Goal: Task Accomplishment & Management: Use online tool/utility

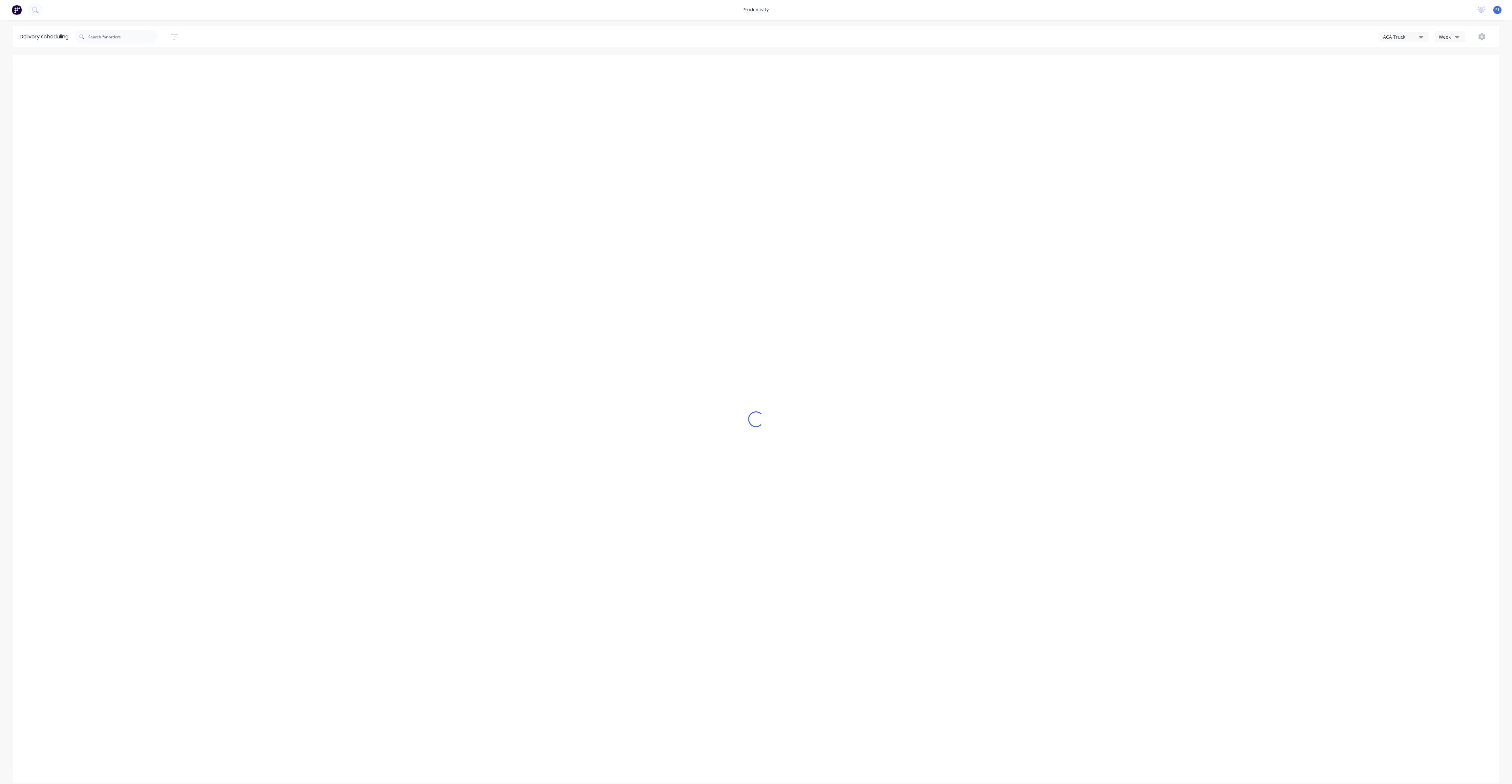
click at [1455, 33] on icon "button" at bounding box center [1457, 37] width 5 height 7
click at [1450, 63] on div "Vehicle" at bounding box center [1467, 67] width 65 height 13
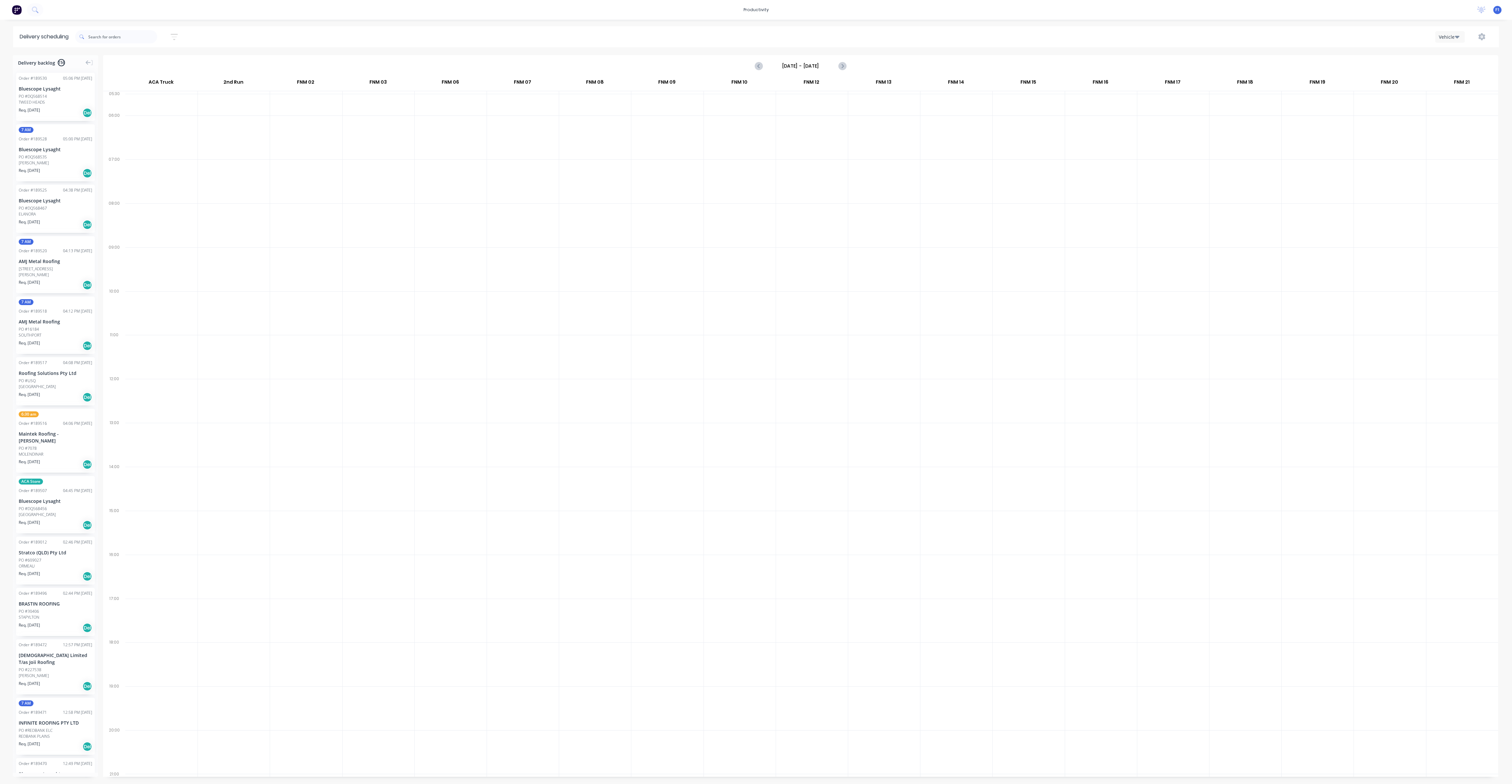
click at [810, 67] on input "[DATE] - [DATE]" at bounding box center [800, 66] width 65 height 10
click at [800, 123] on div "12" at bounding box center [803, 125] width 10 height 10
type input "[DATE] - [DATE]"
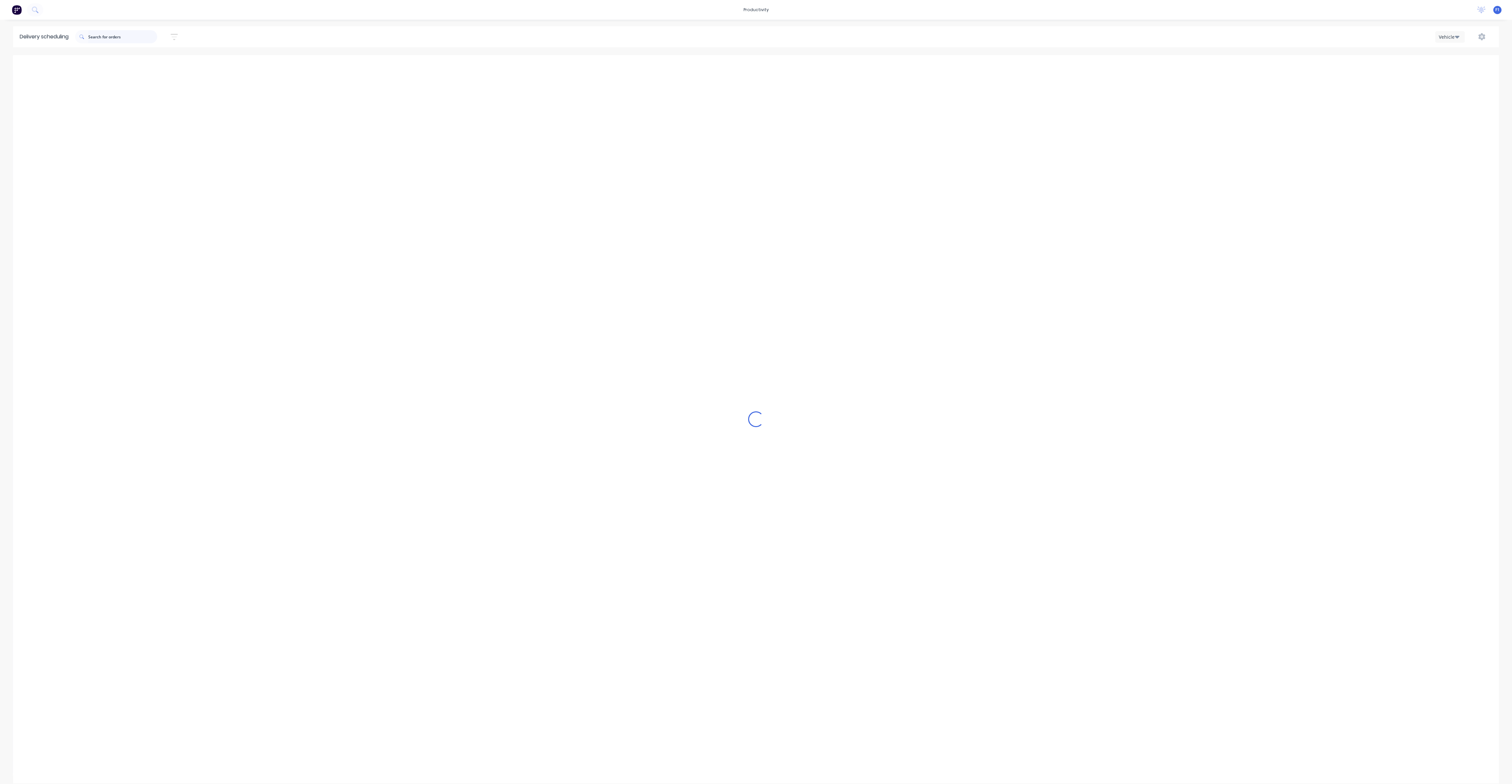
click at [107, 33] on input "text" at bounding box center [123, 37] width 69 height 13
type input "6"
type input "9"
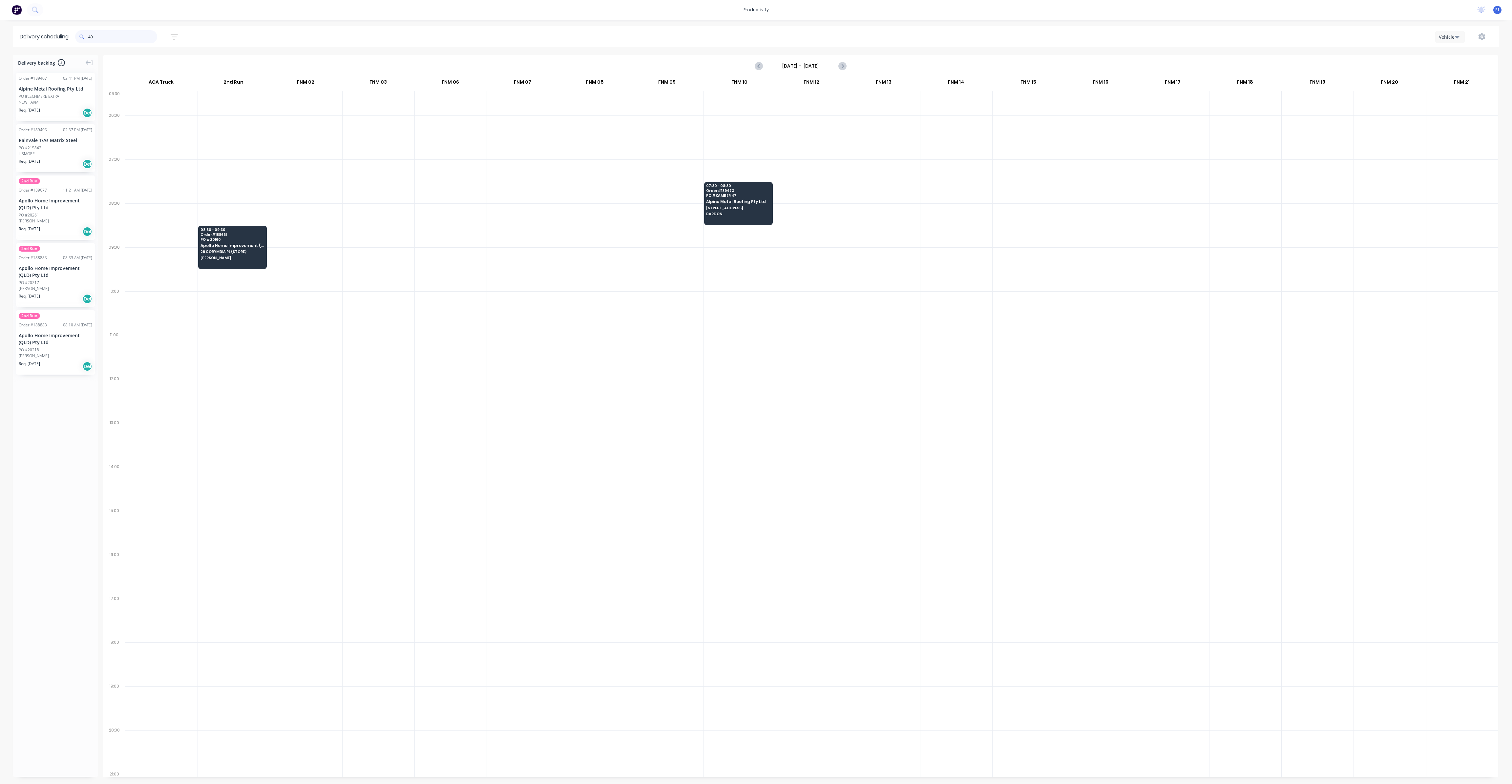
type input "4"
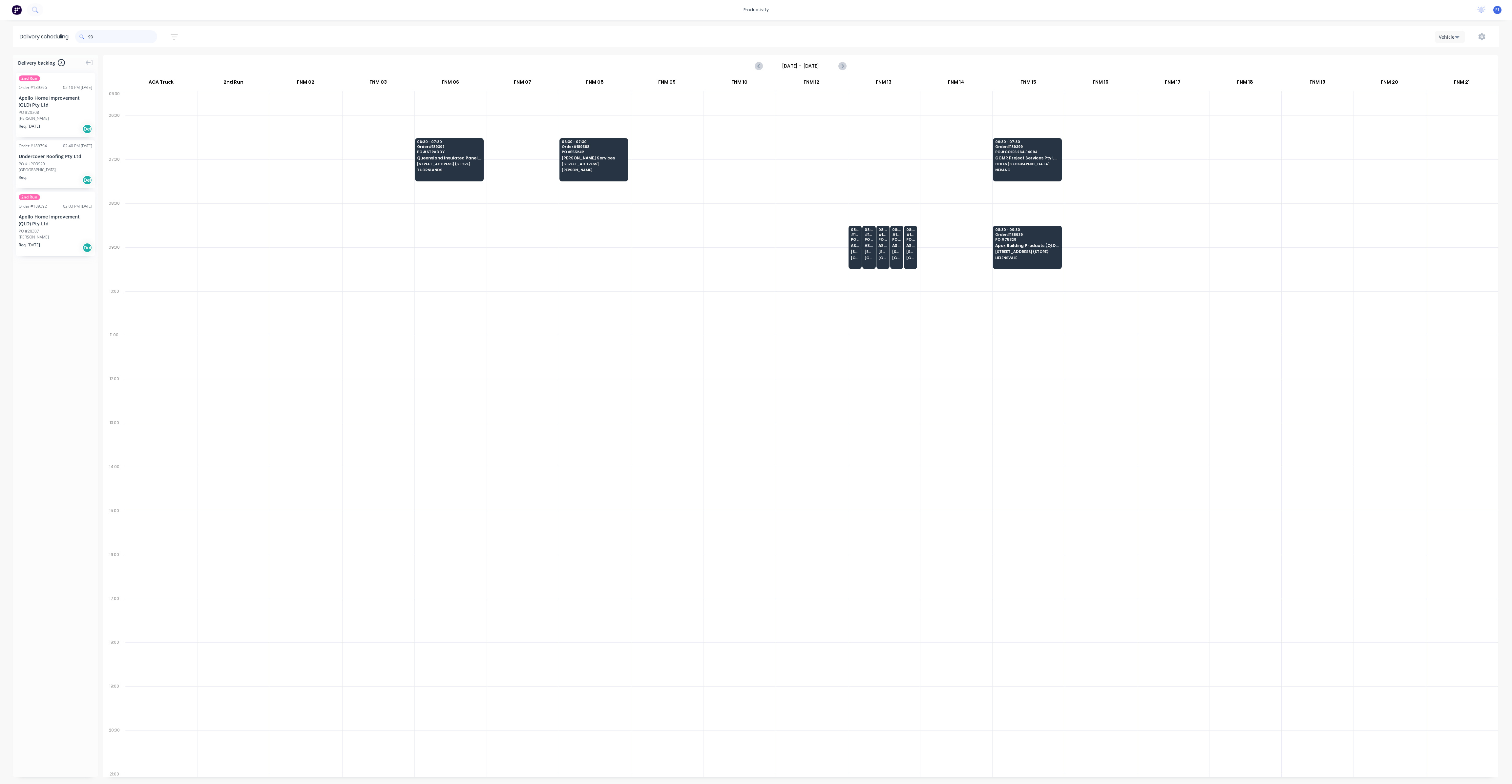
type input "9"
type input "1"
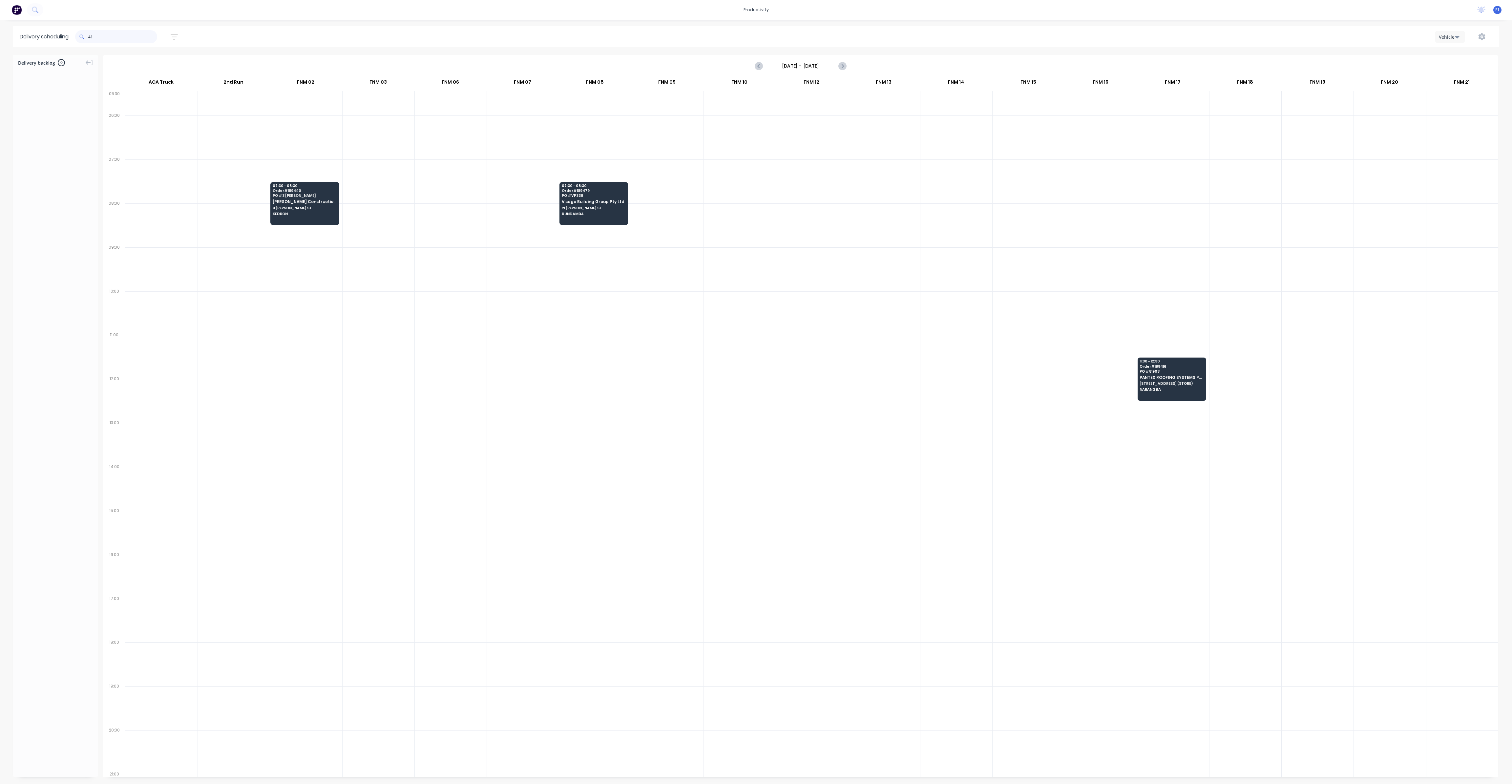
type input "4"
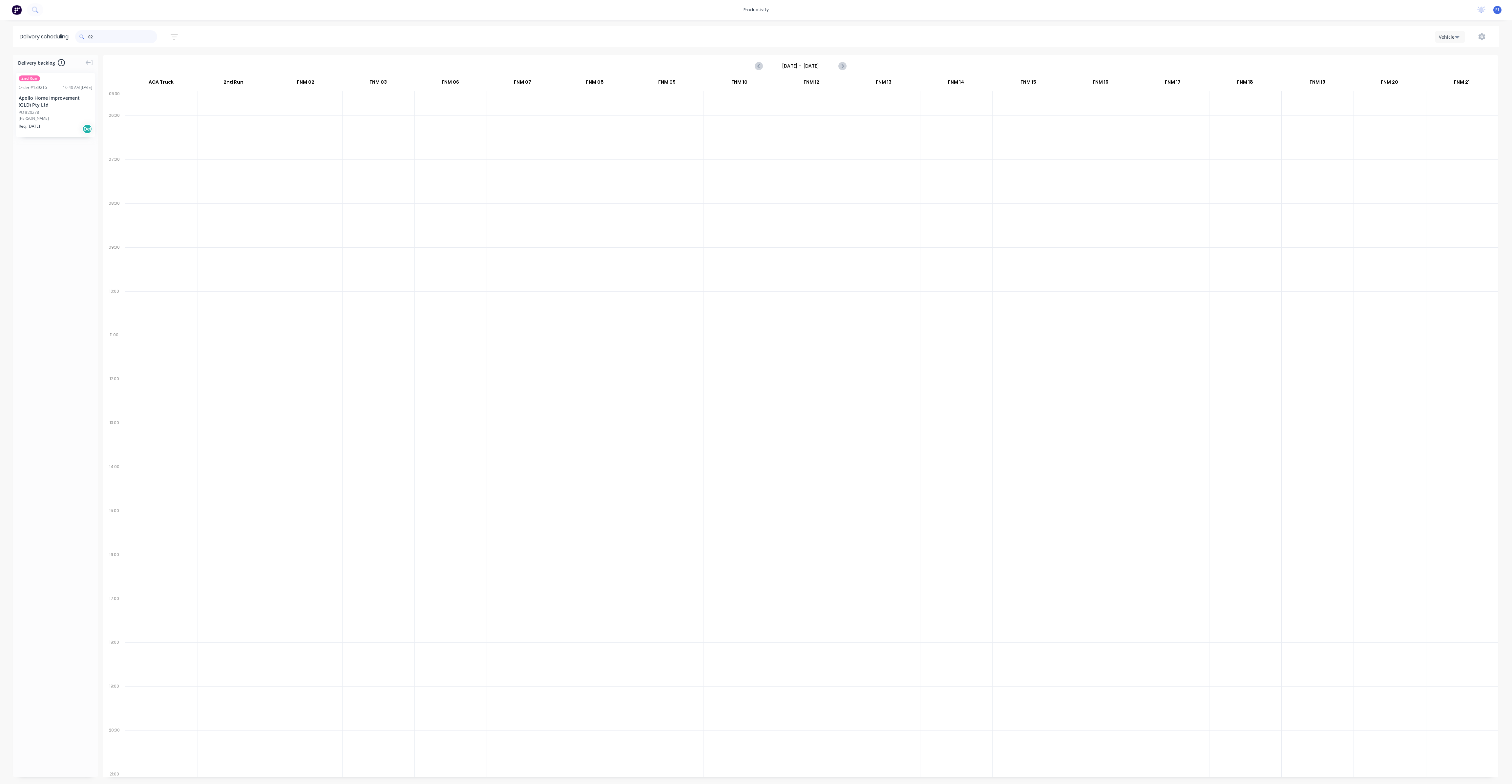
type input "0"
type input "2"
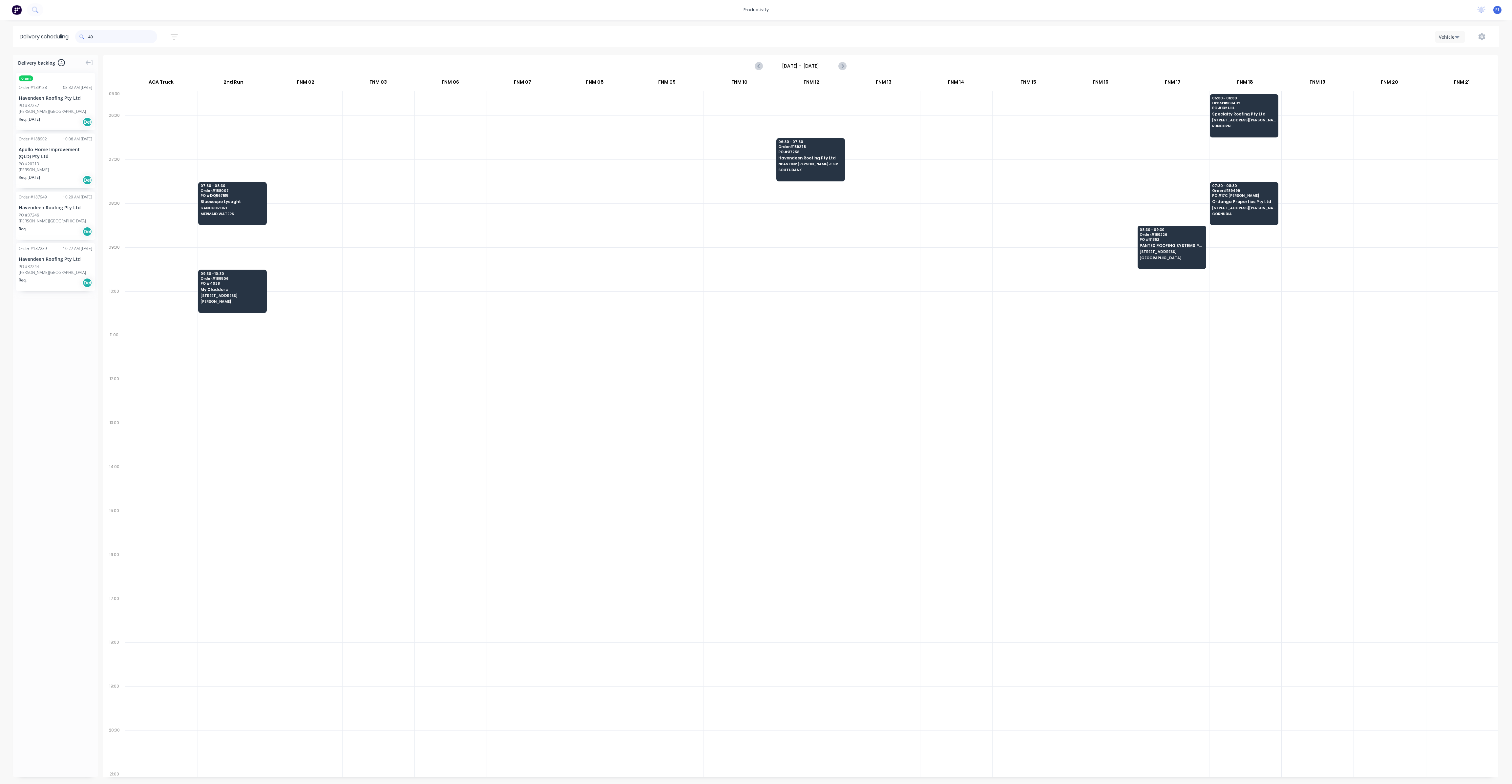
type input "4"
type input "1"
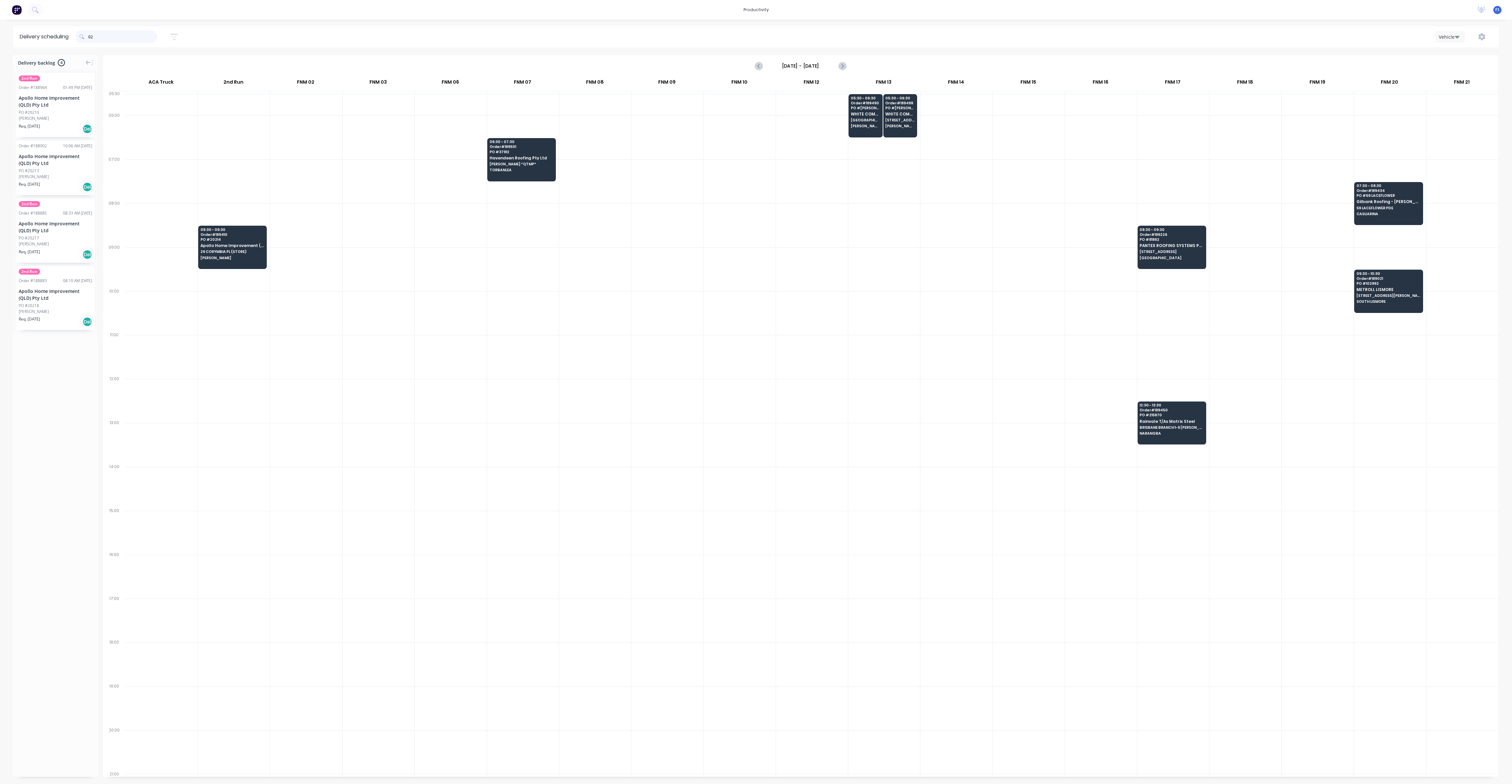
type input "0"
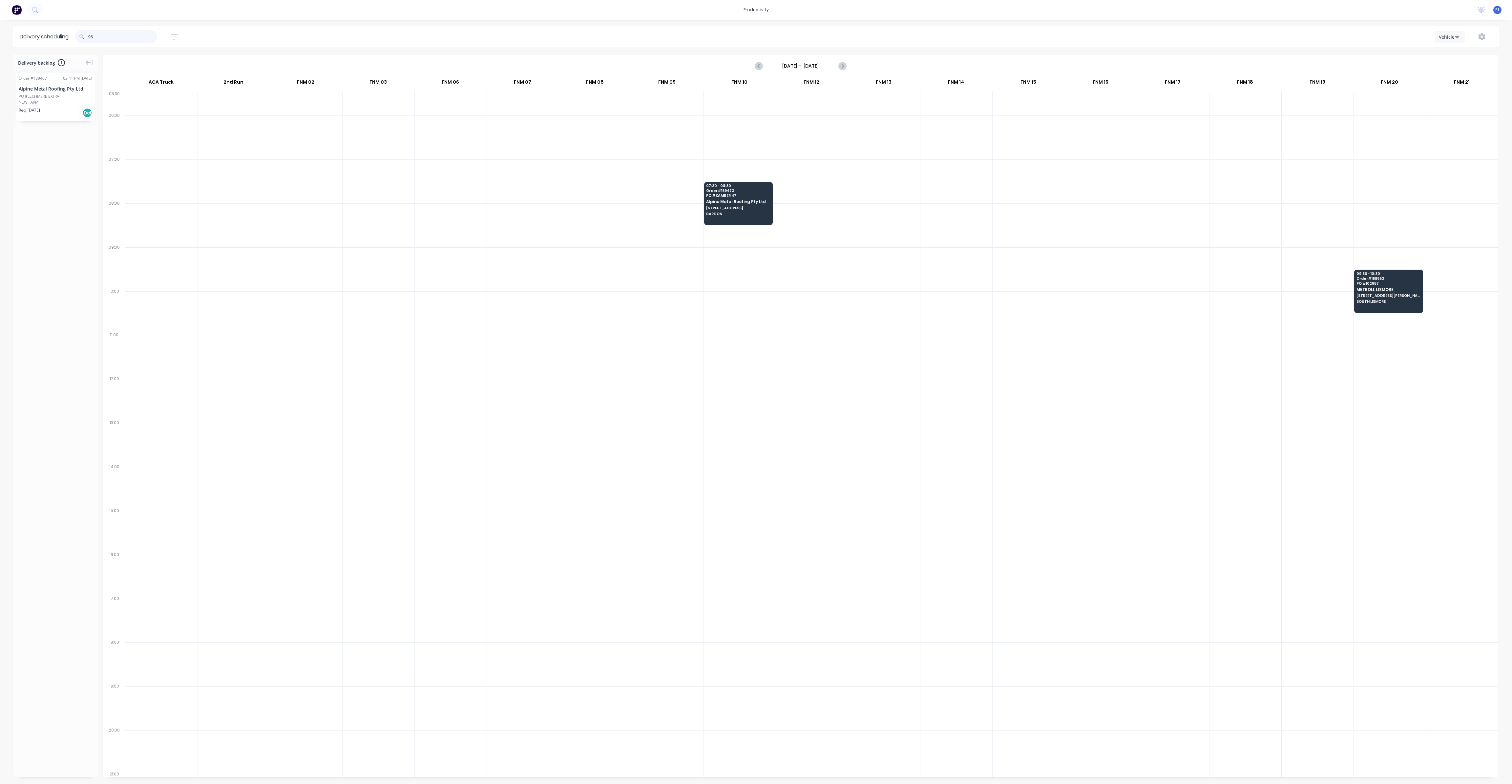
type input "9"
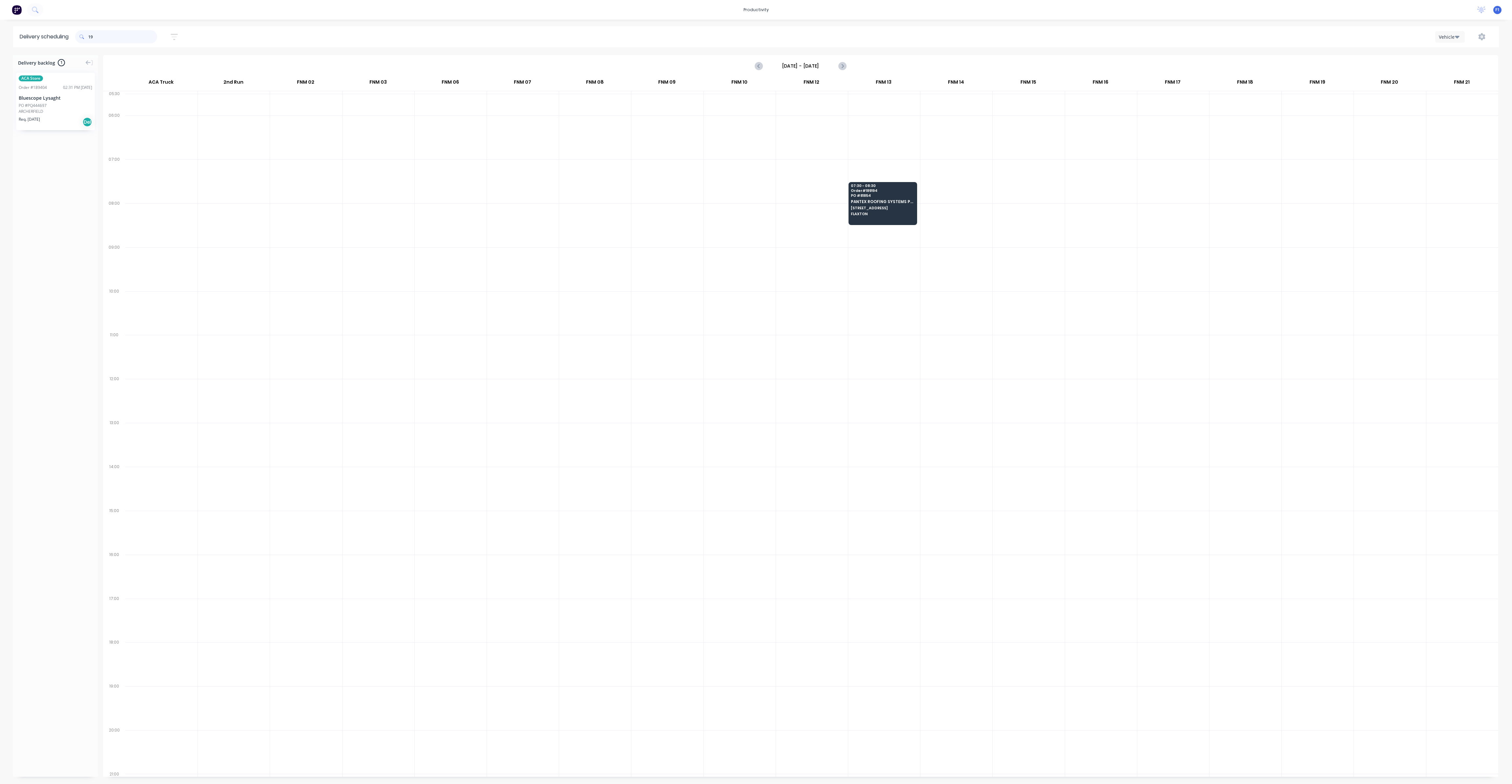
type input "1"
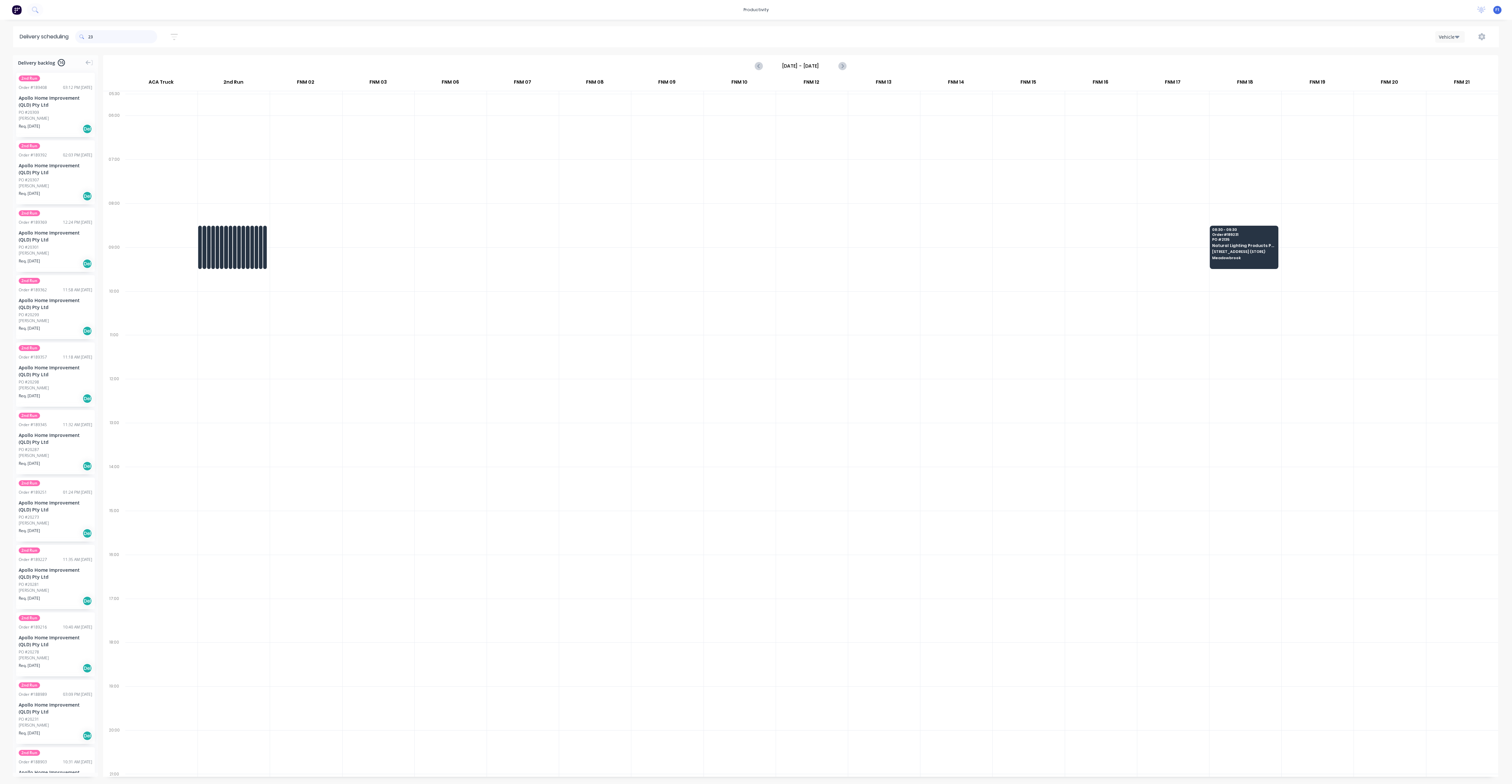
type input "2"
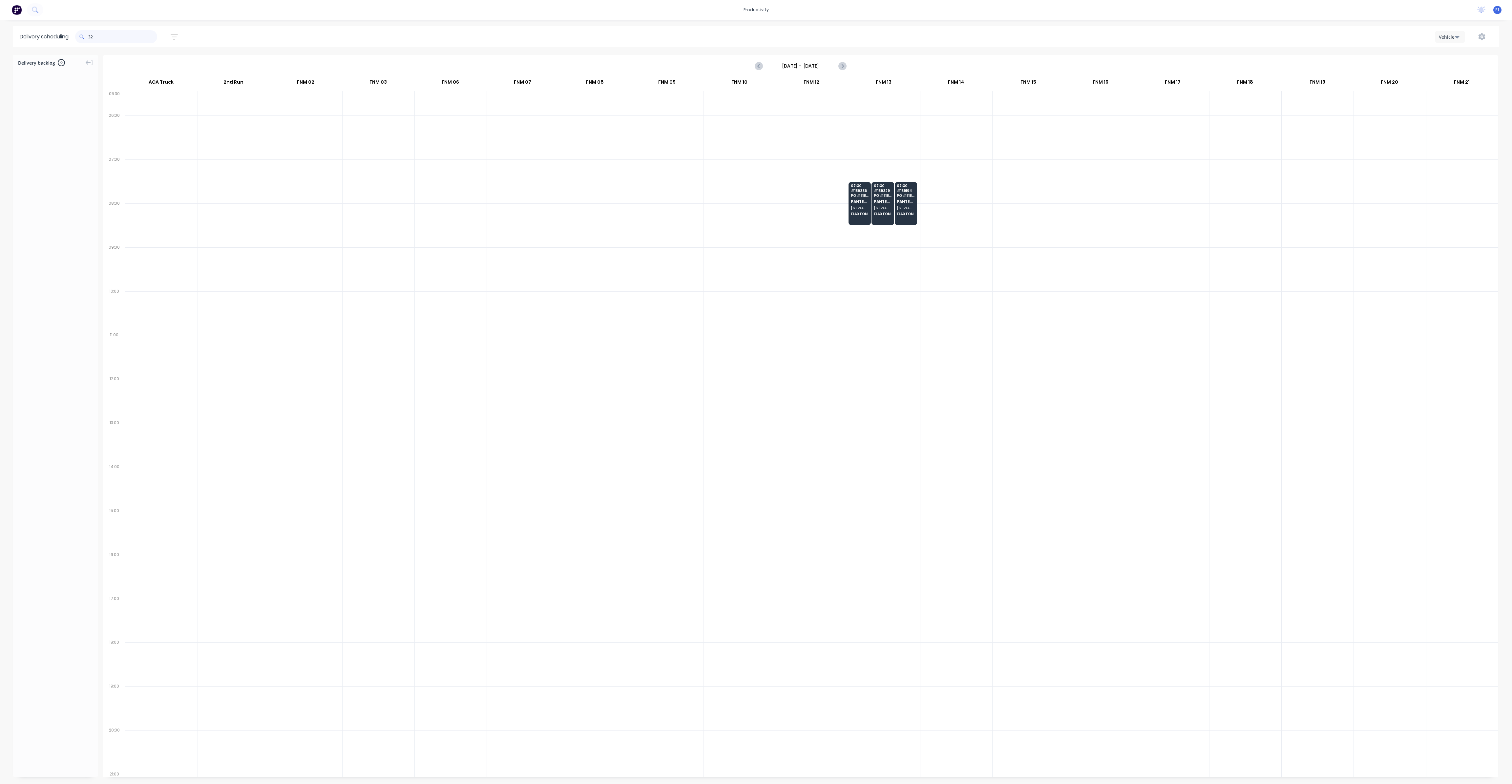
type input "3"
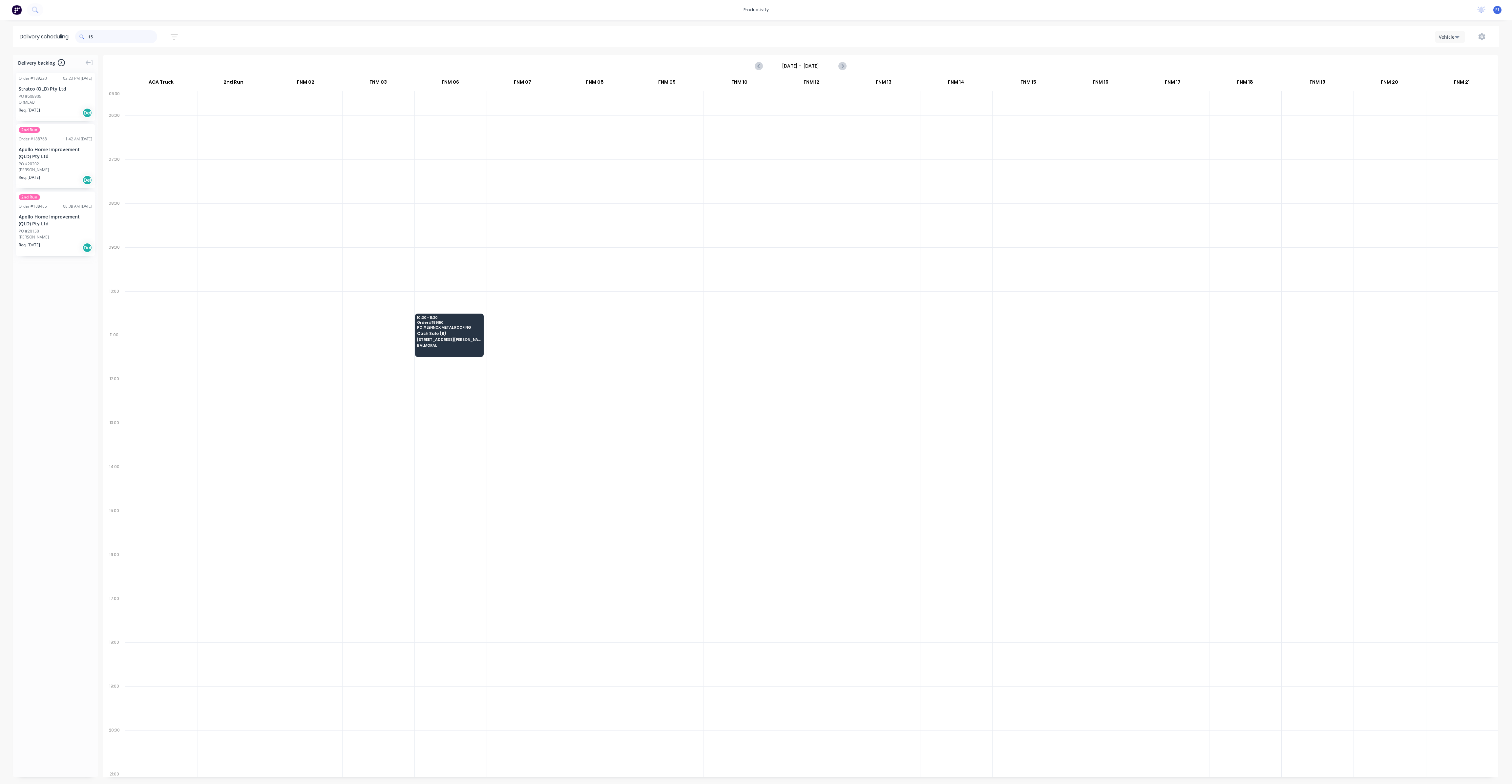
type input "1"
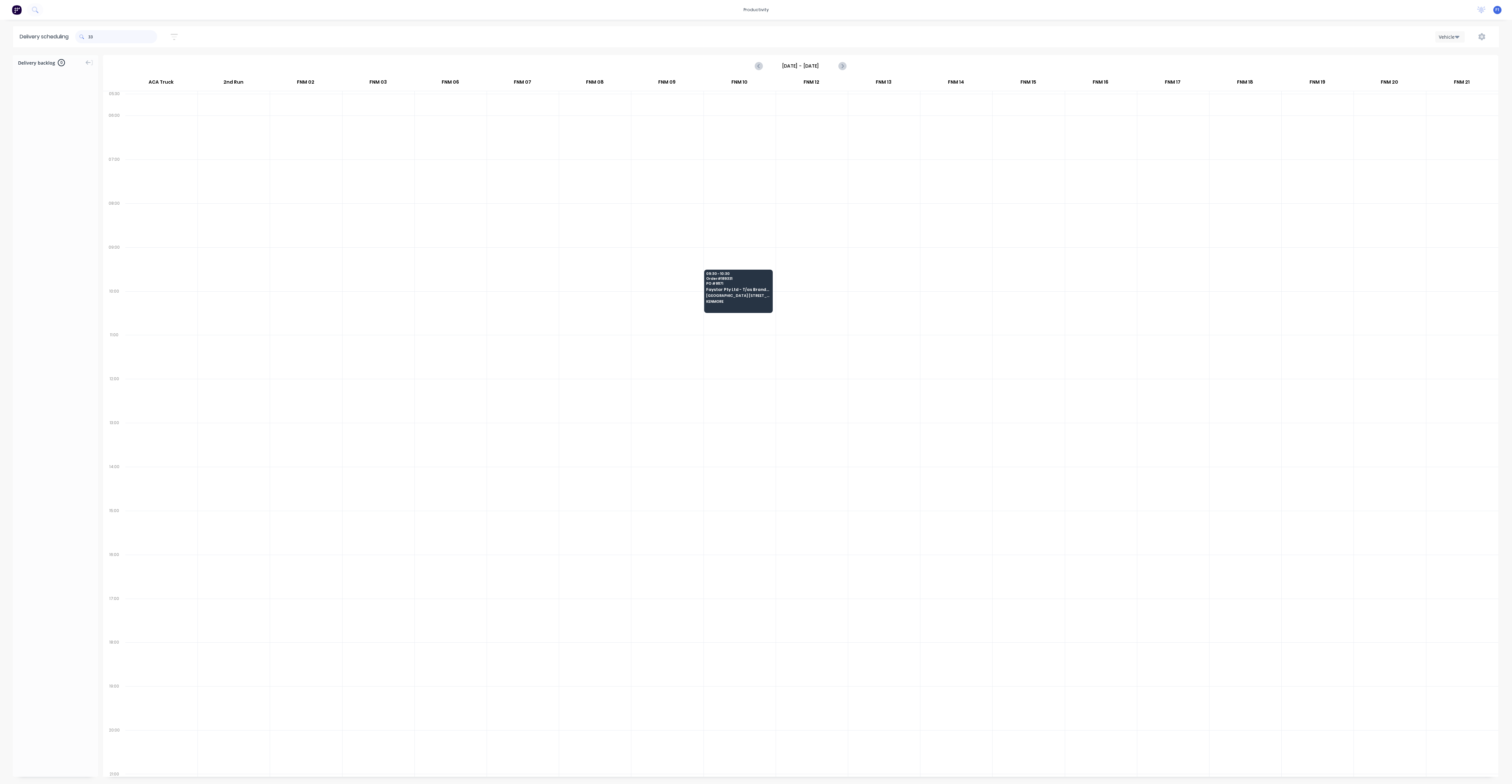
type input "3"
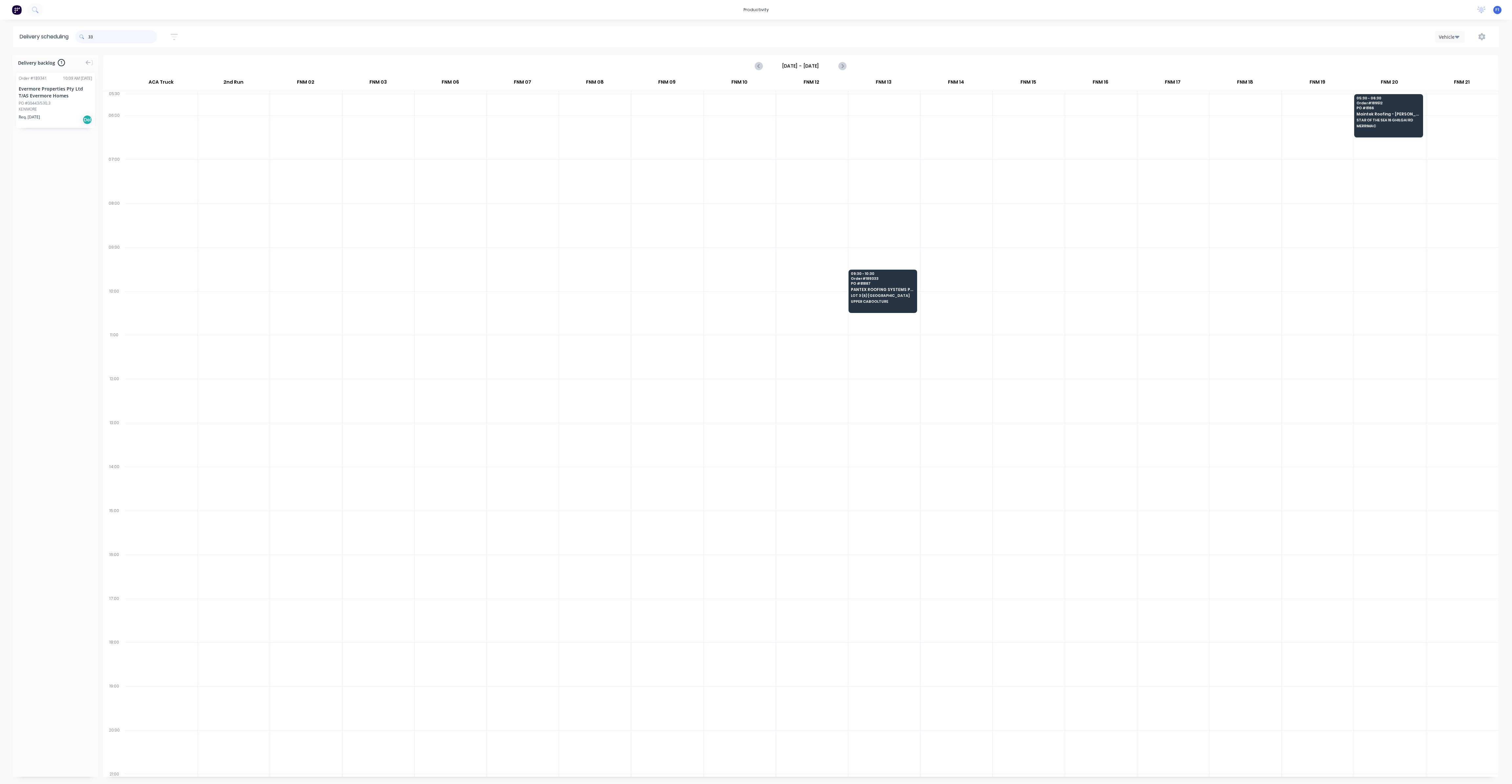
type input "3"
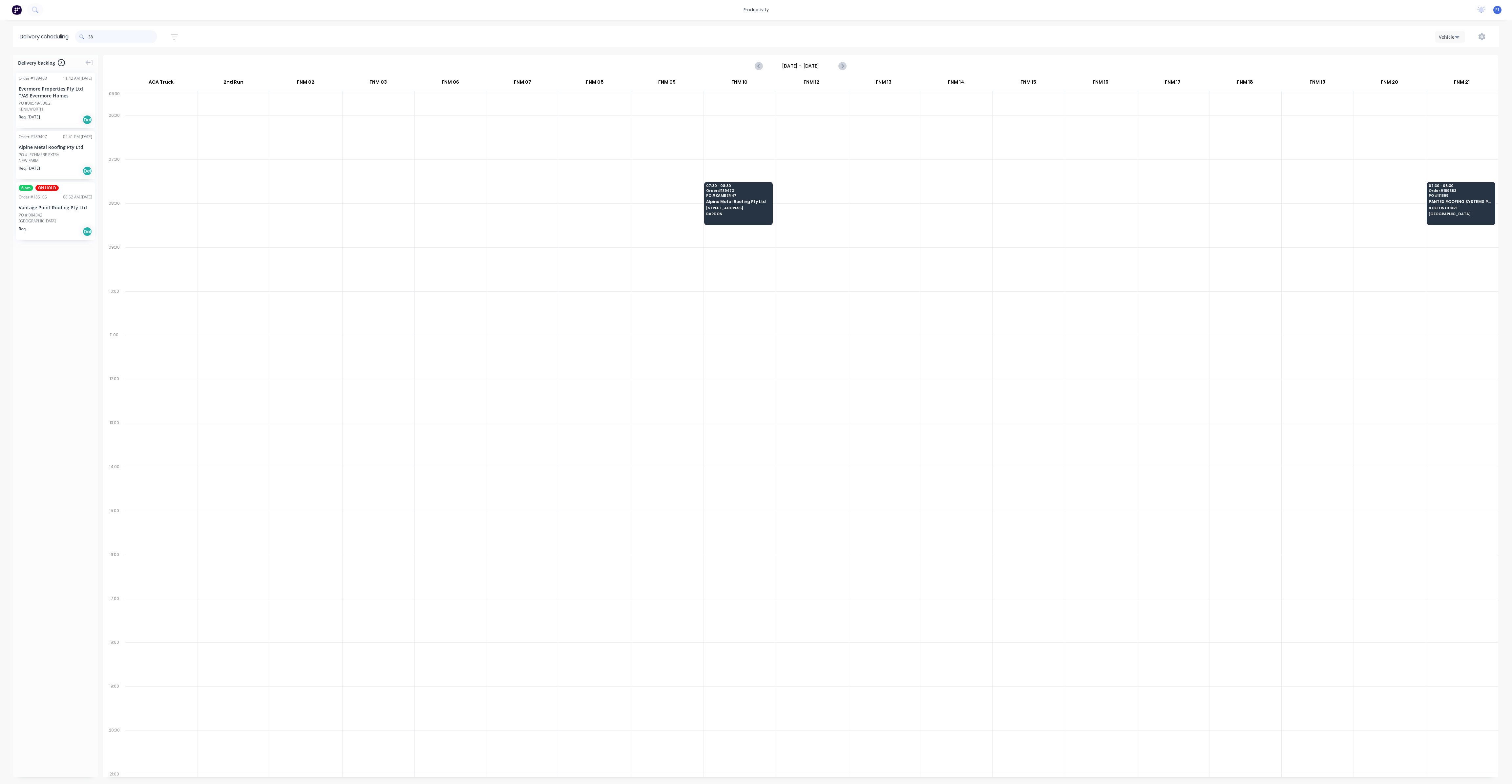
type input "3"
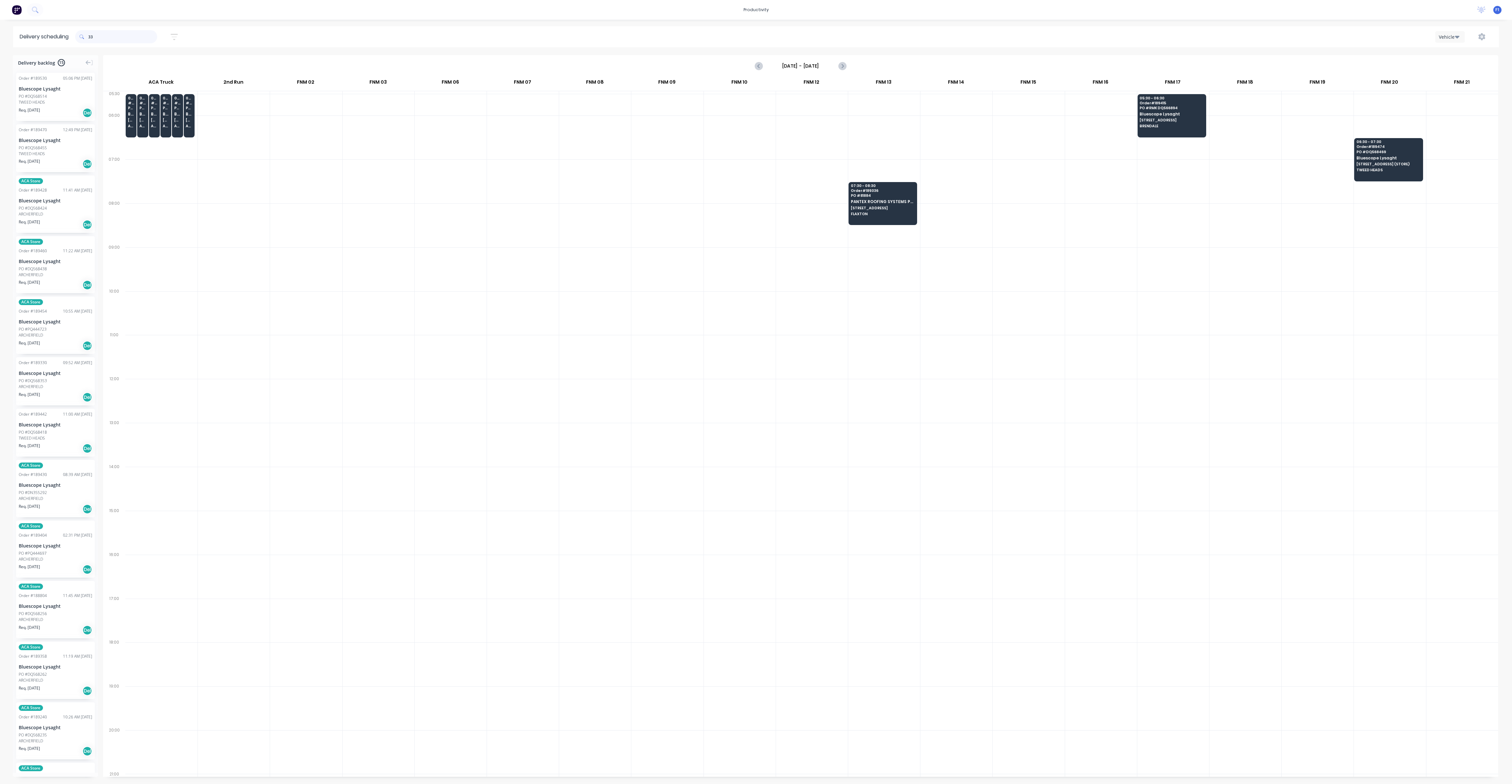
type input "3"
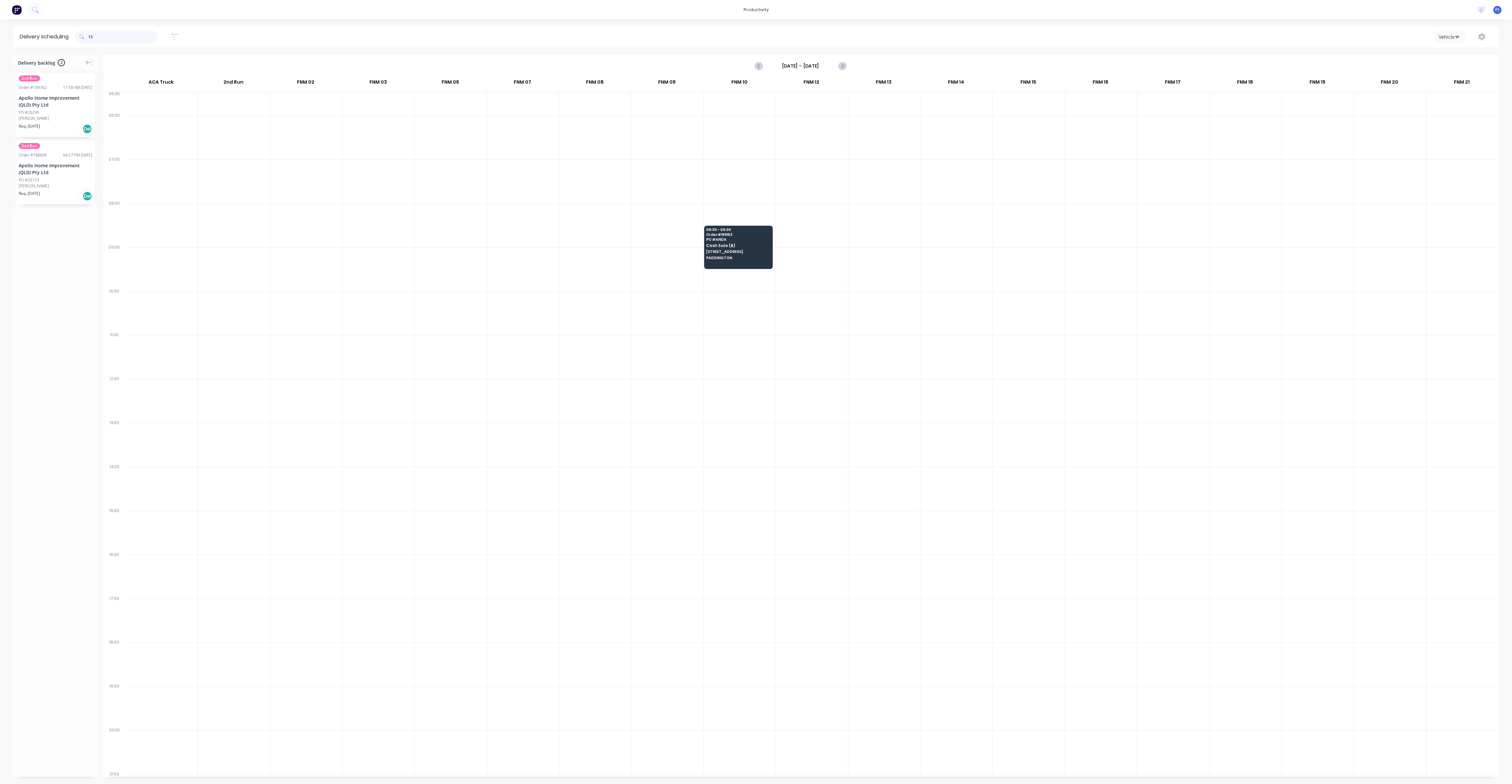
type input "1"
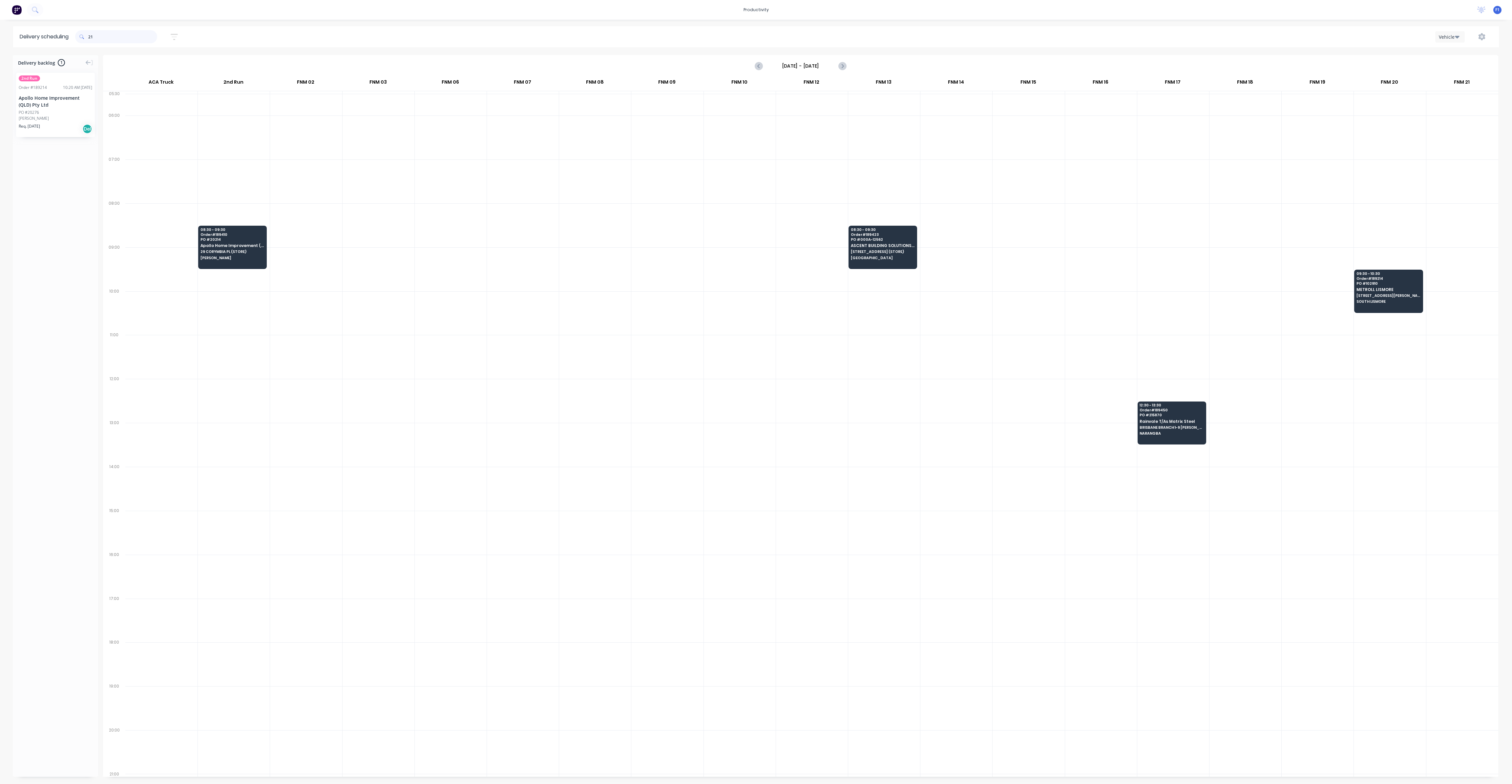
type input "2"
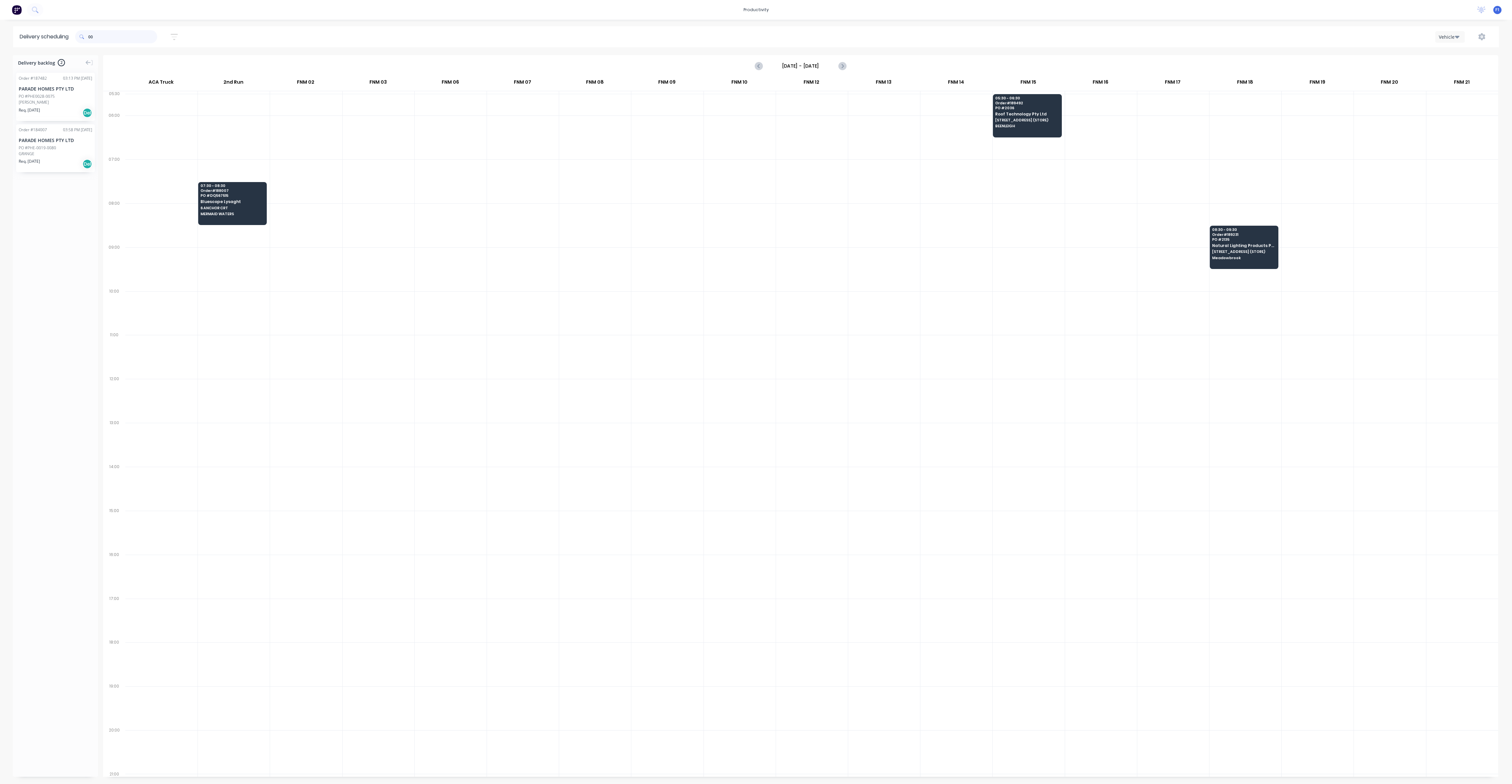
type input "0"
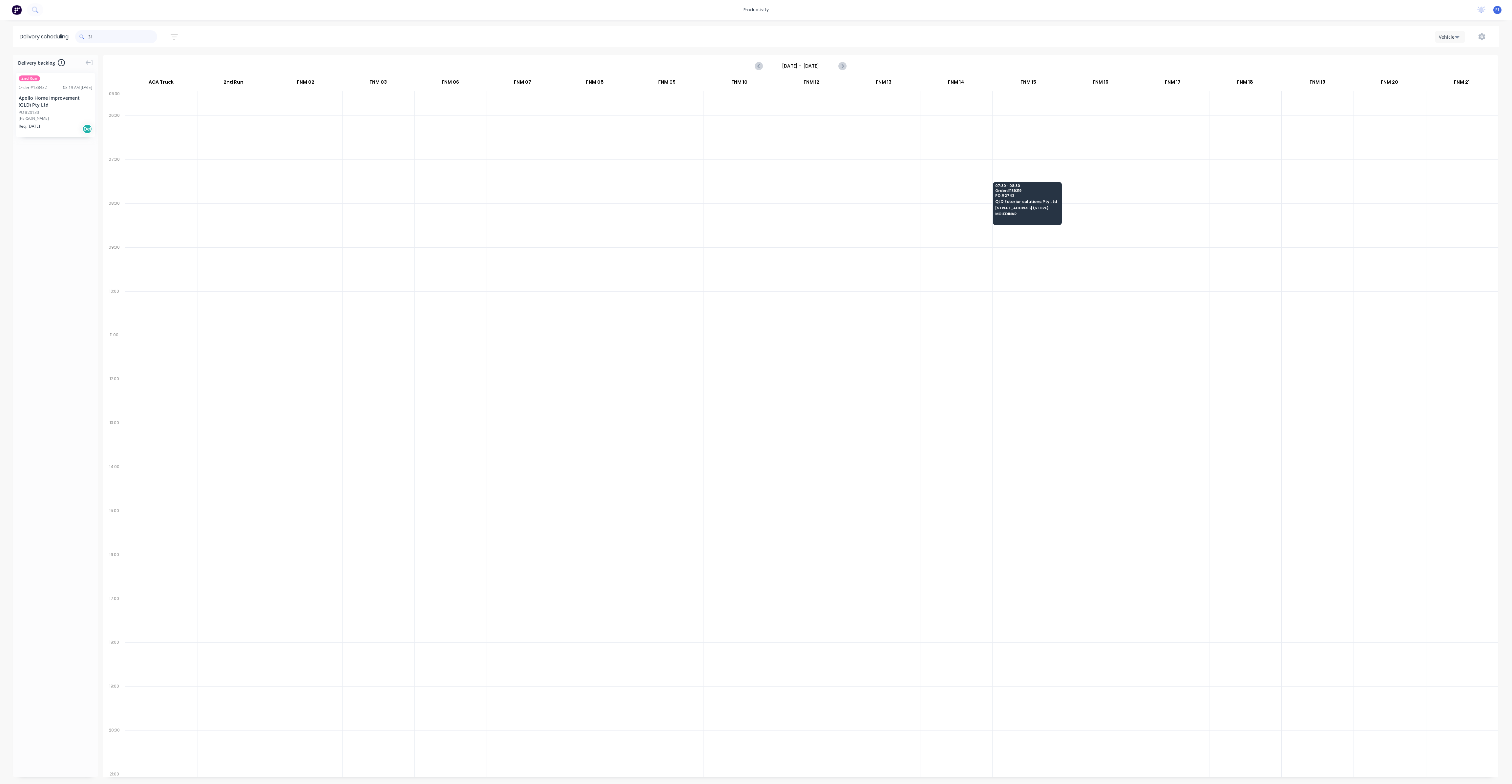
type input "3"
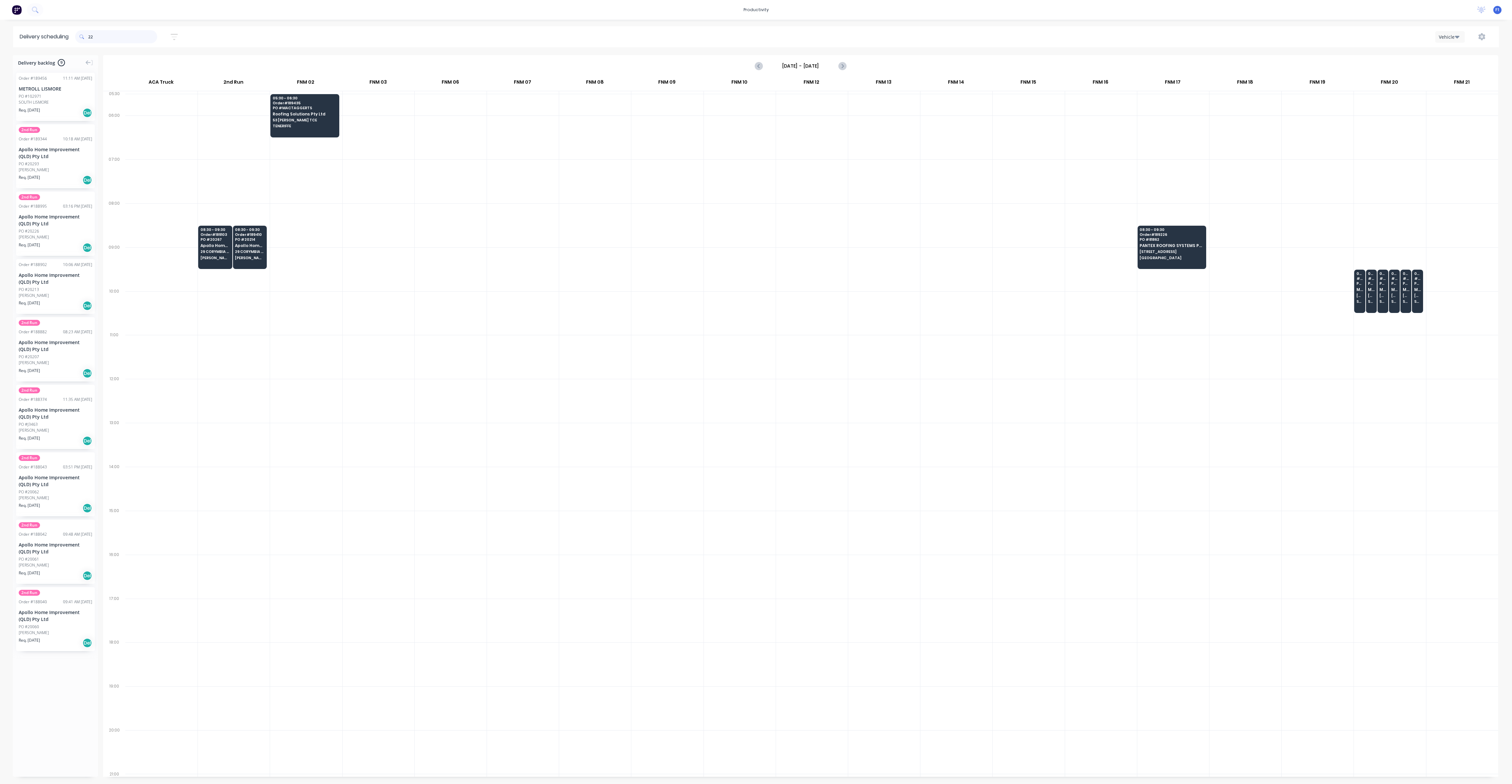
type input "2"
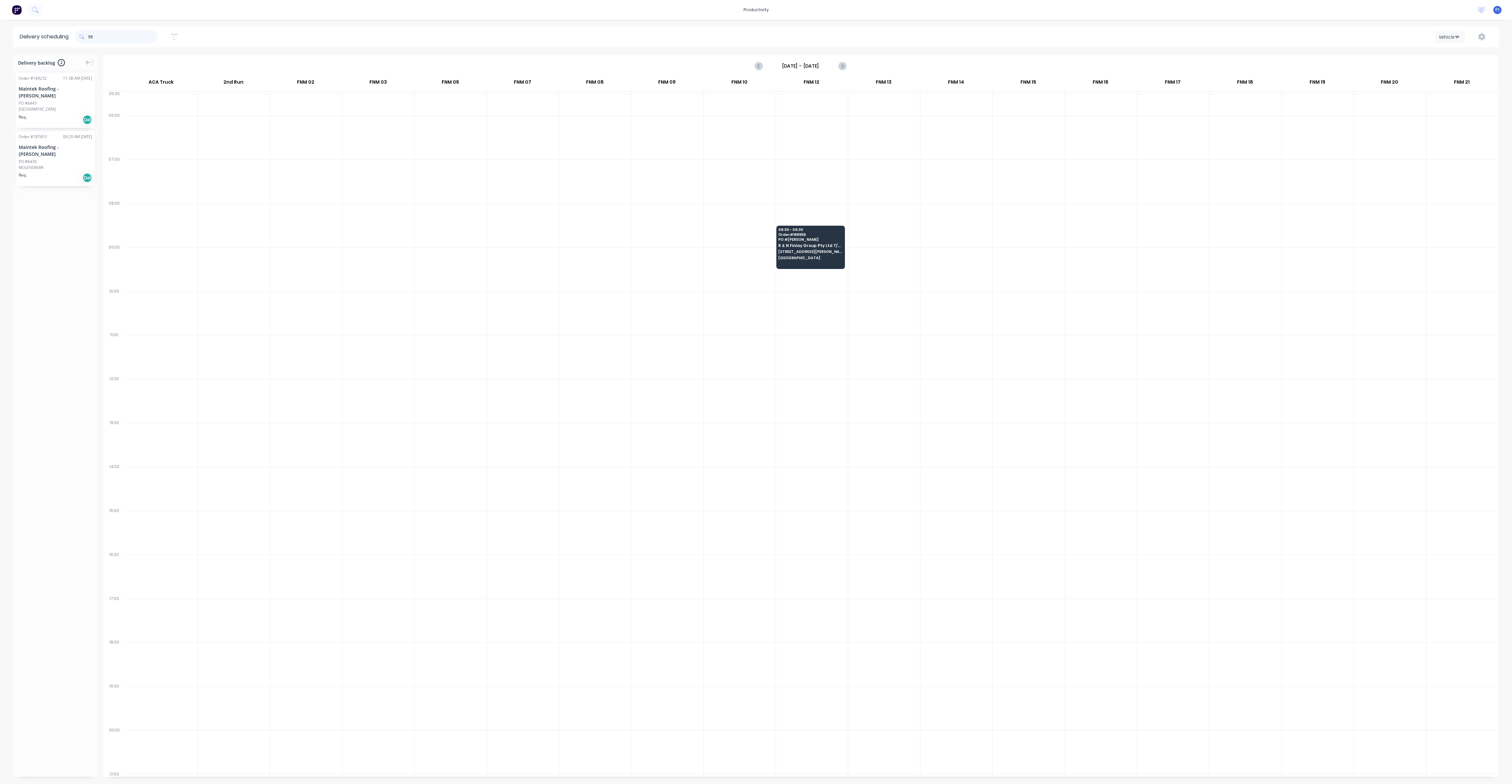
type input "9"
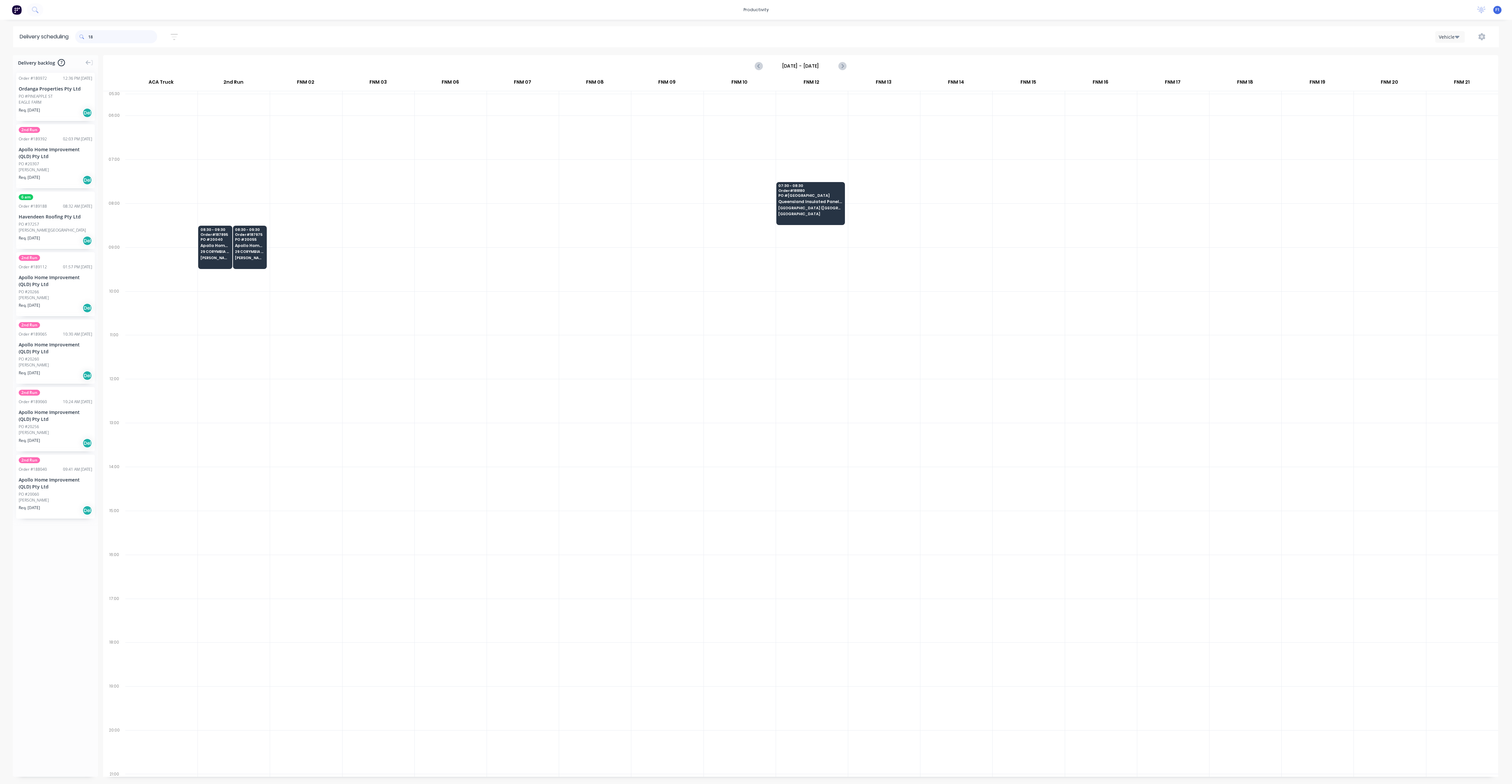
type input "1"
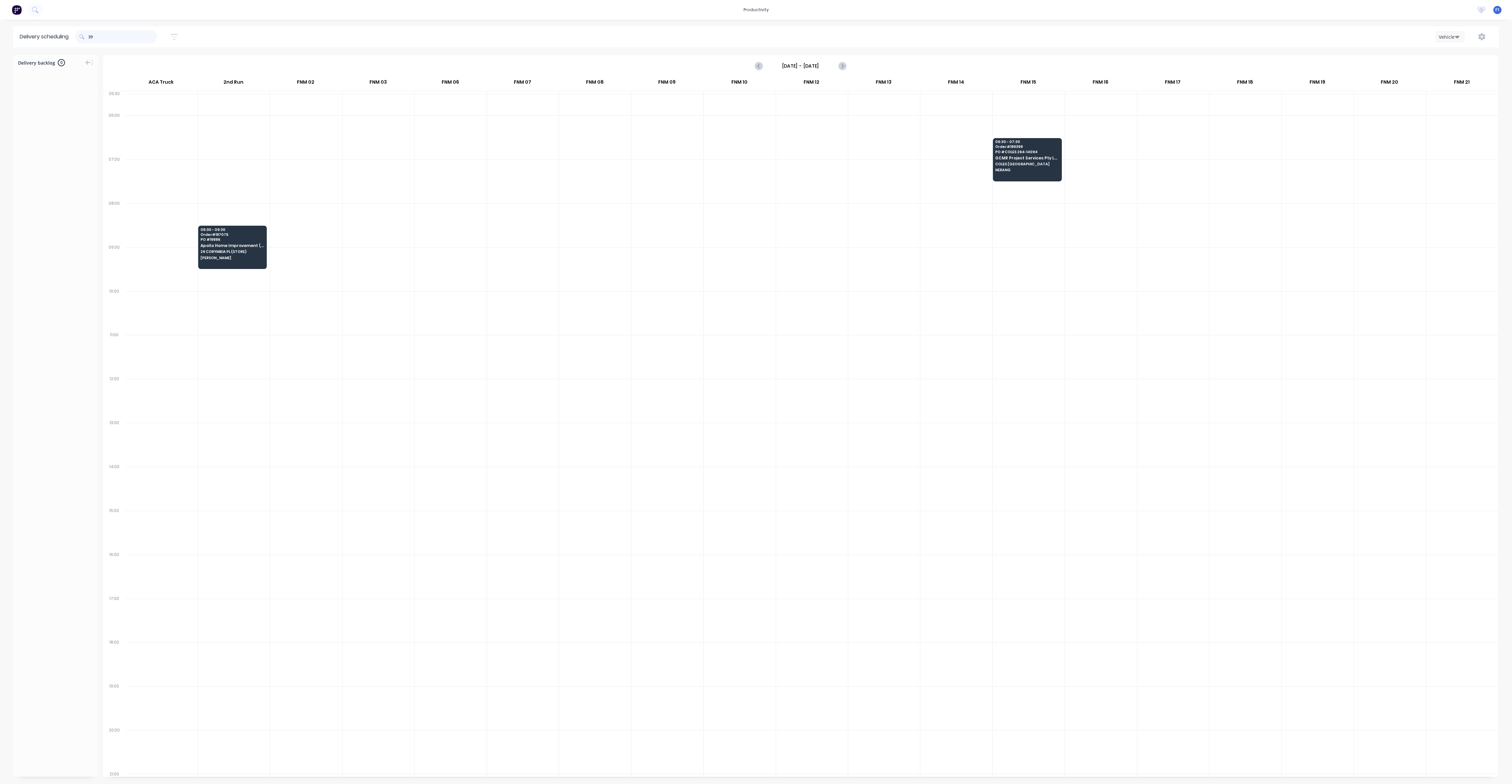
type input "3"
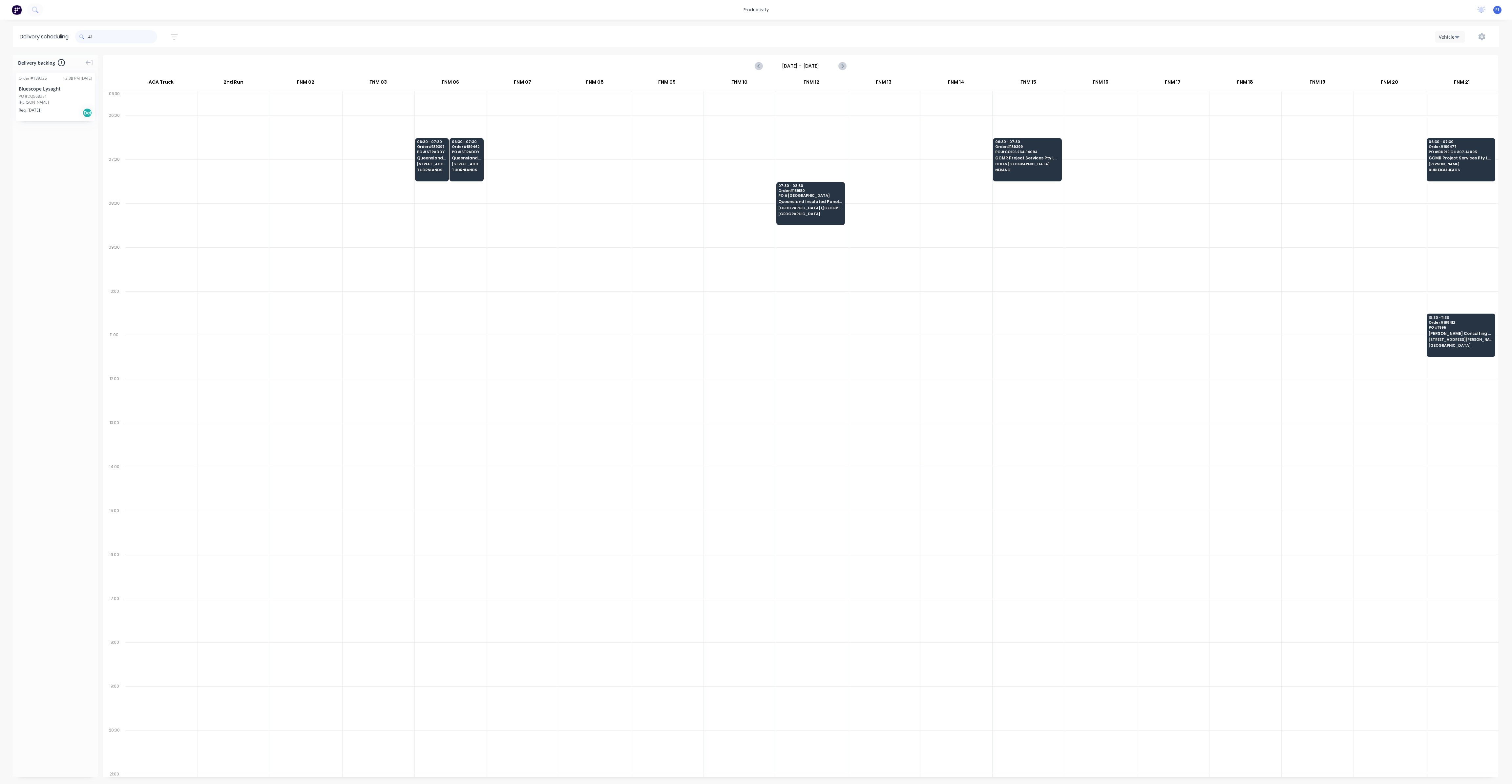
type input "4"
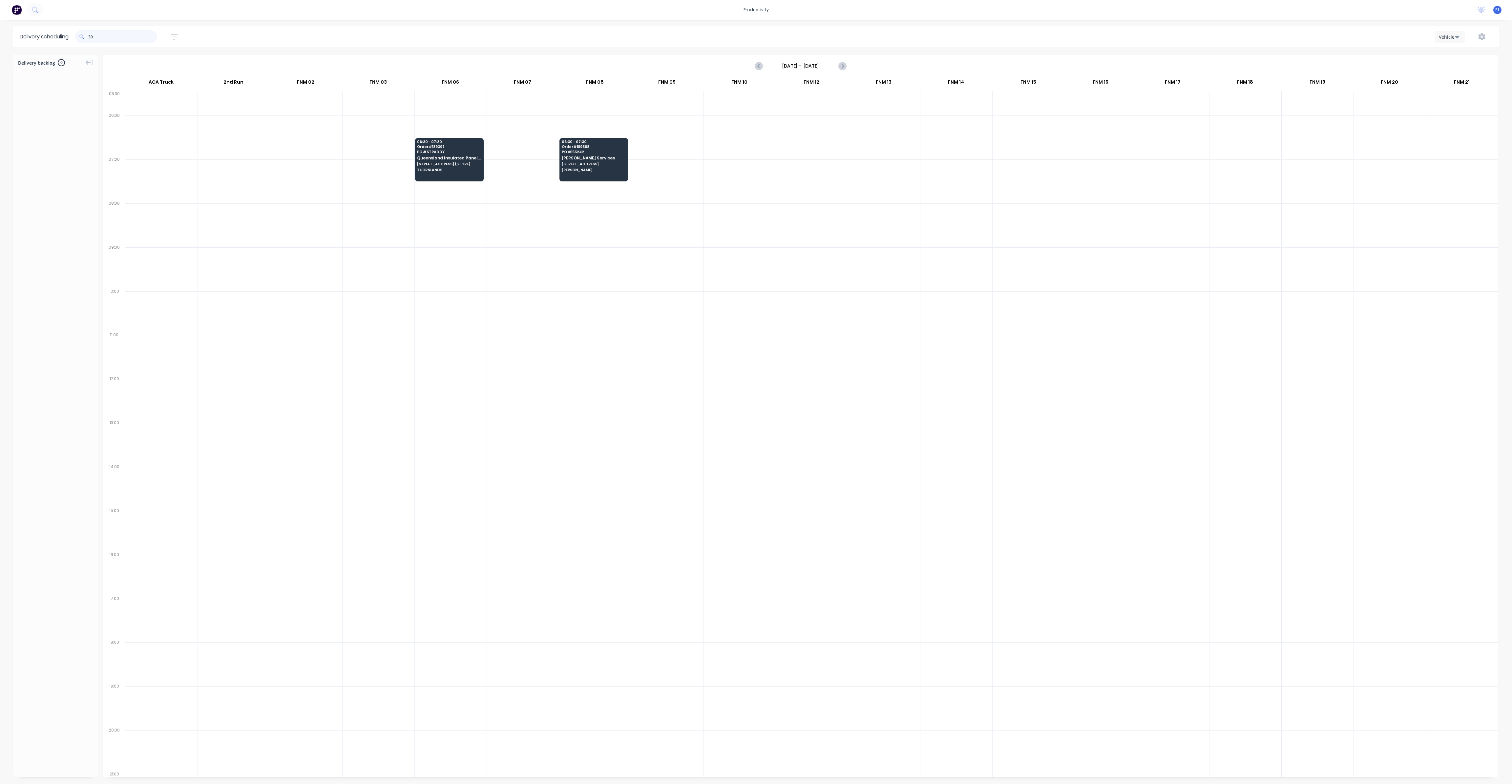
type input "3"
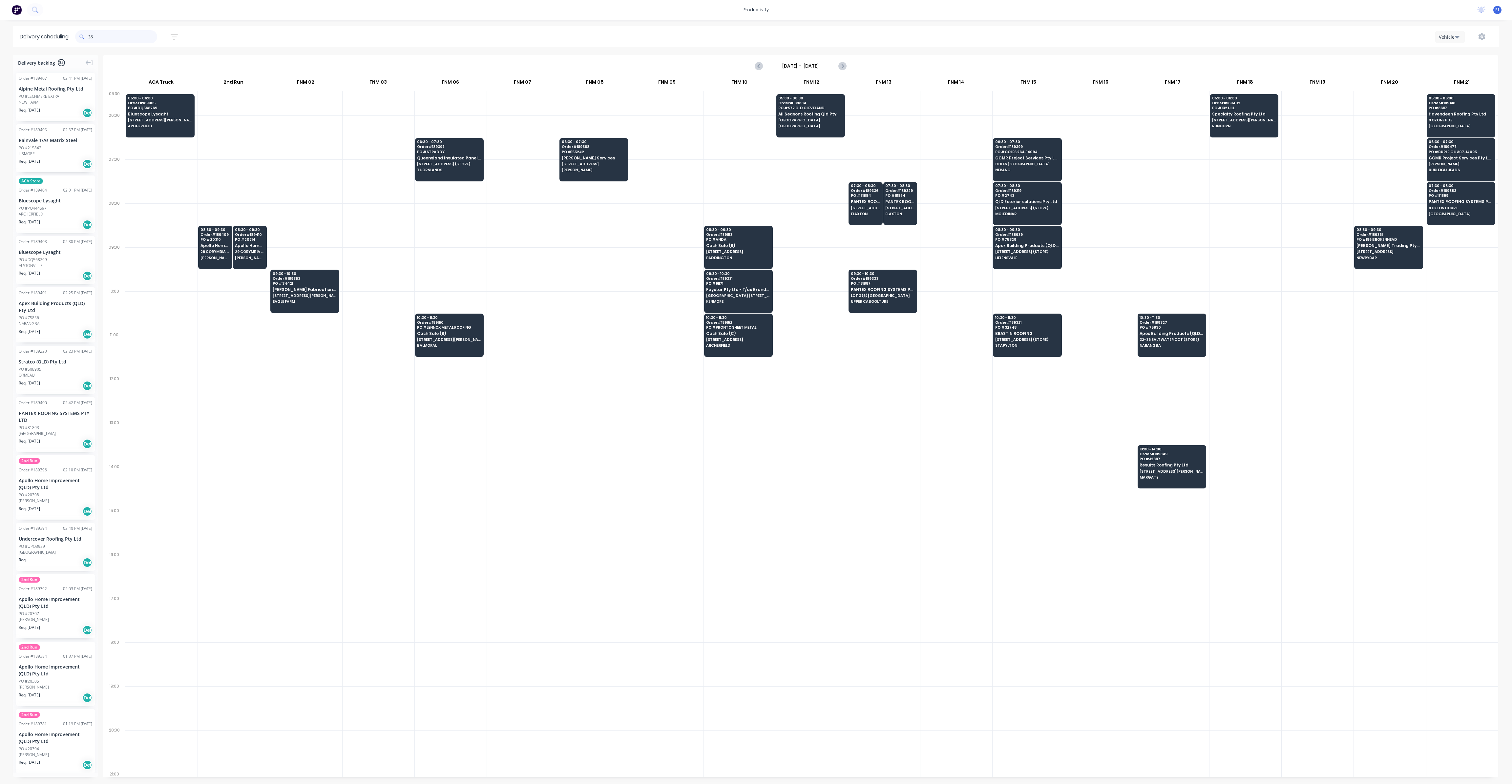
type input "3"
type input "2"
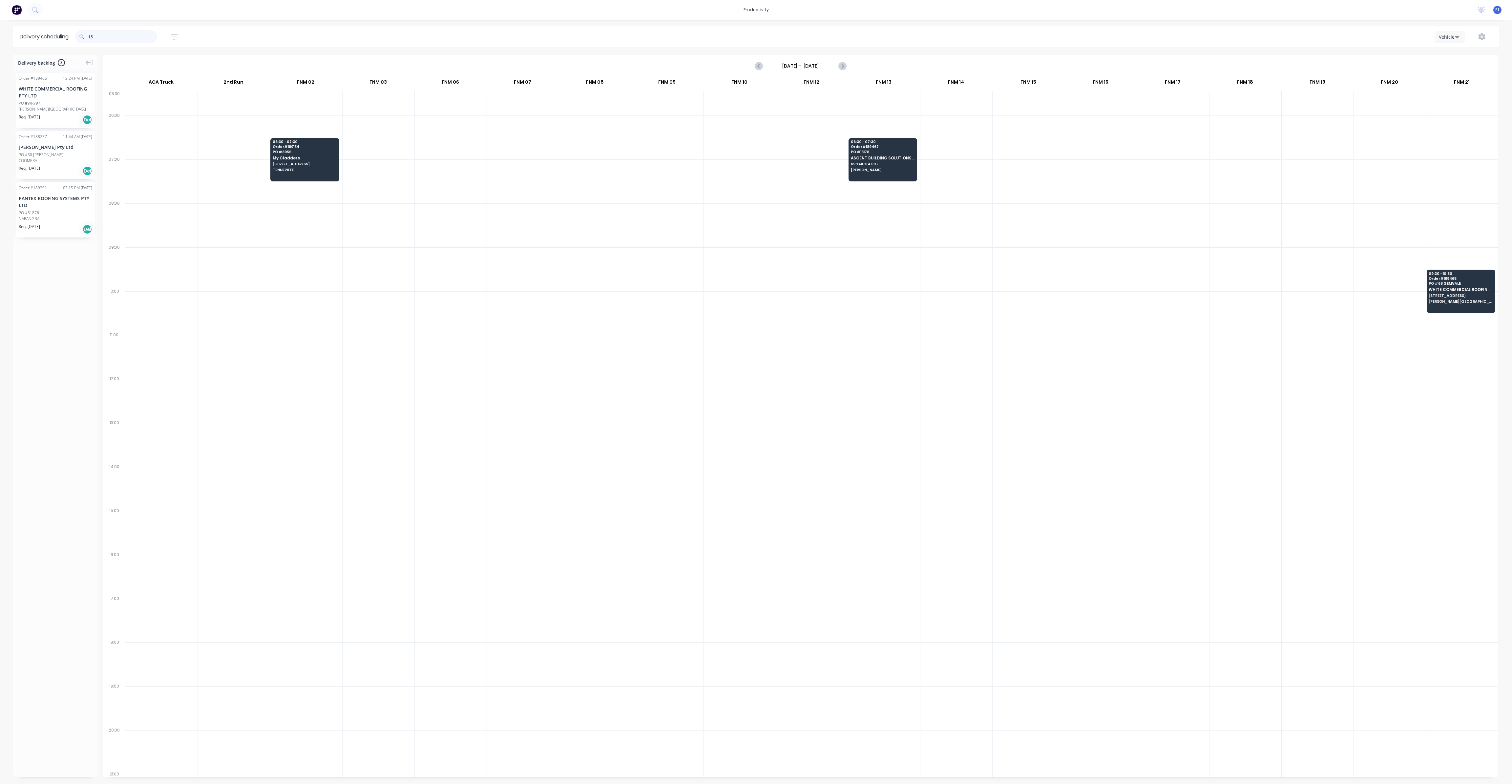
type input "1"
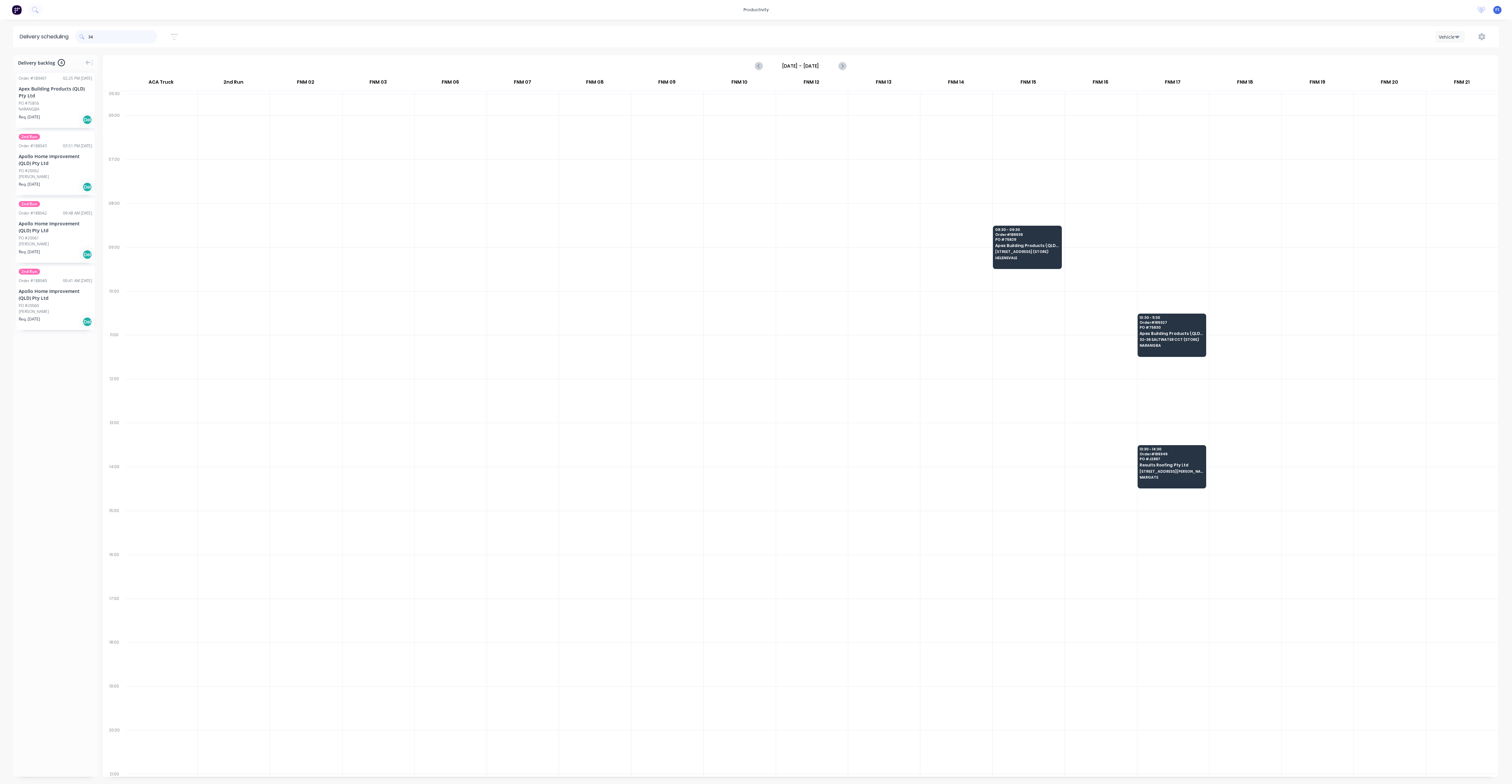
type input "3"
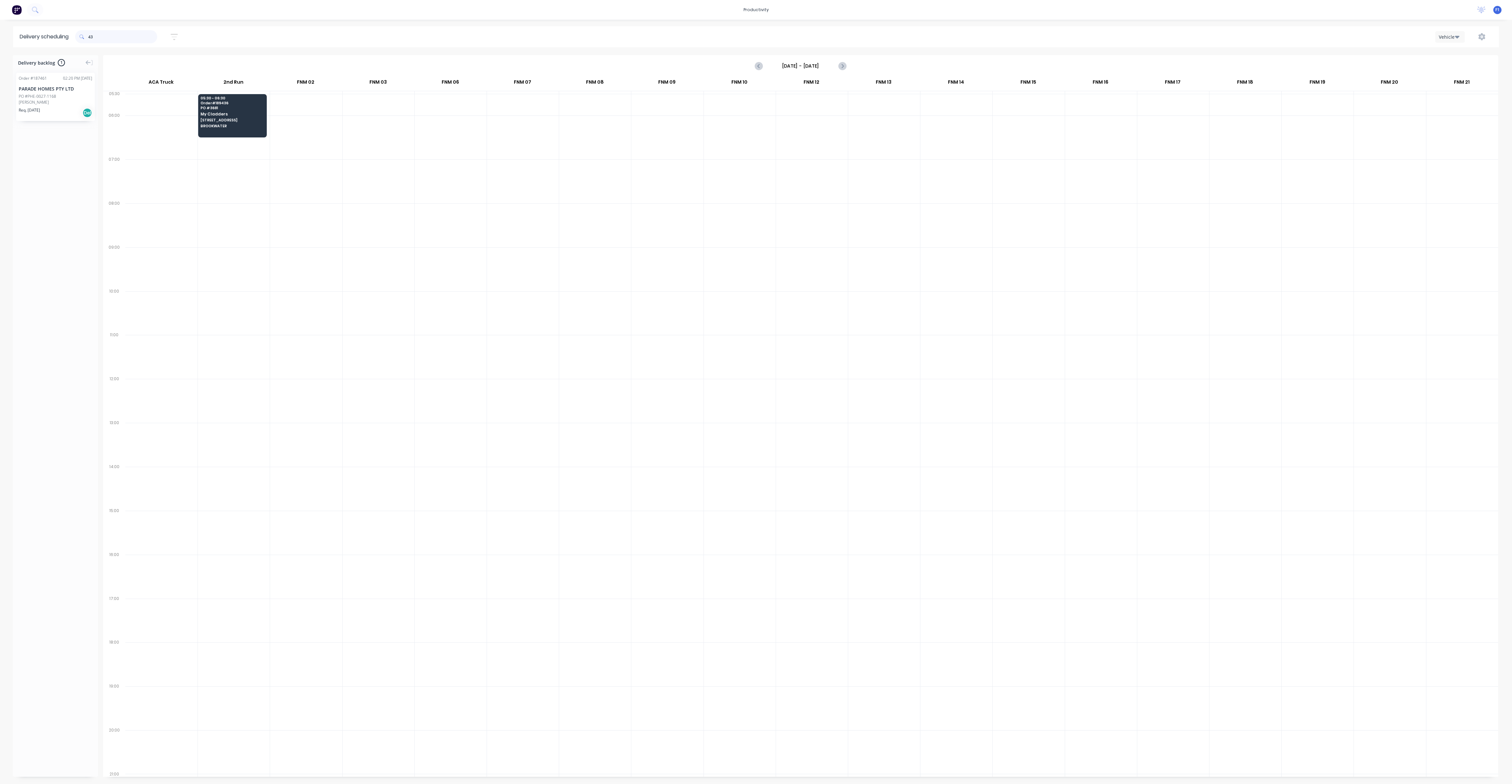
type input "4"
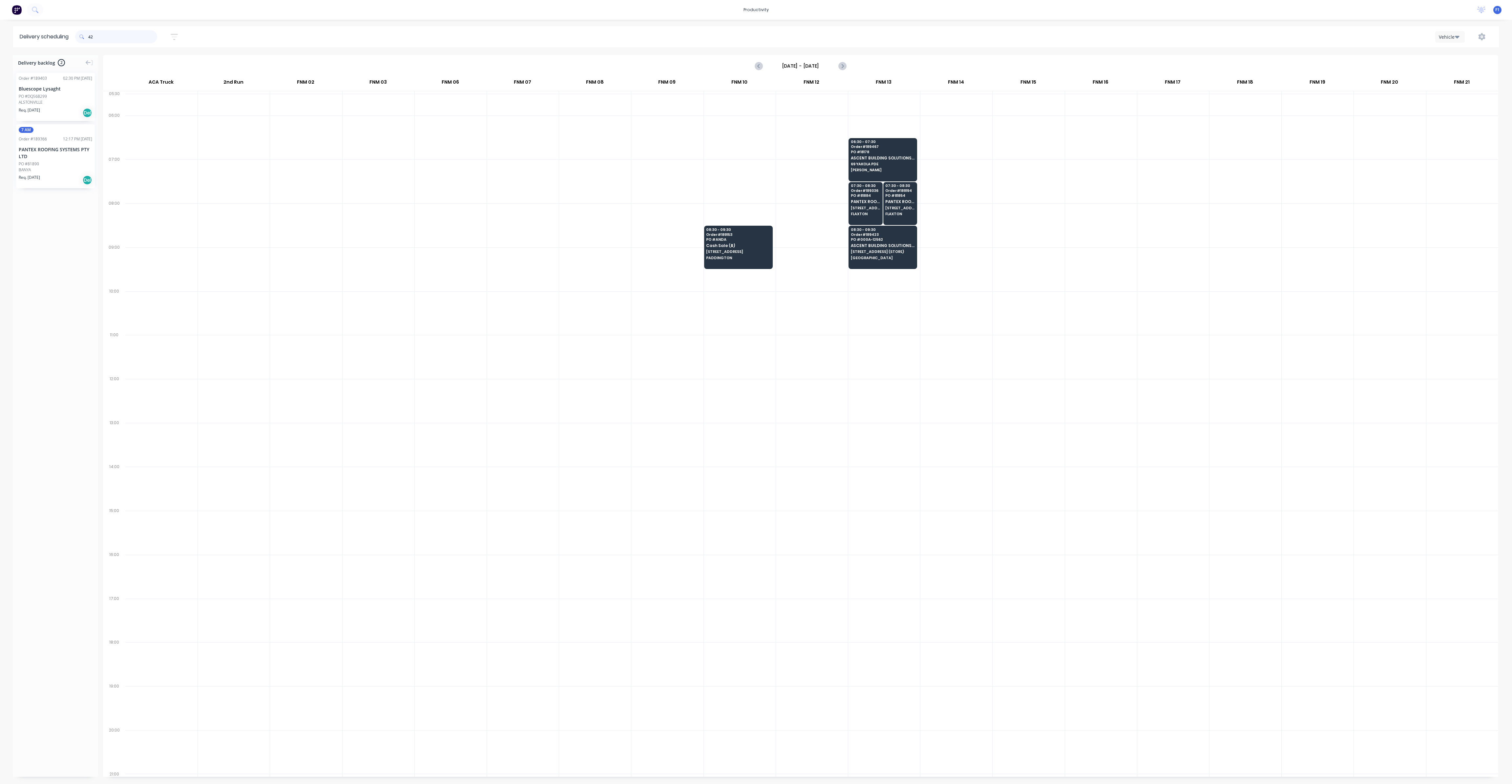
type input "4"
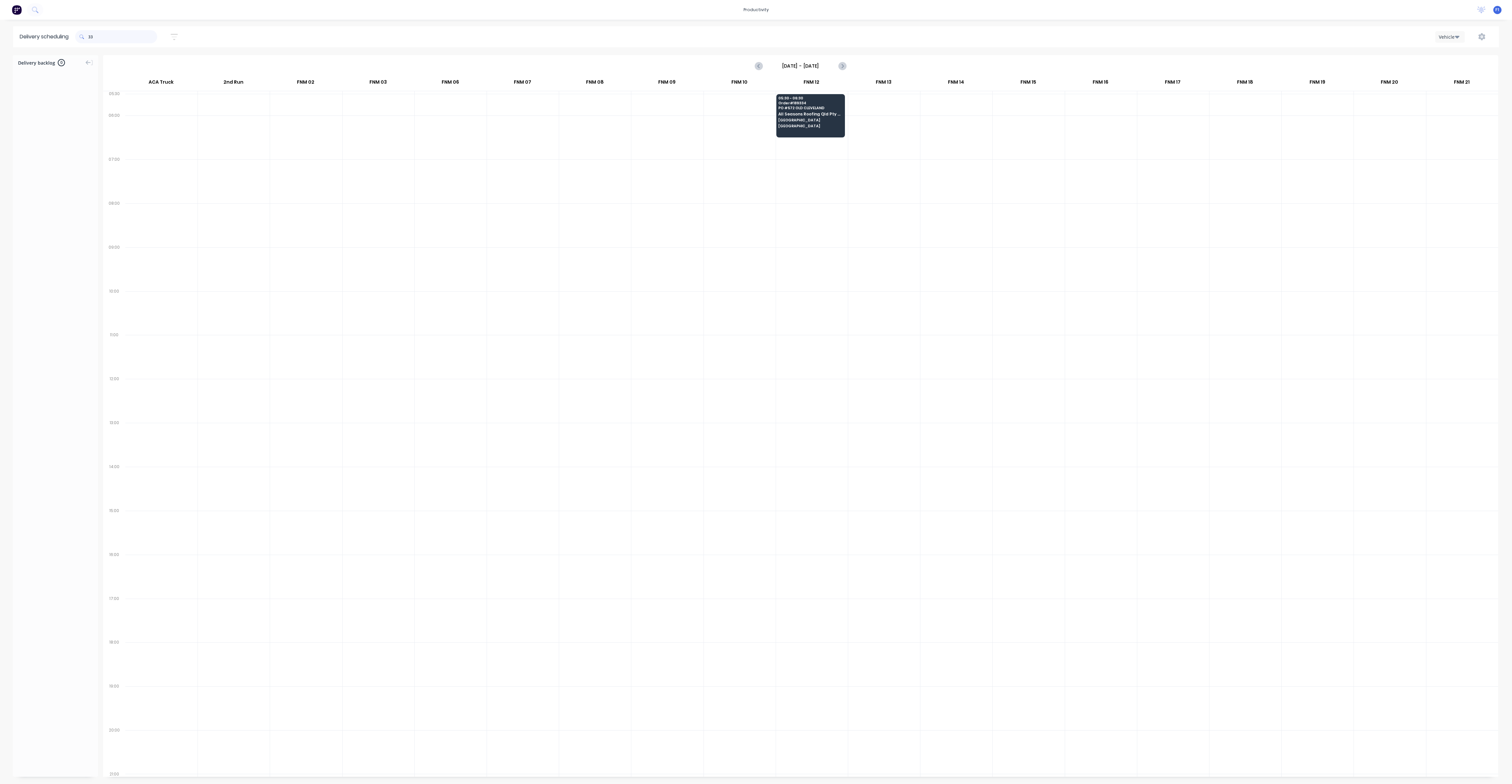
type input "3"
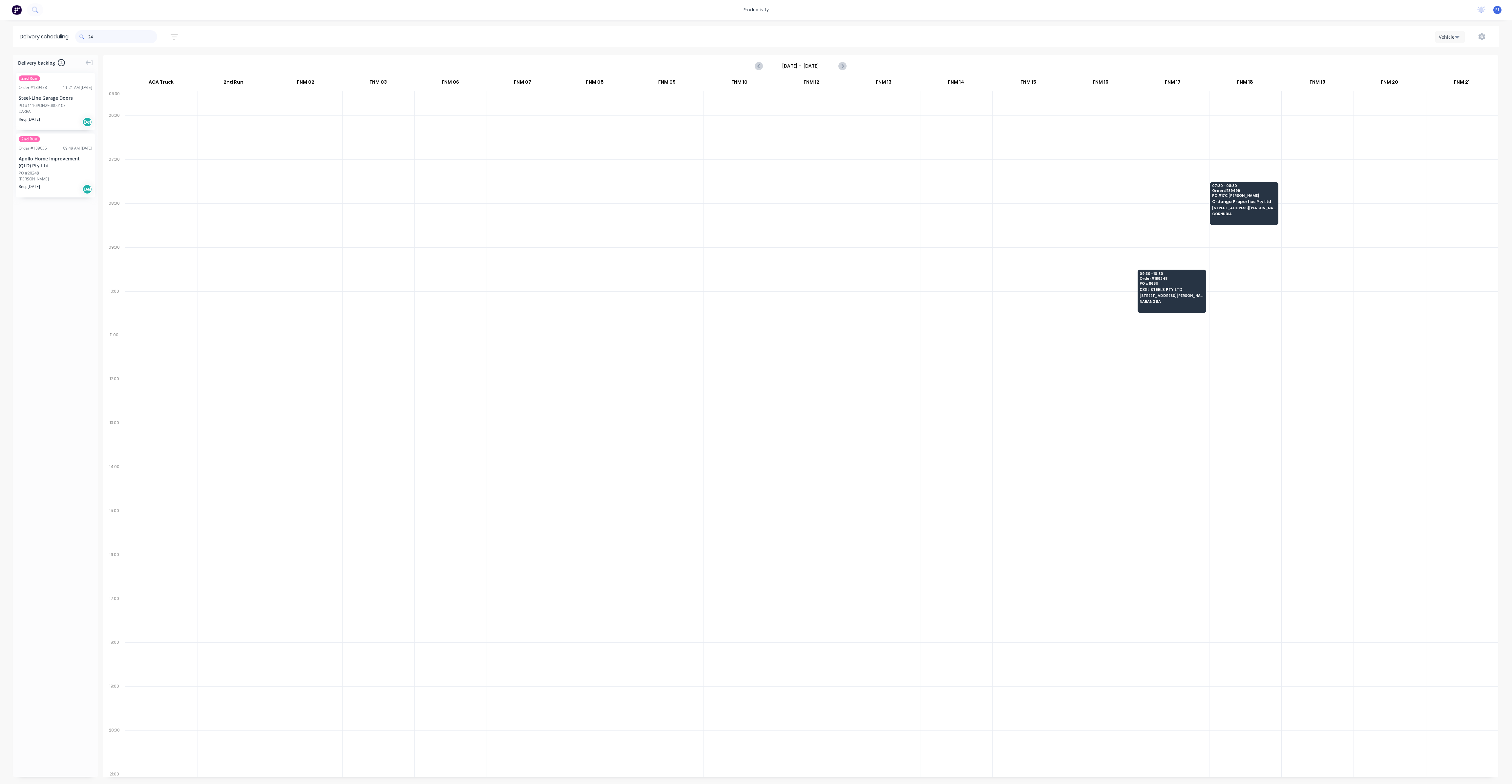
type input "2"
type input "6"
type input "3"
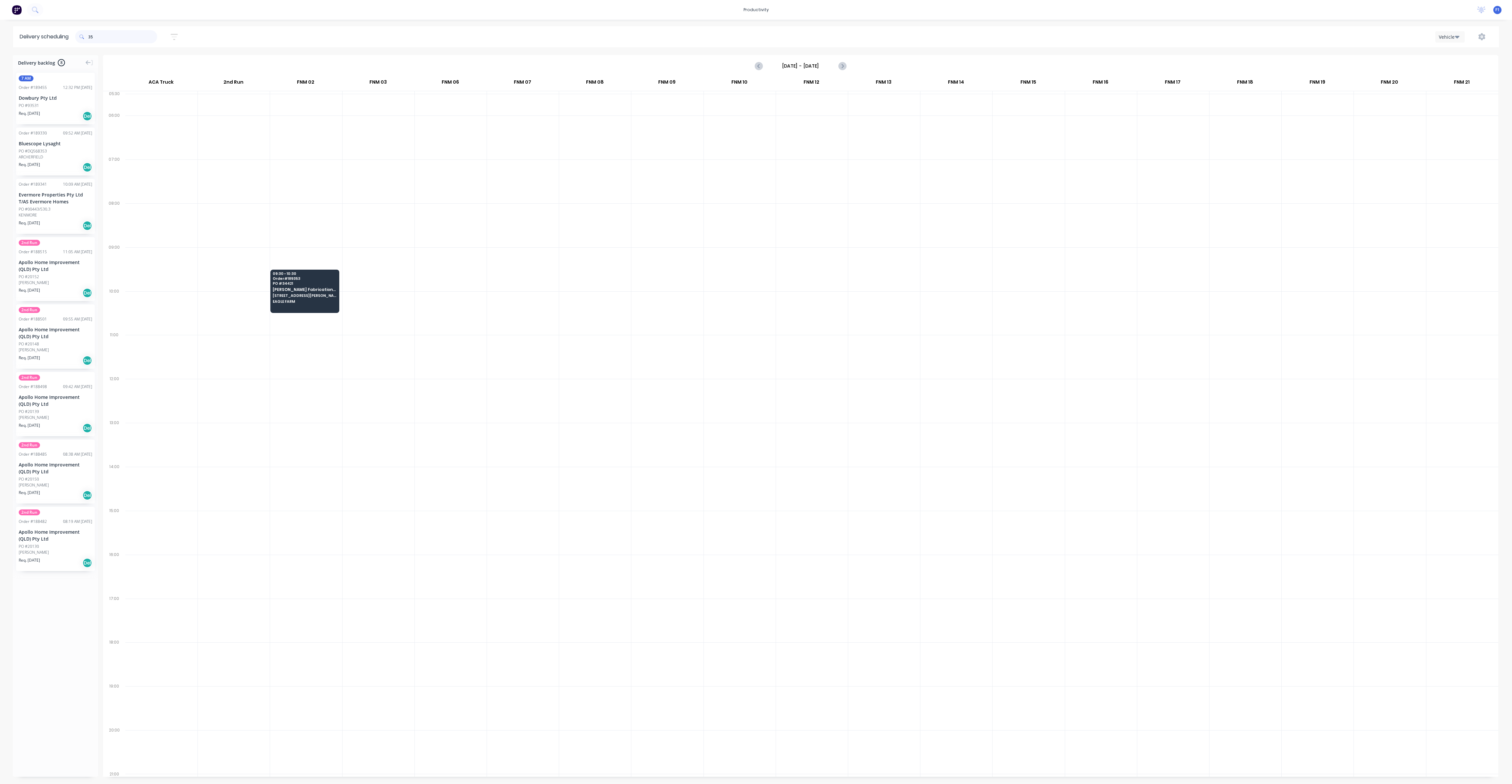
type input "3"
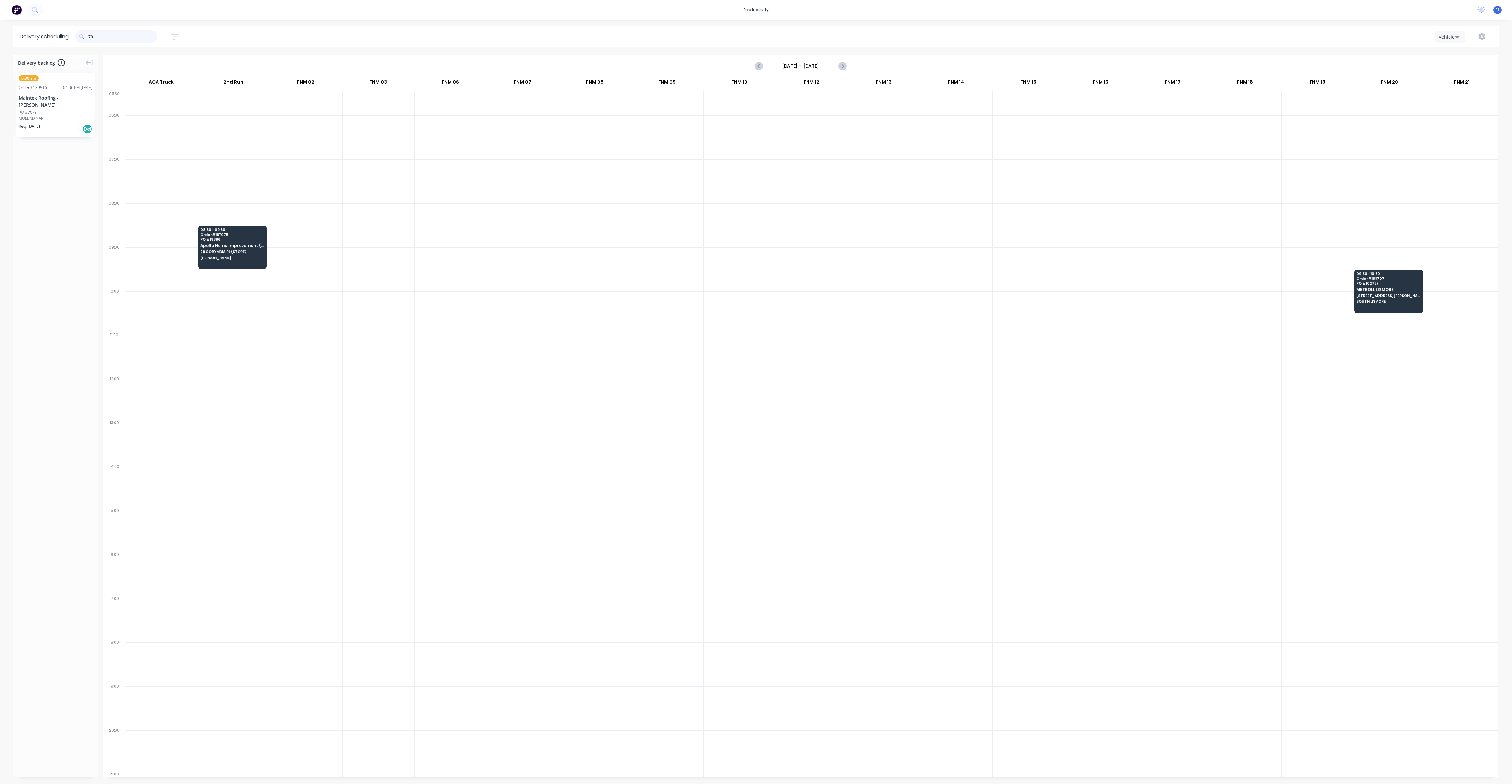
type input "7"
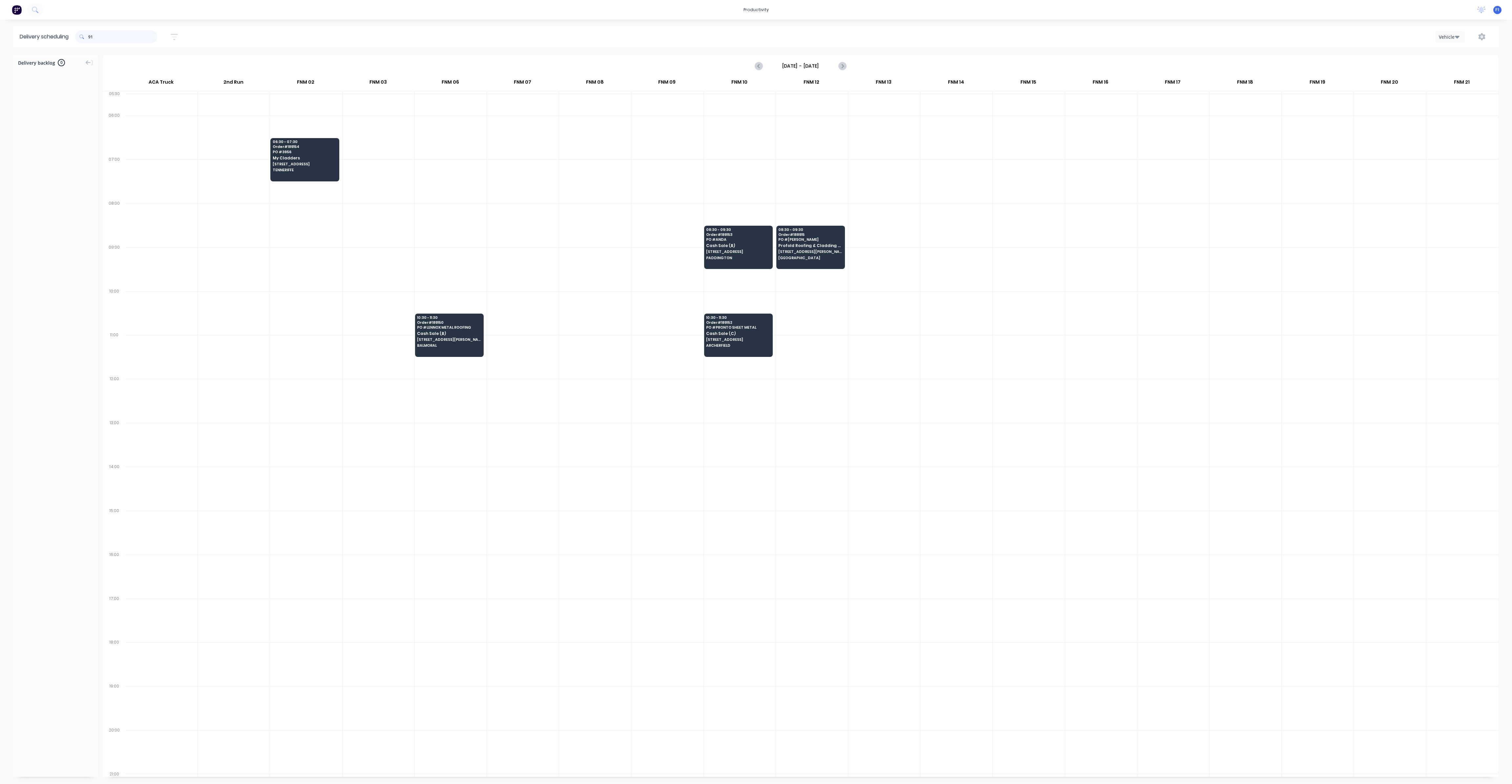
type input "9"
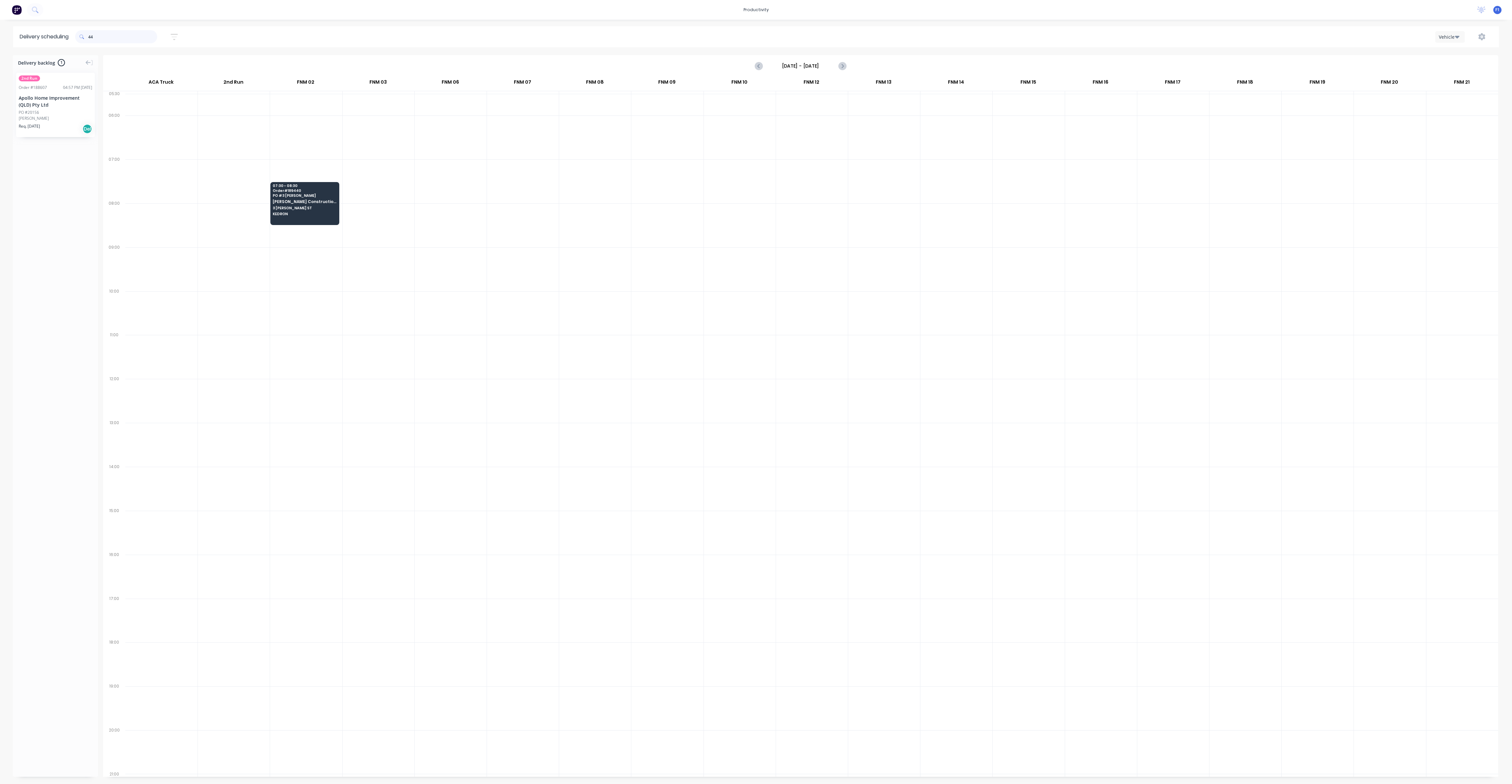
type input "4"
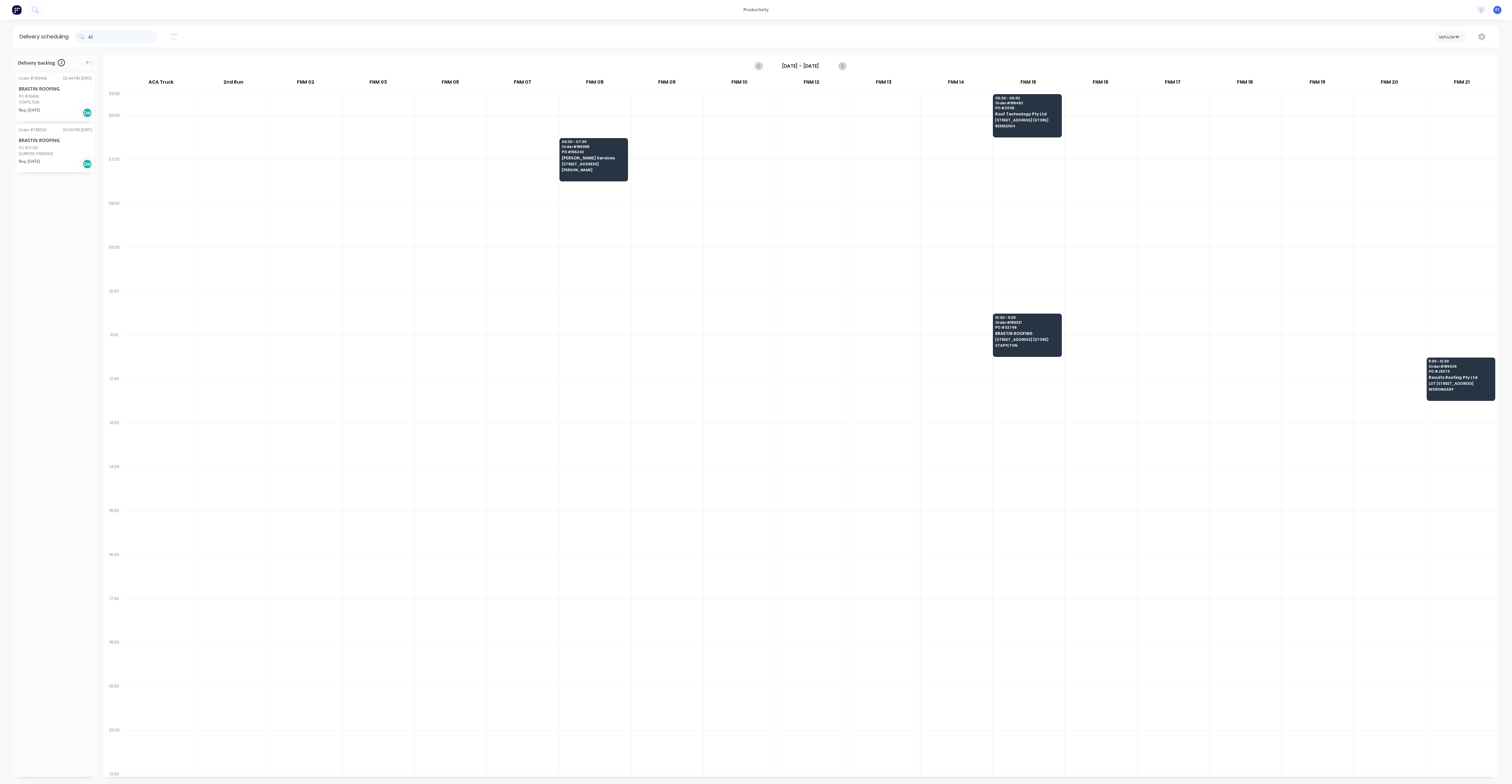
type input "4"
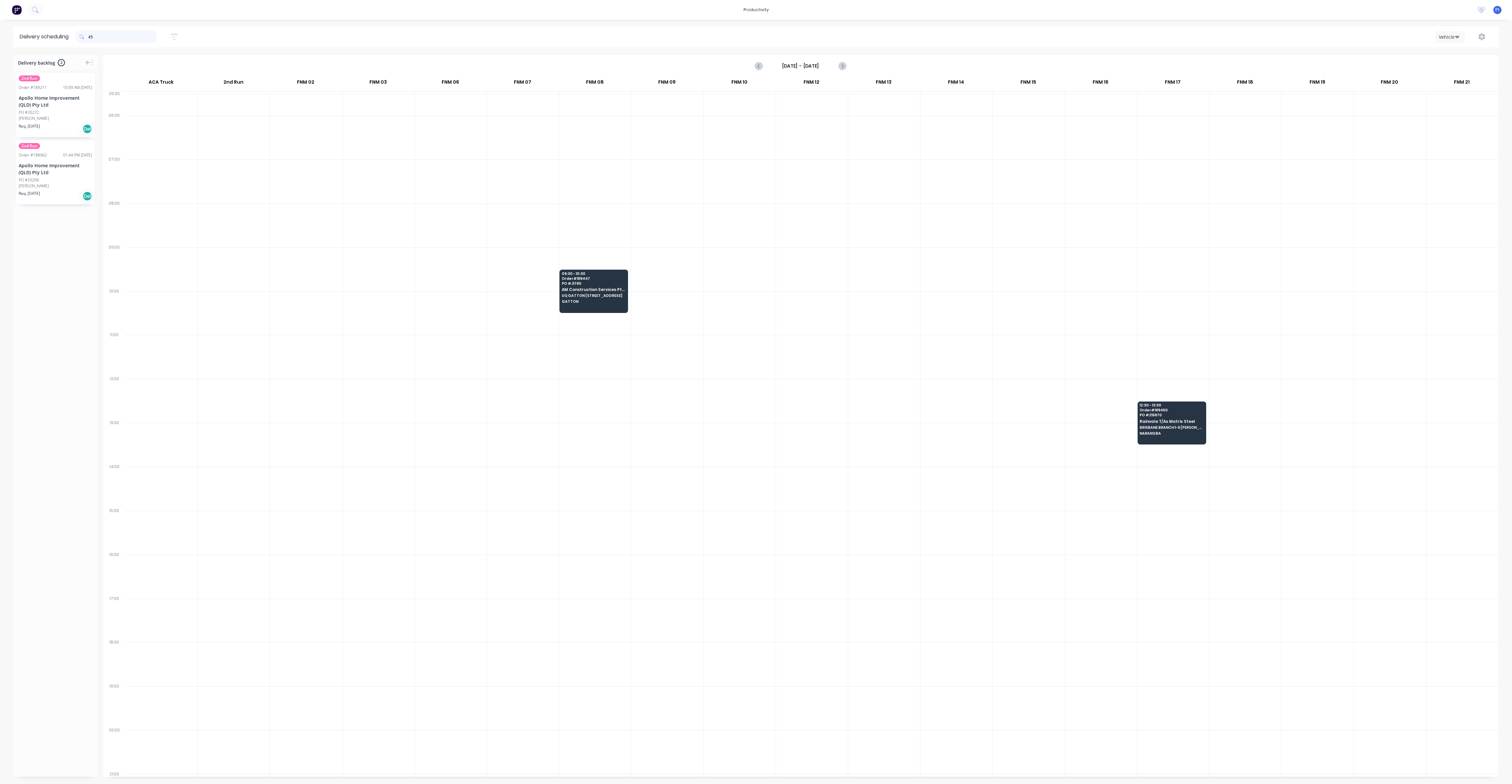
type input "4"
type input "1"
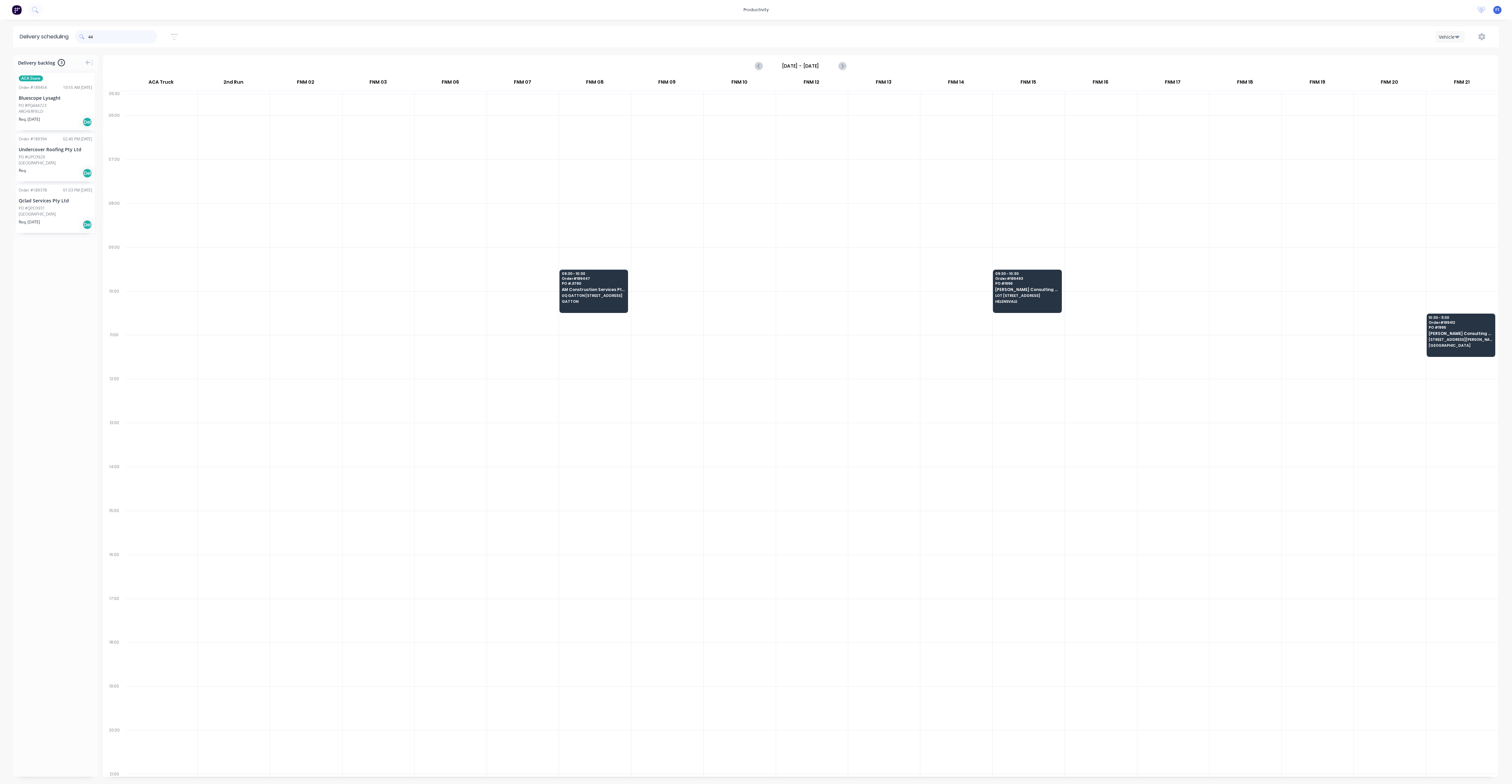
type input "4"
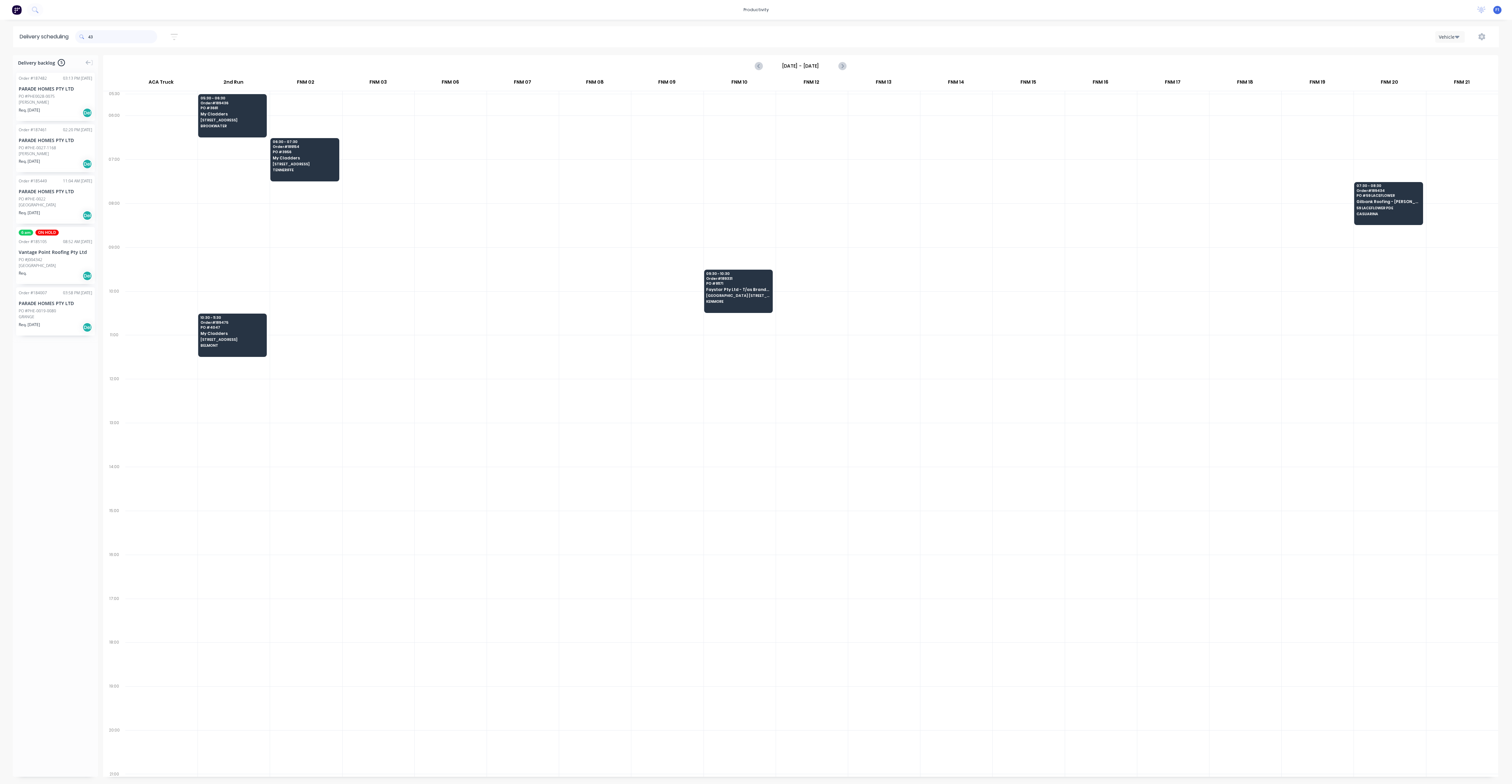
type input "4"
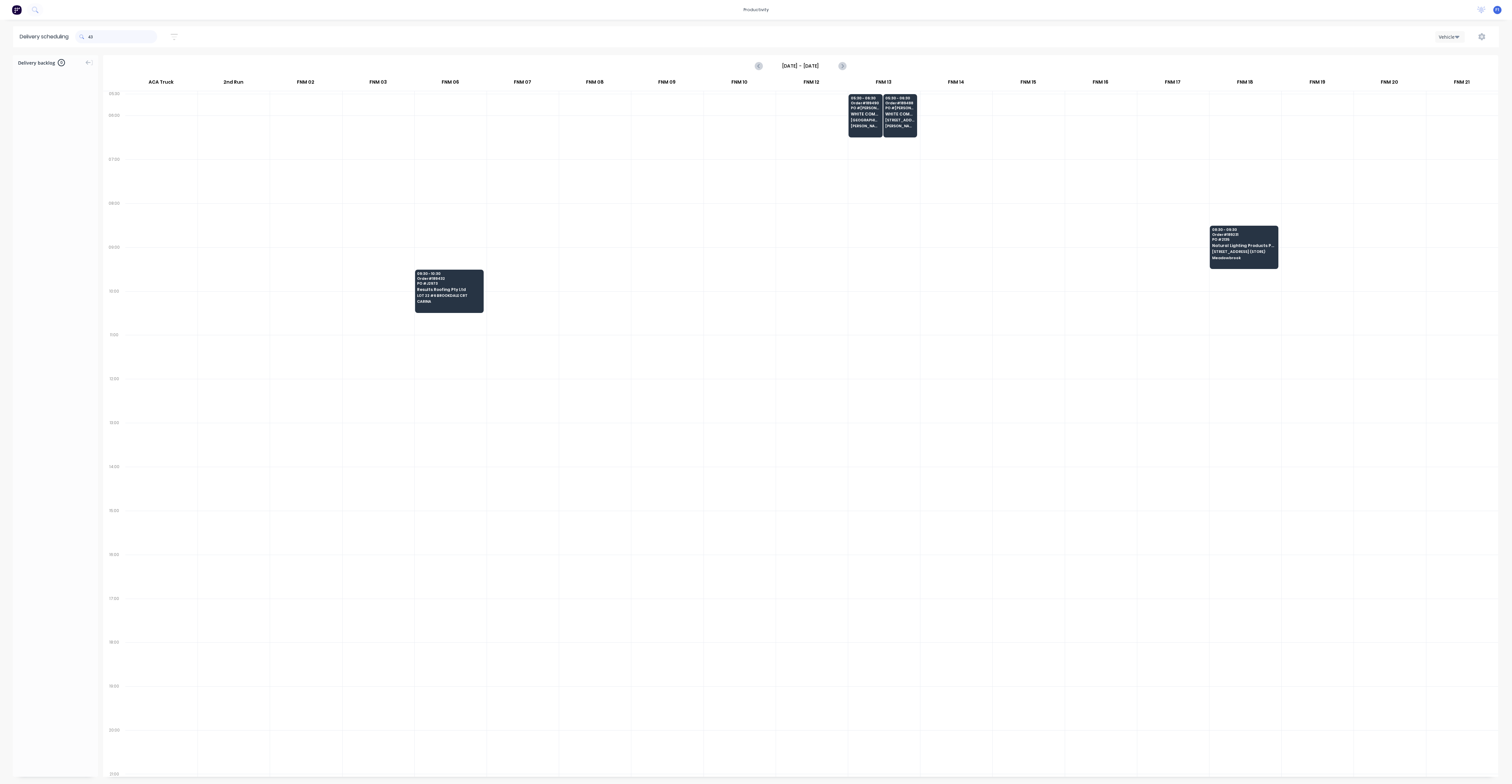
type input "4"
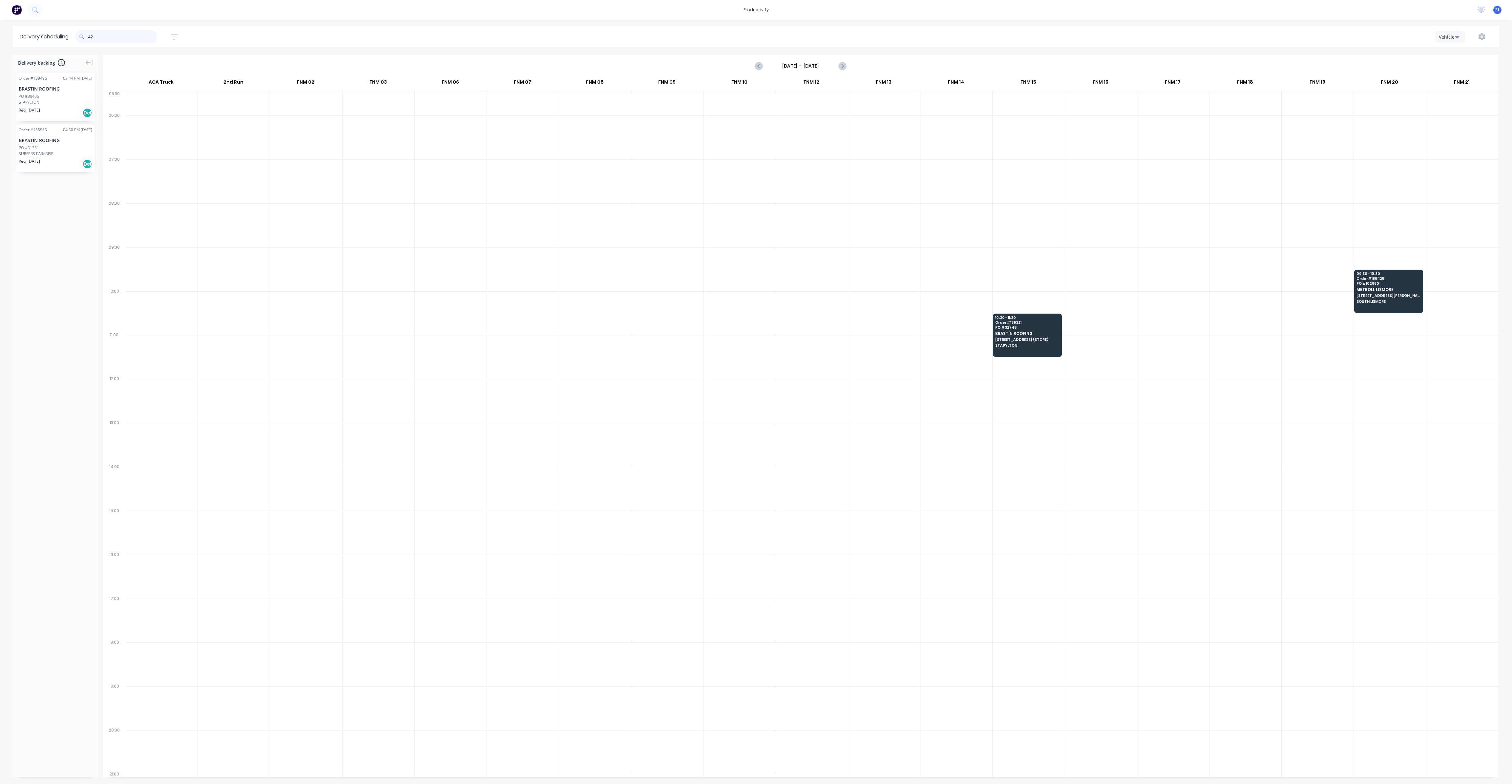
type input "4"
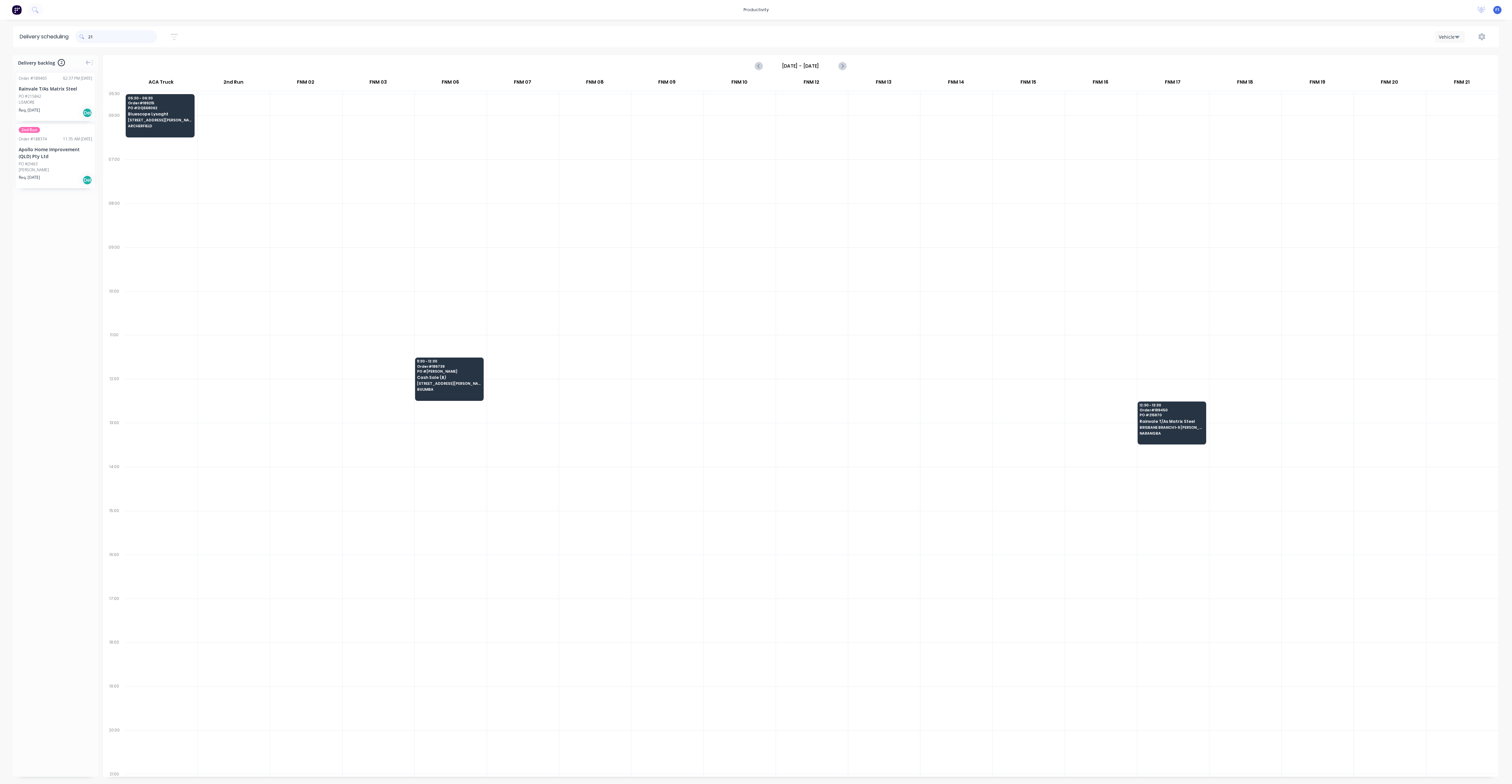
type input "2"
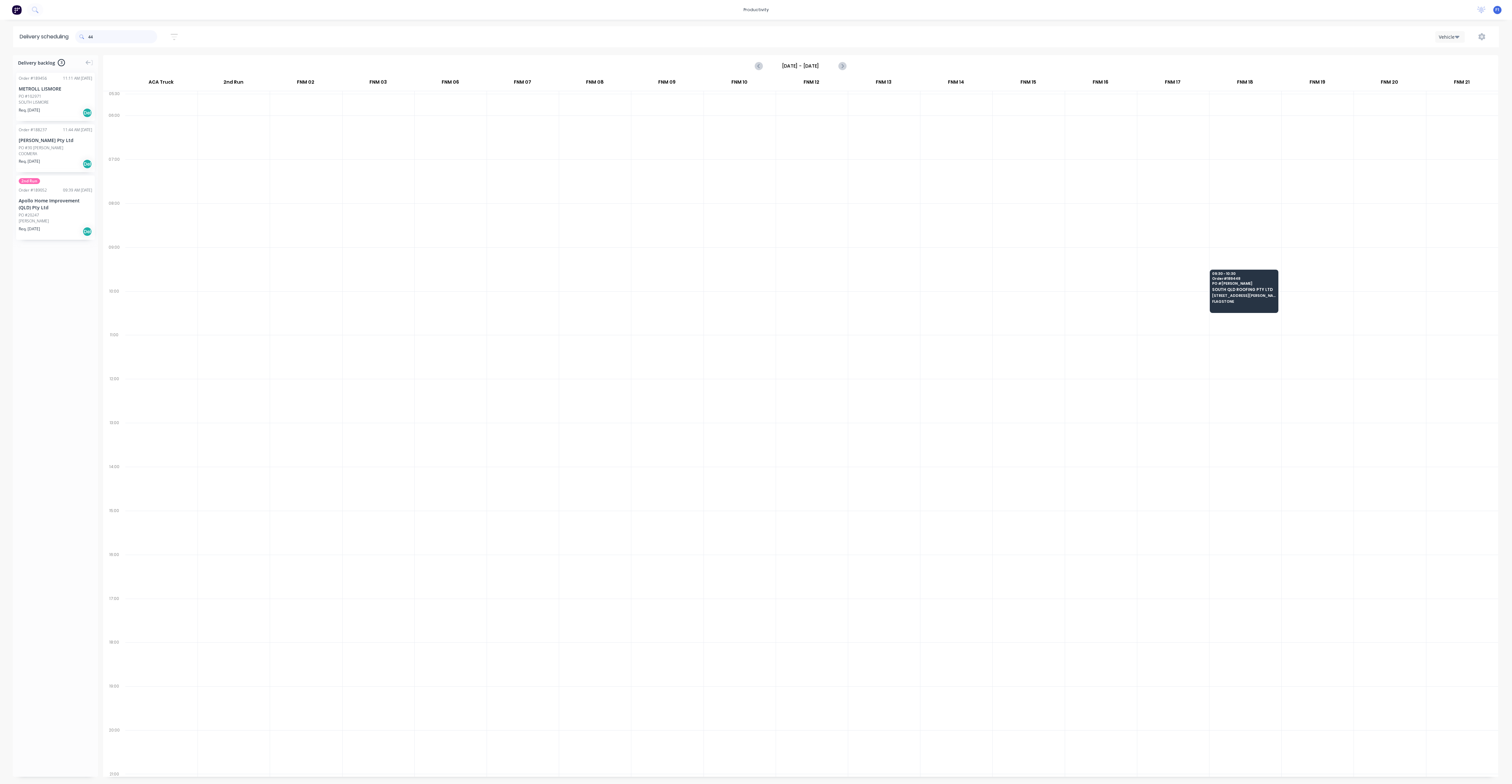
type input "4"
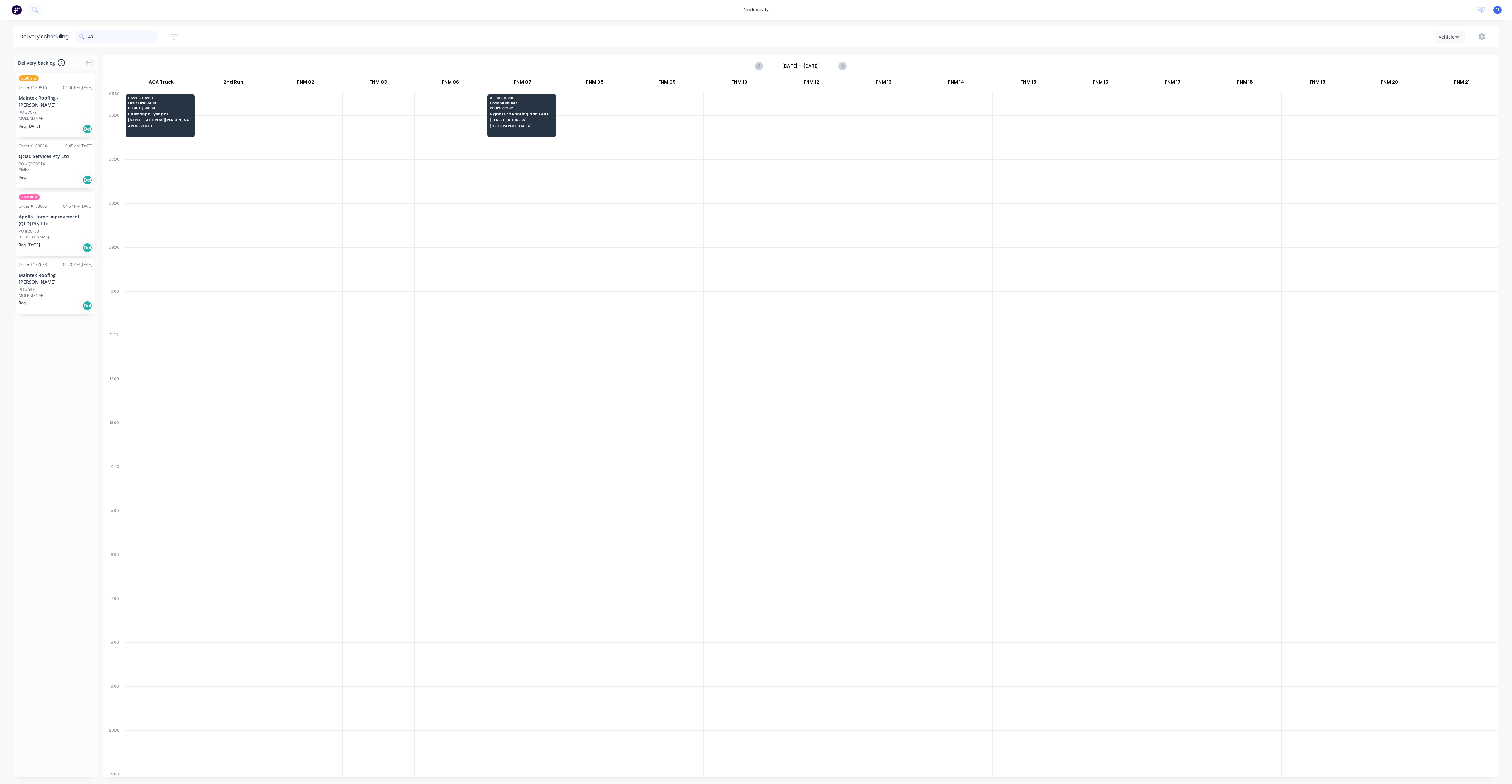
type input "4"
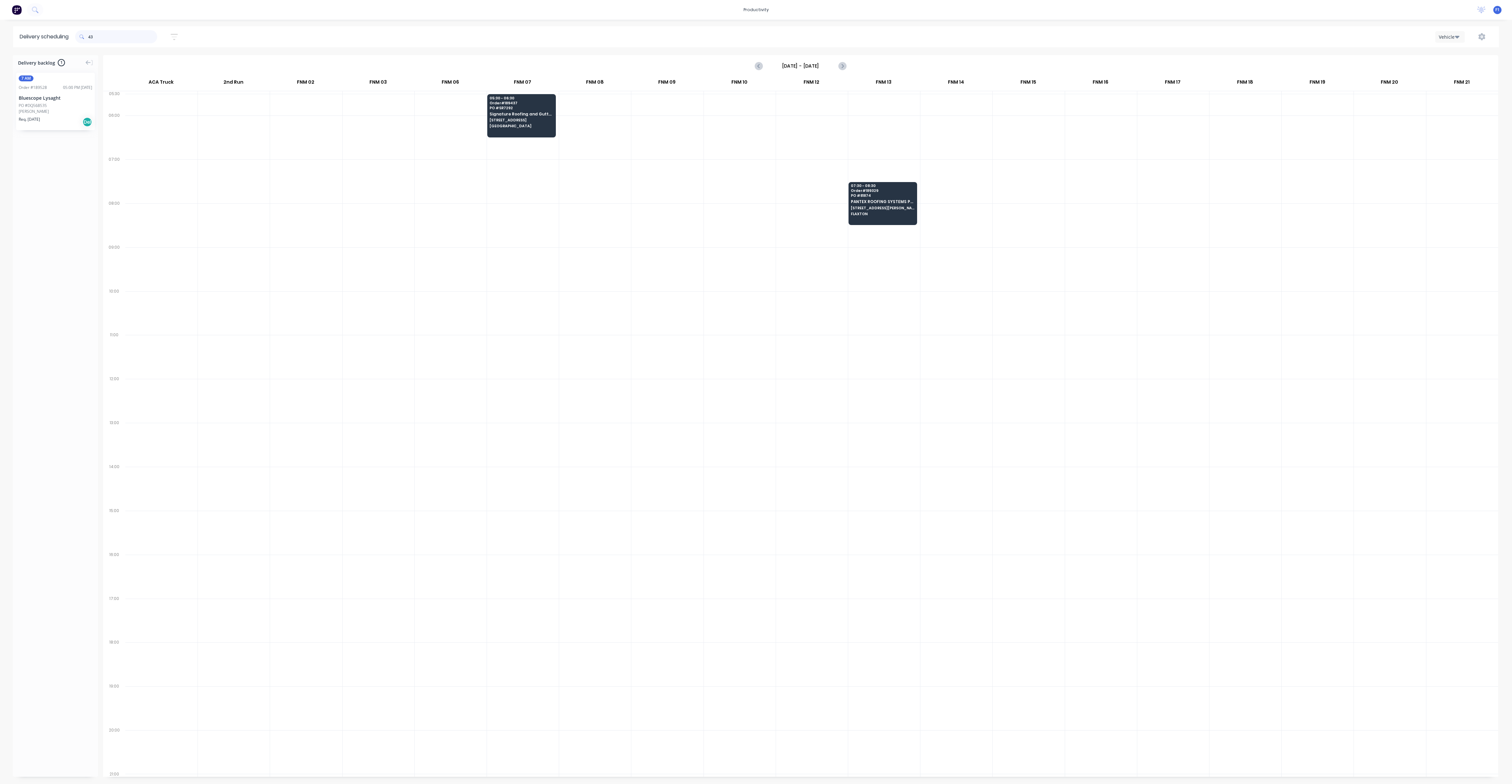
type input "4"
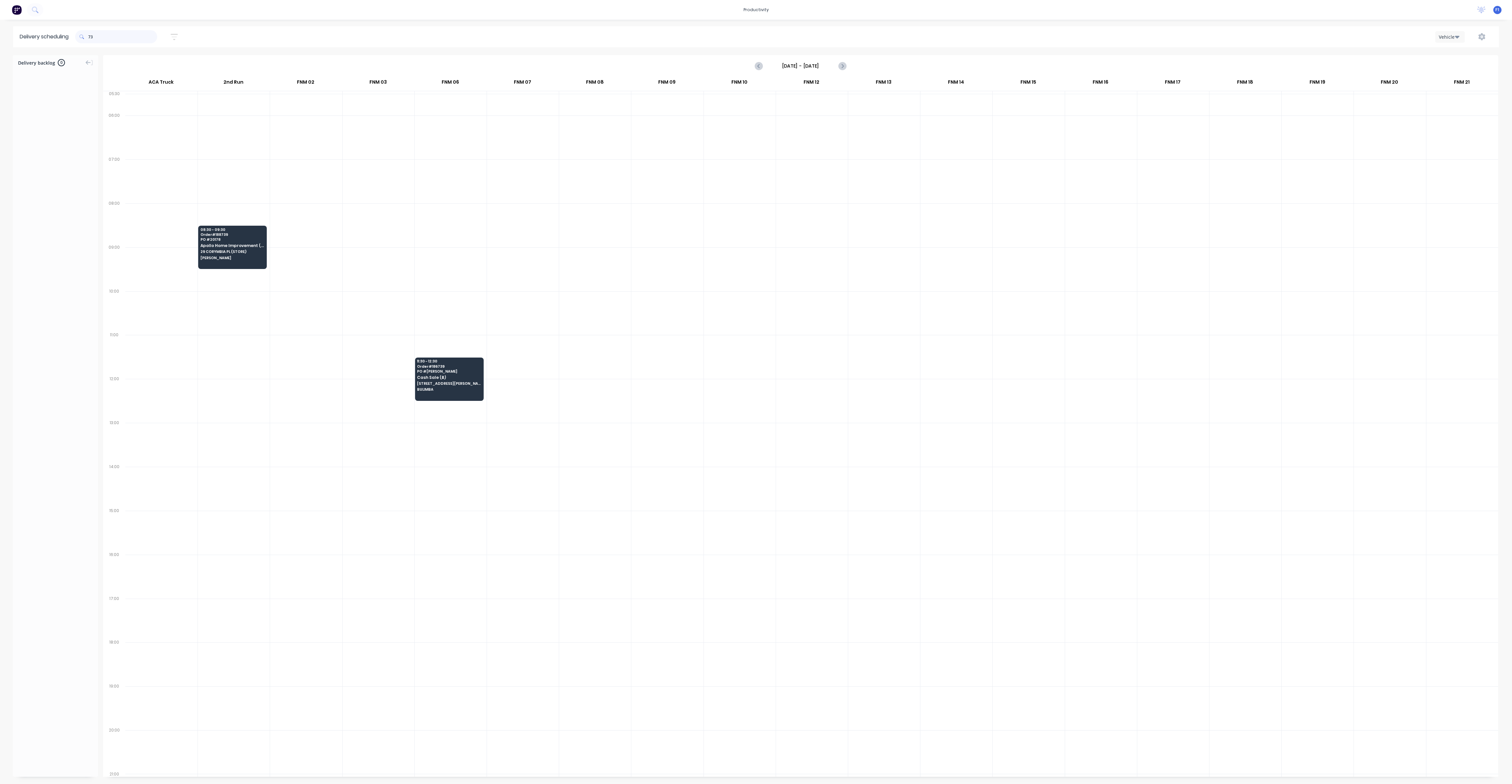
type input "7"
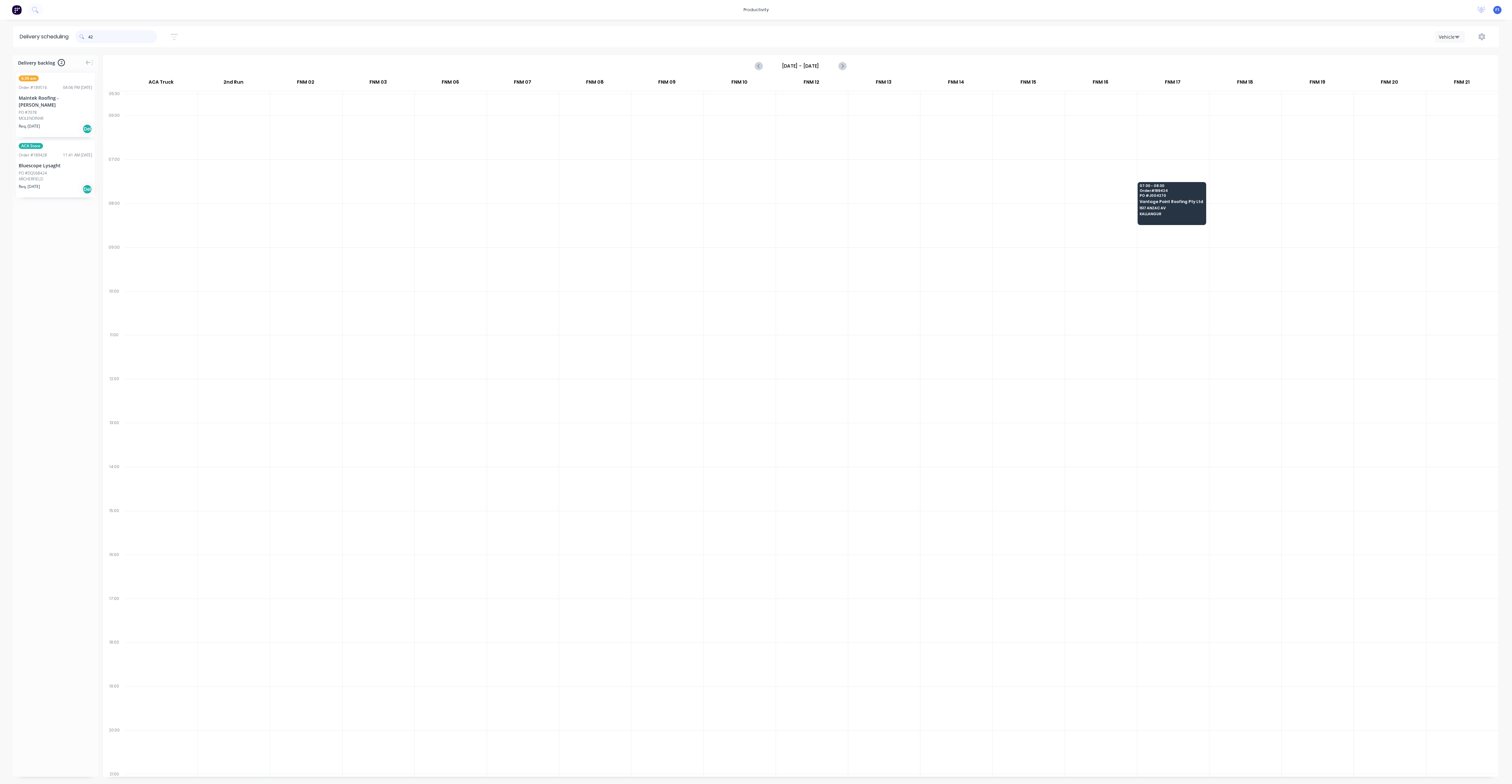
type input "4"
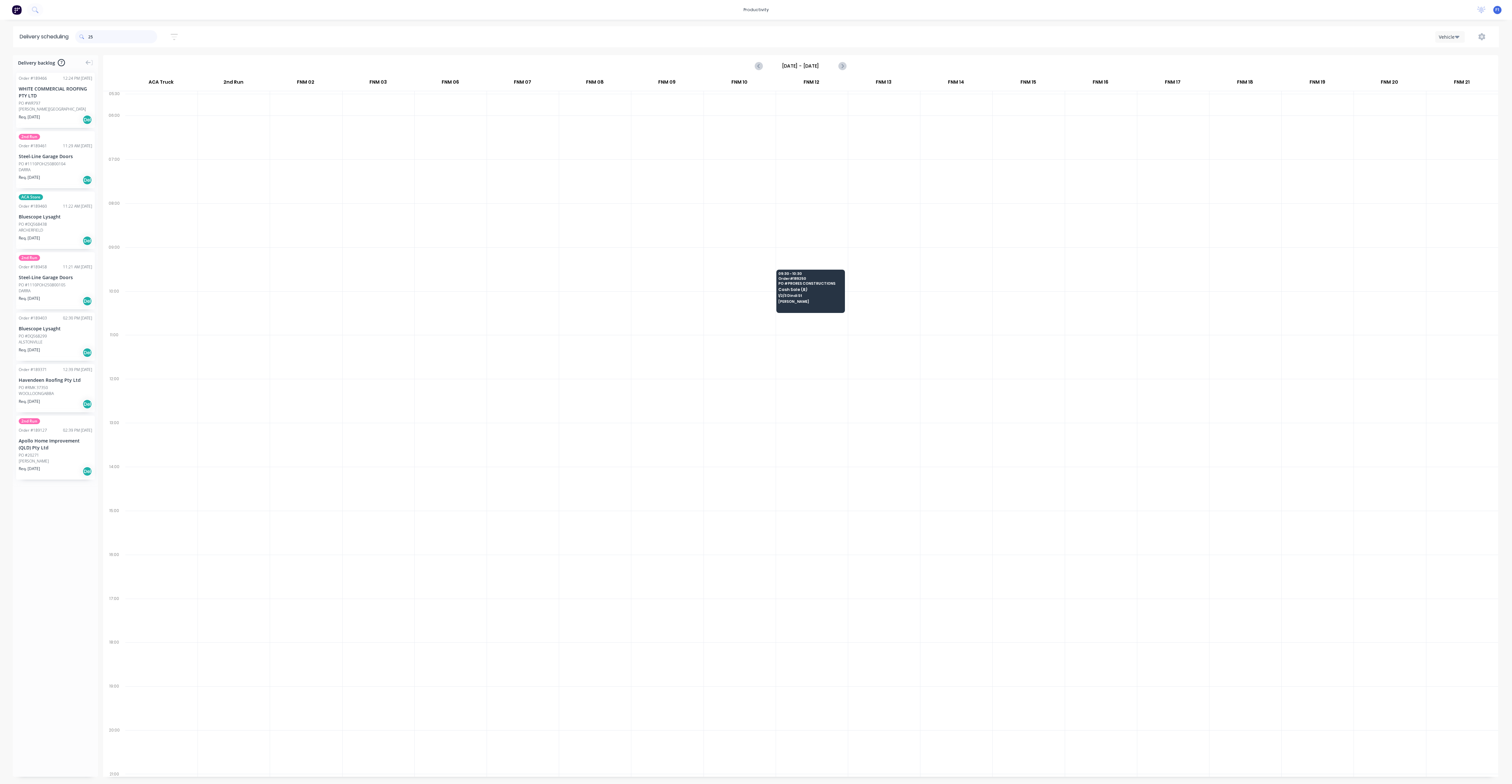
type input "2"
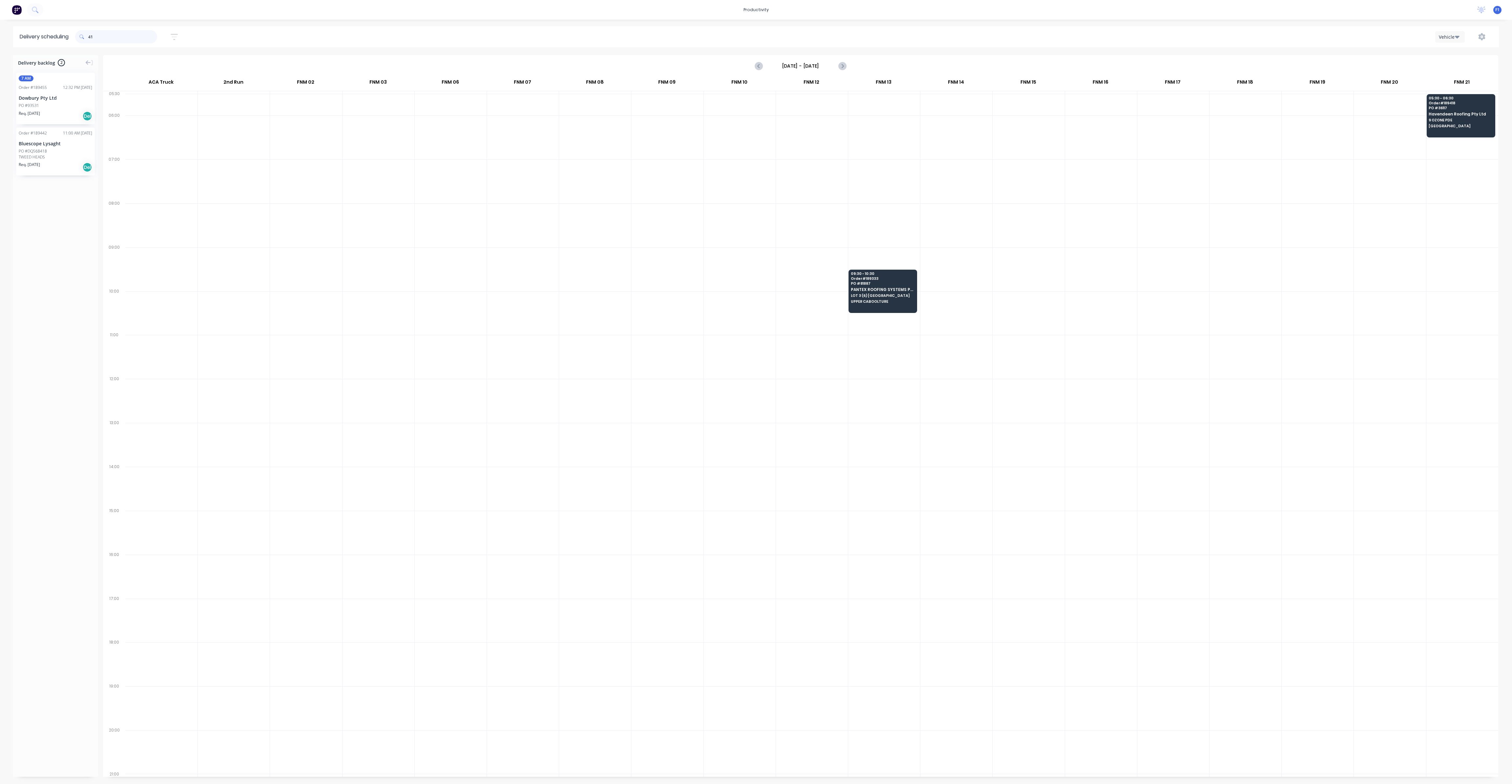
type input "4"
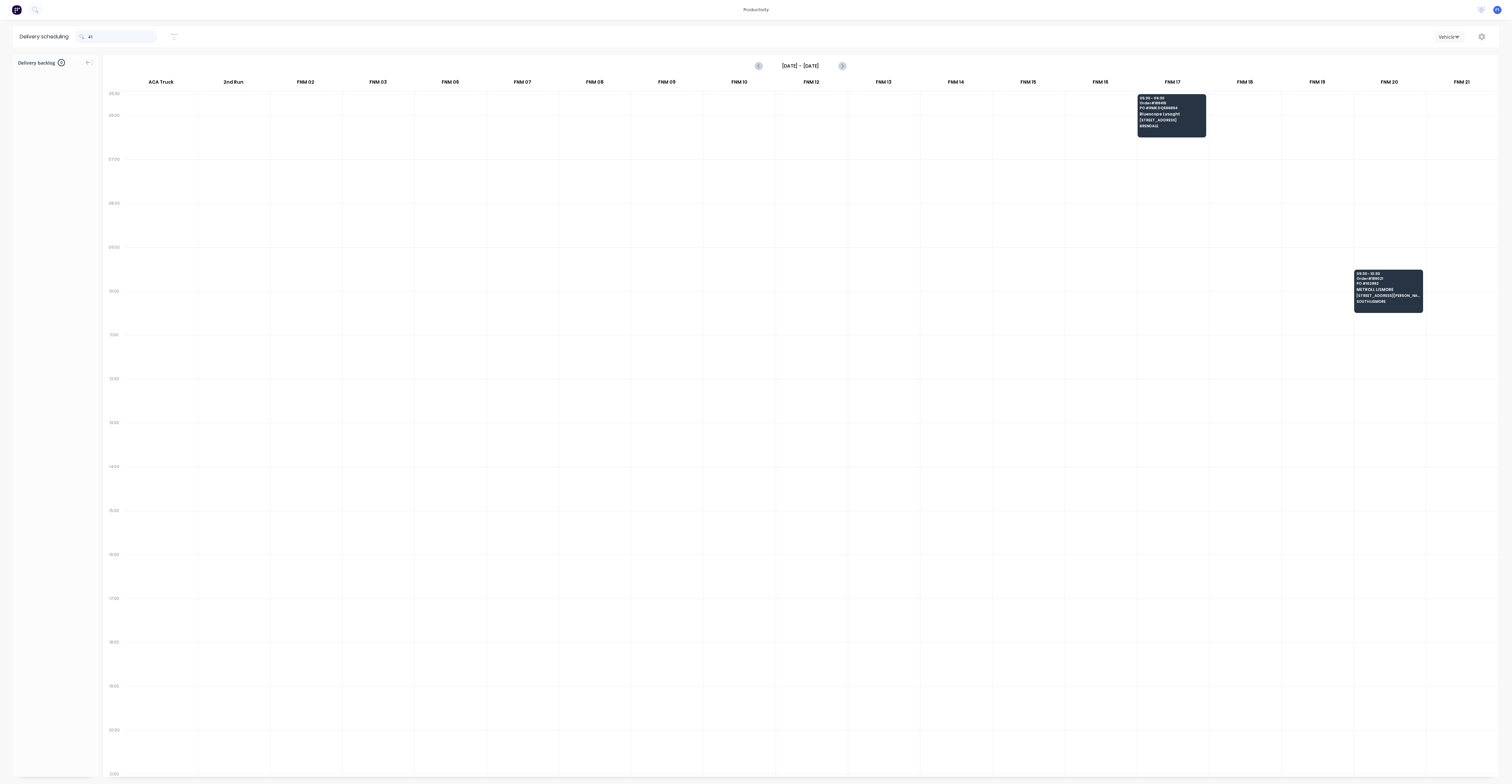
type input "4"
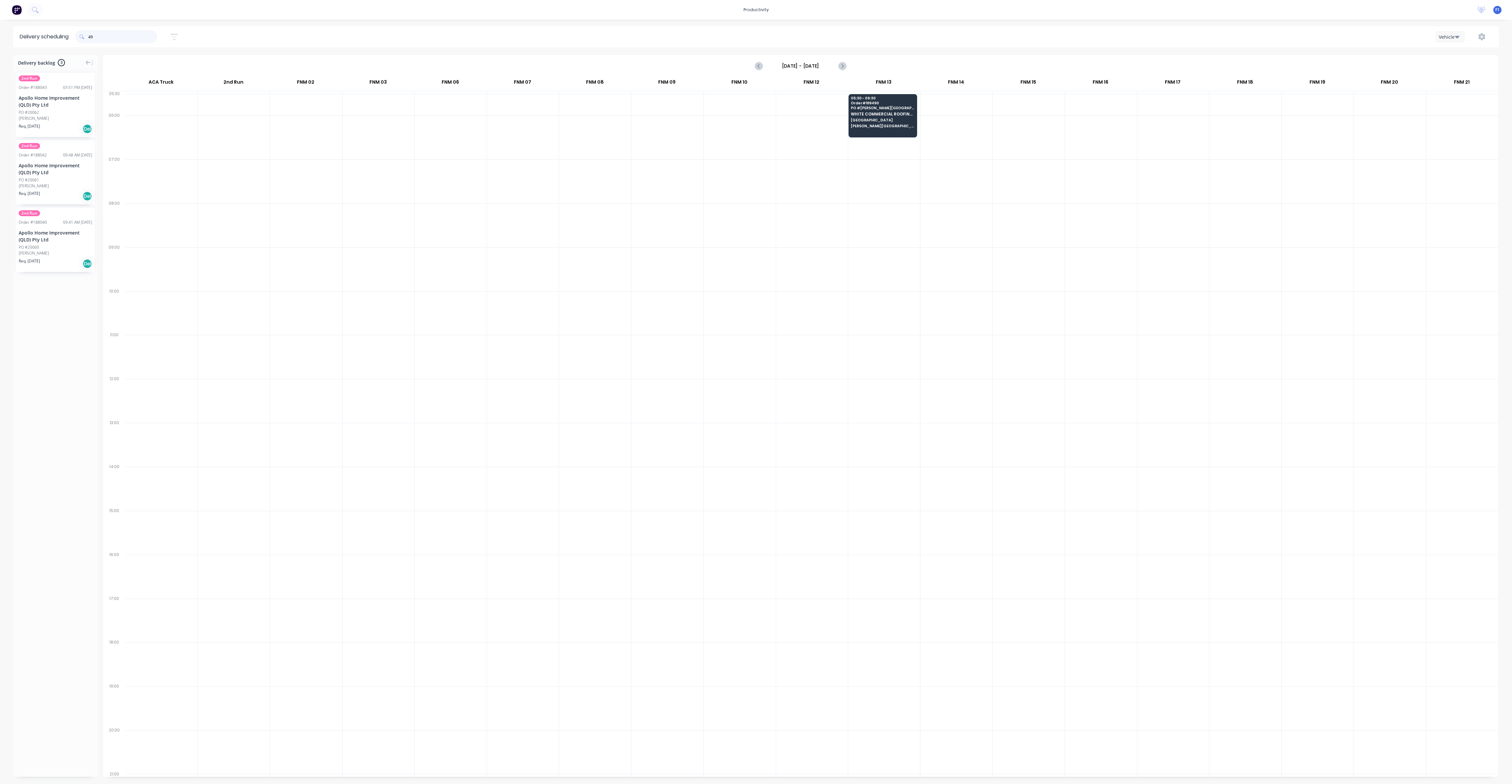
type input "4"
type input "3"
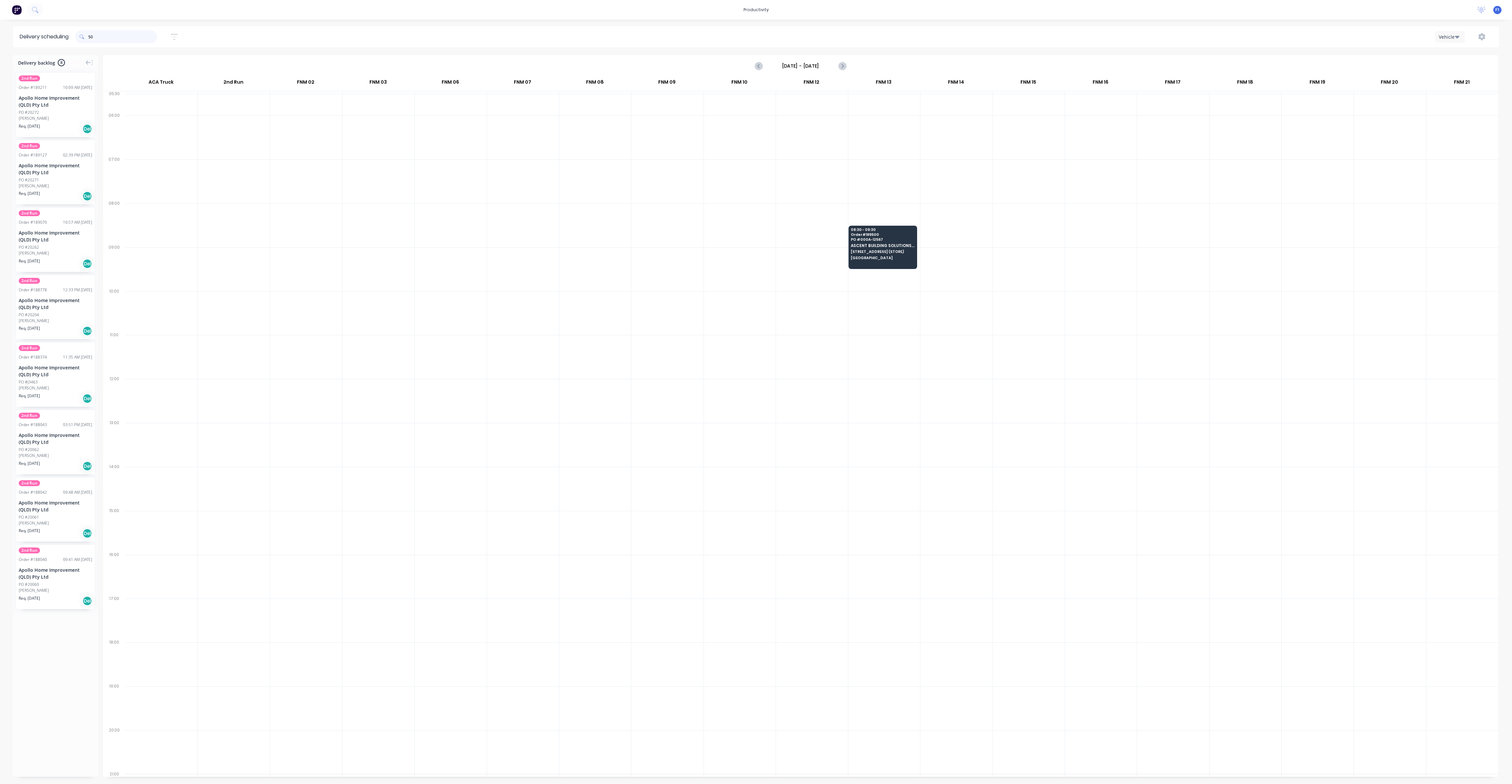
type input "5"
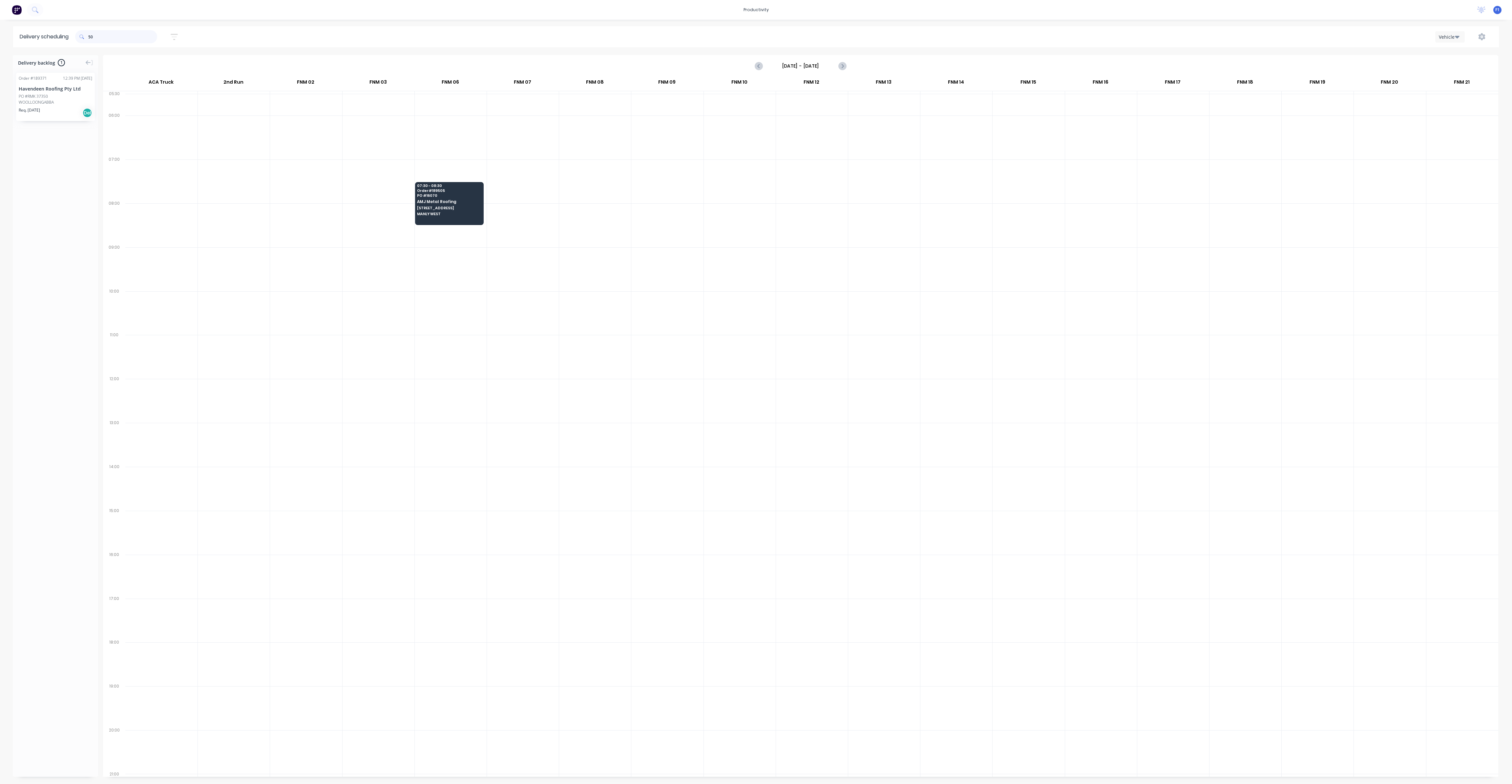
type input "5"
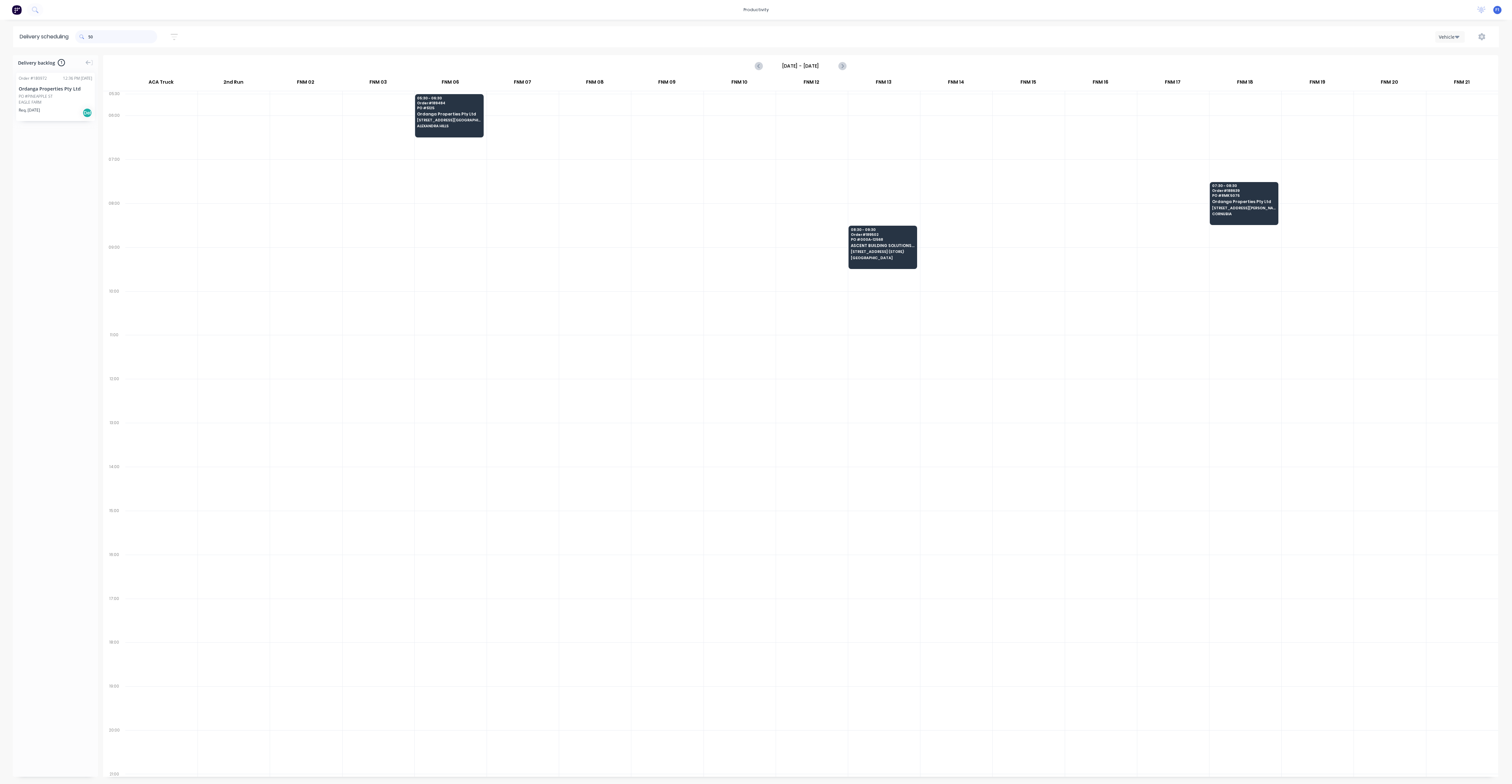
type input "5"
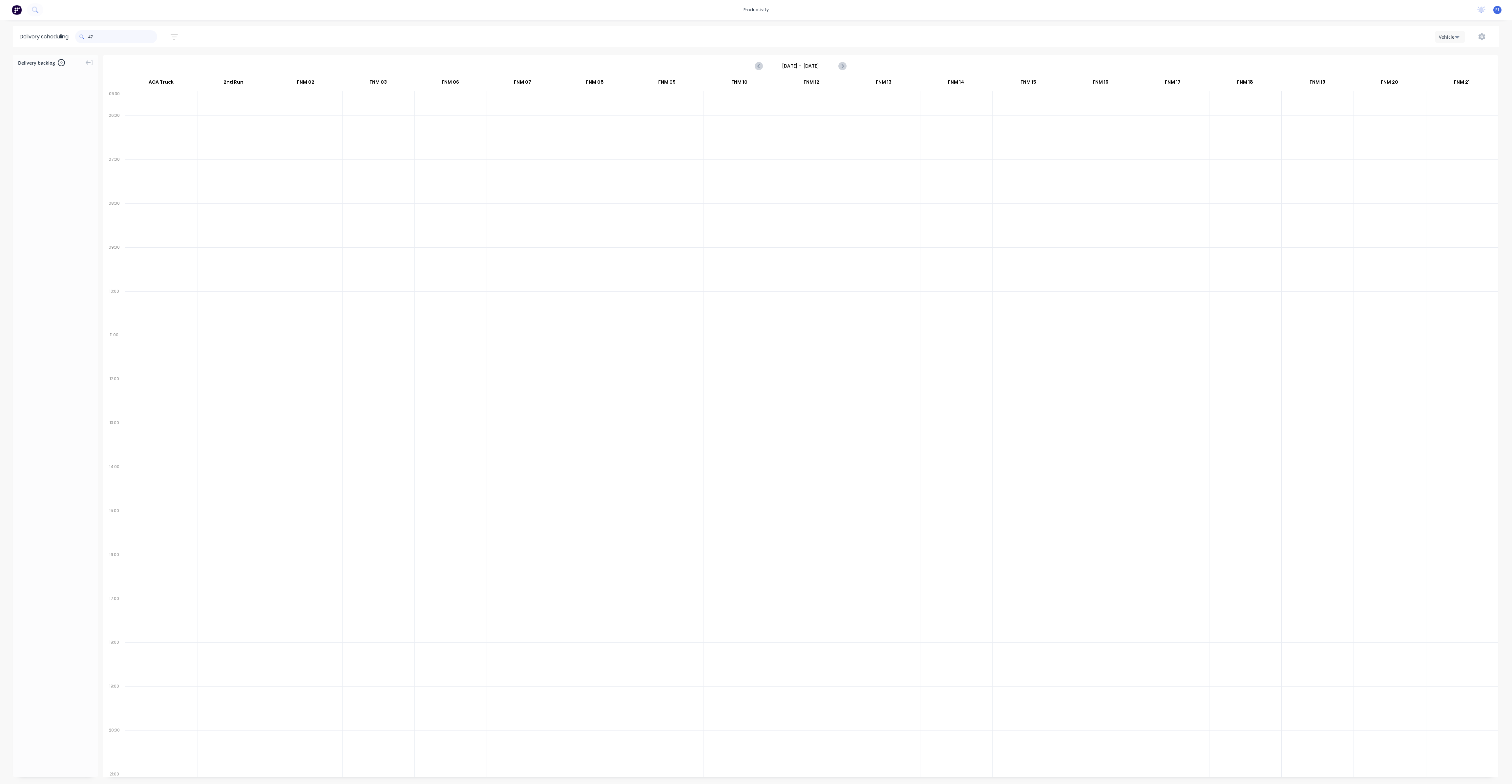
type input "4"
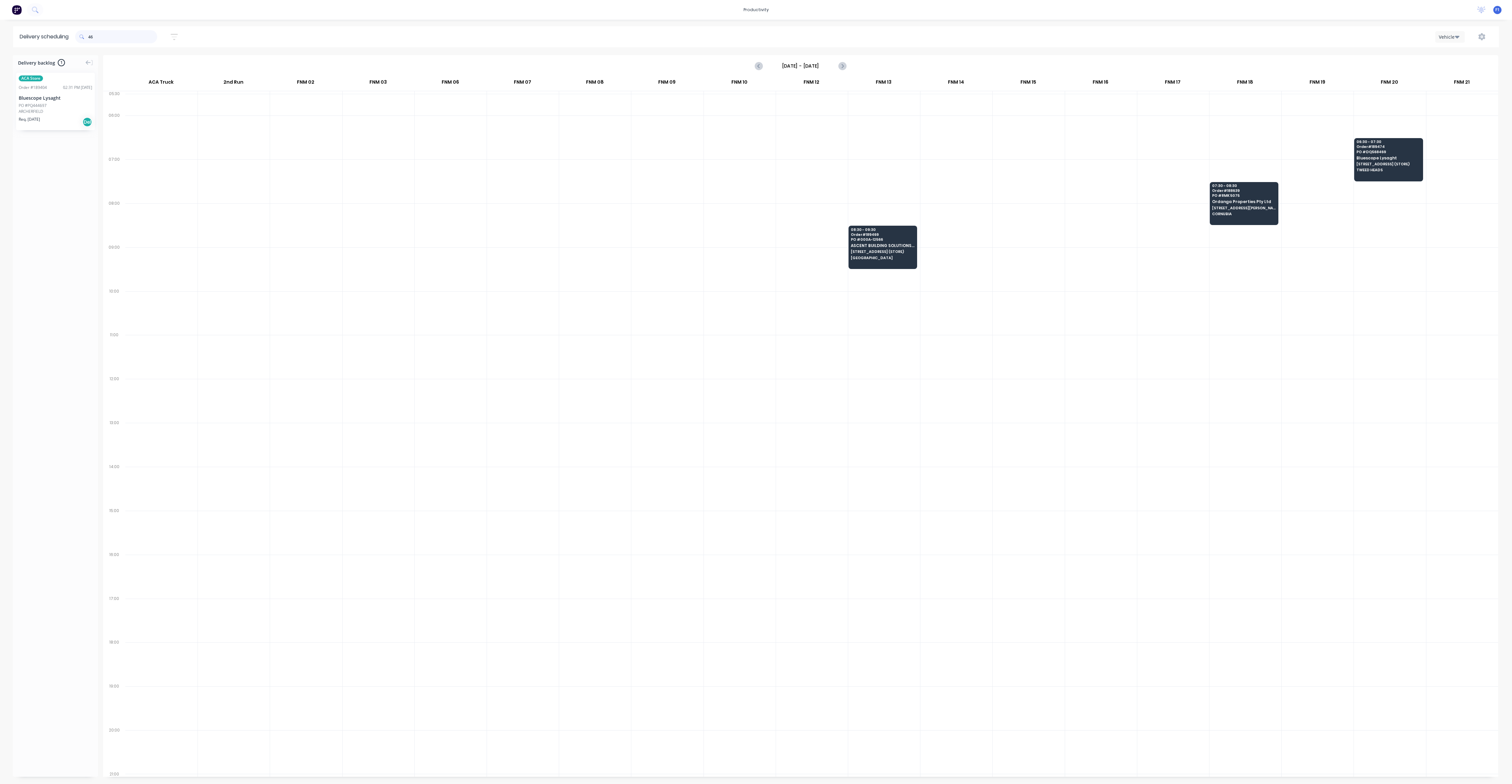
type input "4"
type input "388"
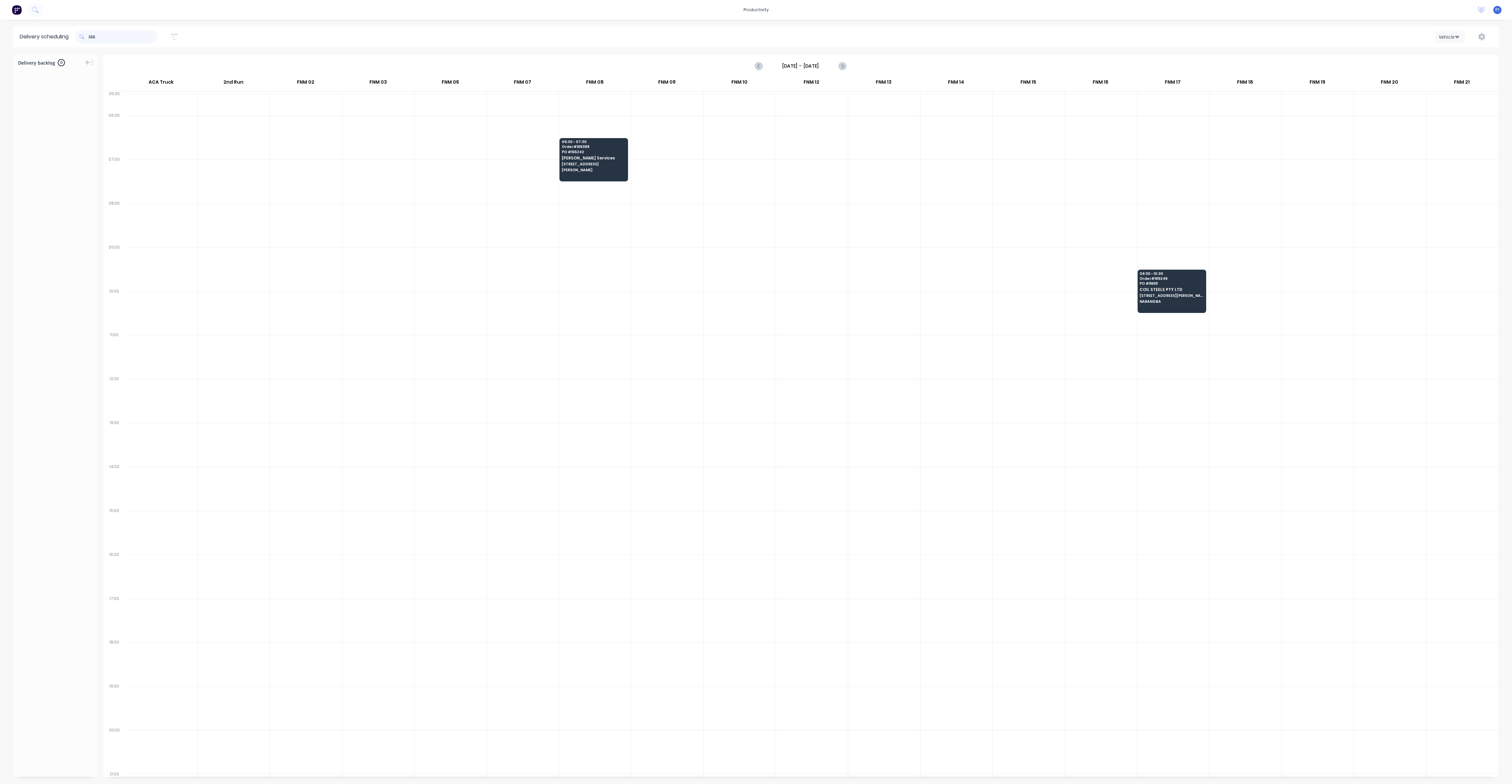
drag, startPoint x: 120, startPoint y: 33, endPoint x: 44, endPoint y: 32, distance: 76.0
click at [48, 33] on header "Delivery scheduling 388 Sort by Most recent Created date Required date Order nu…" at bounding box center [756, 36] width 1485 height 21
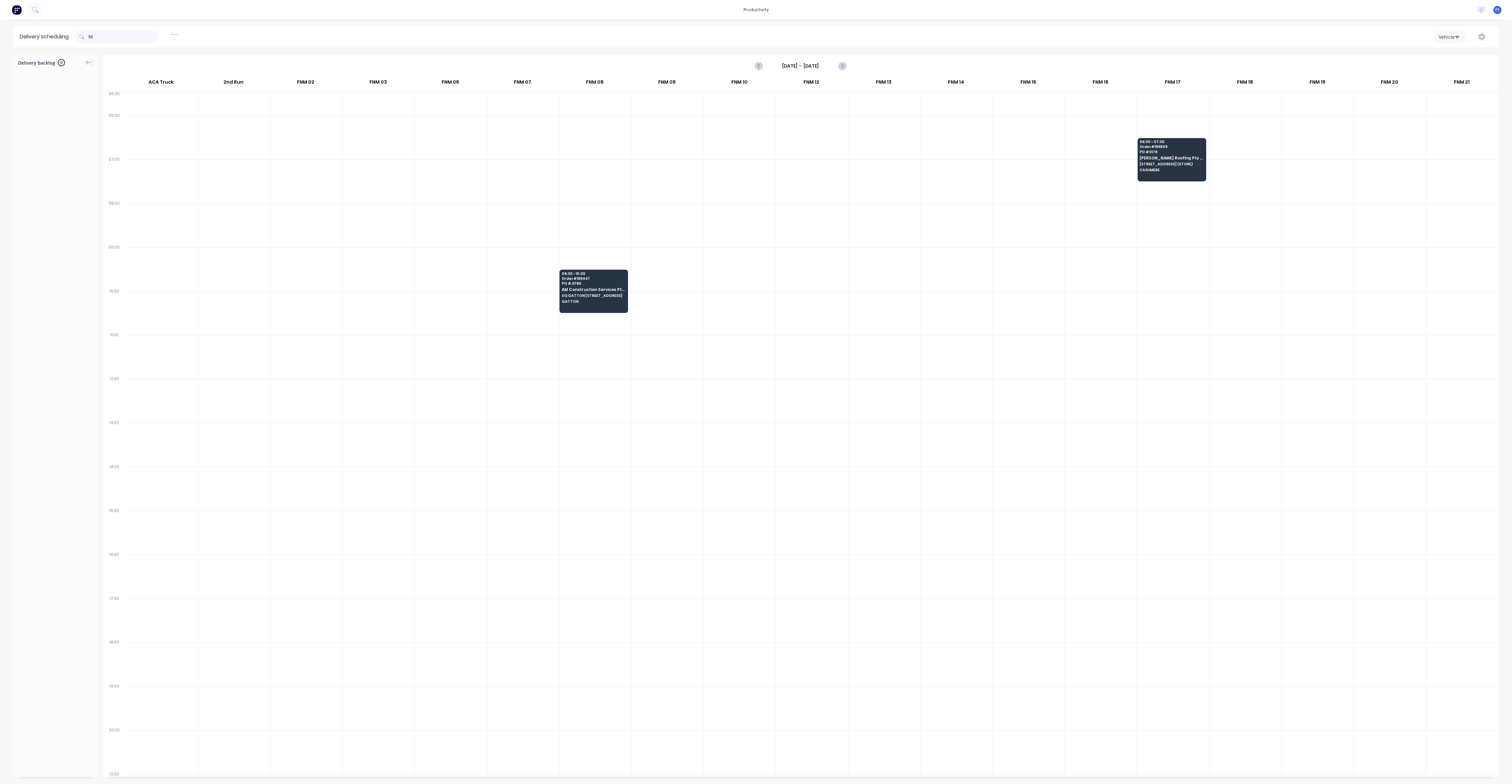
type input "5"
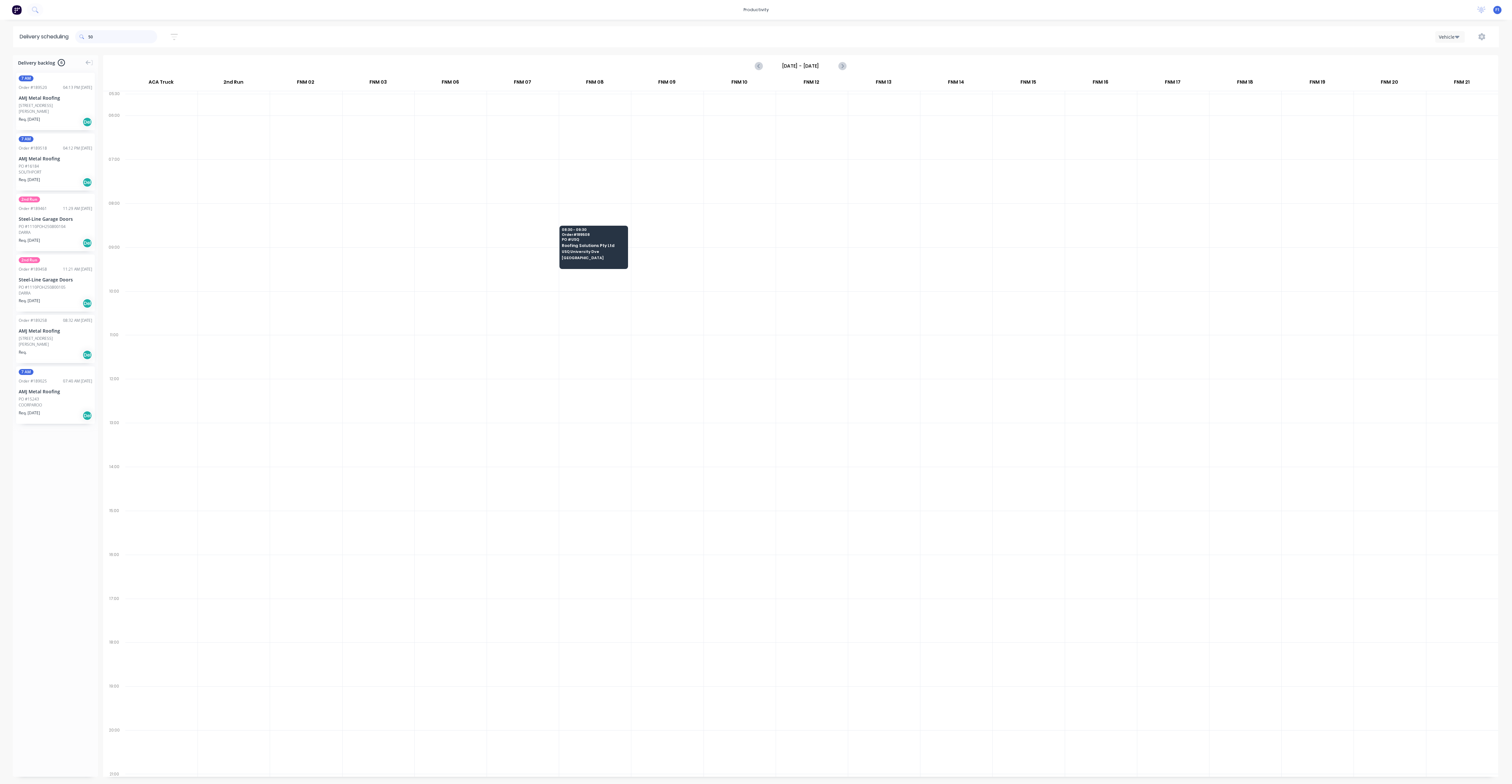
type input "5"
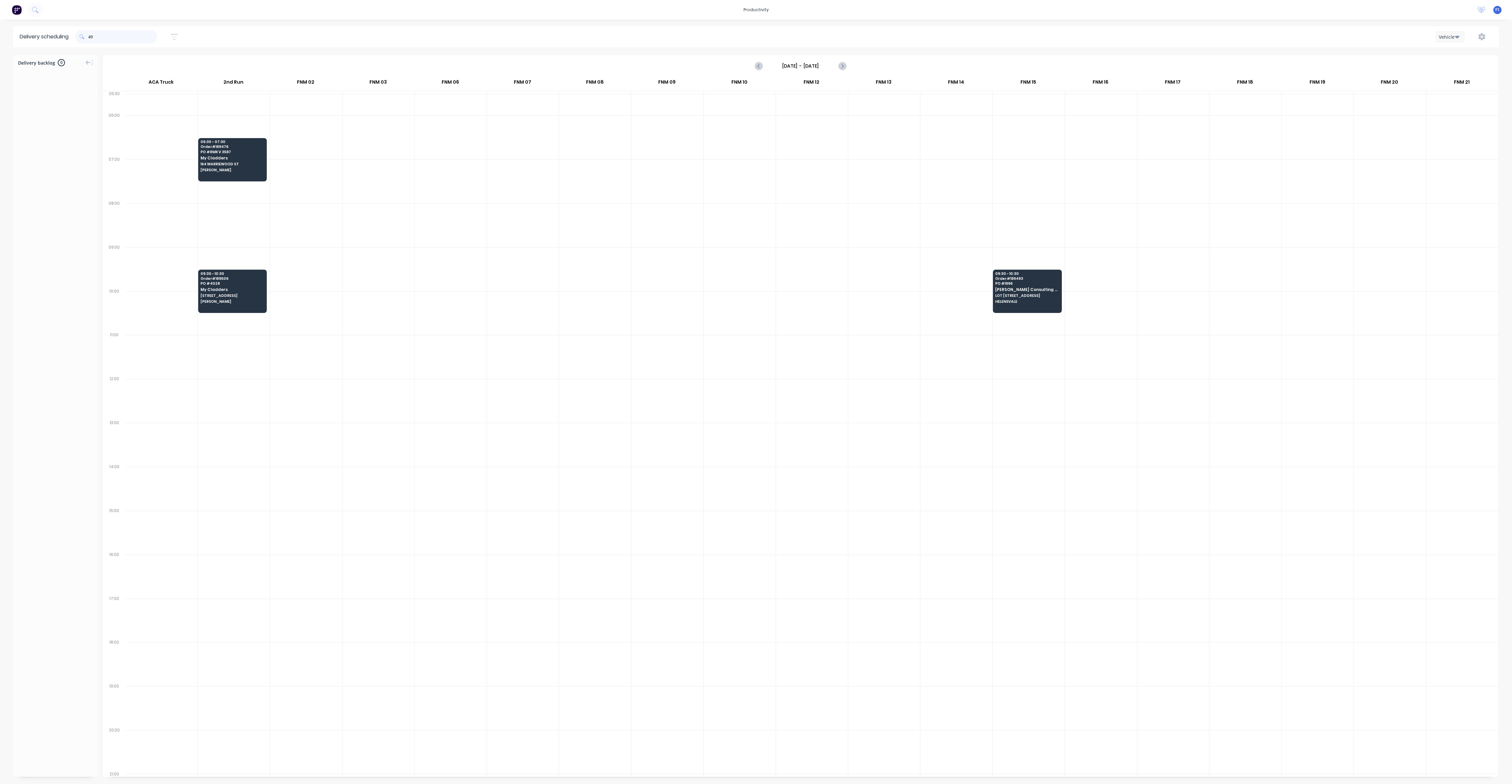
type input "4"
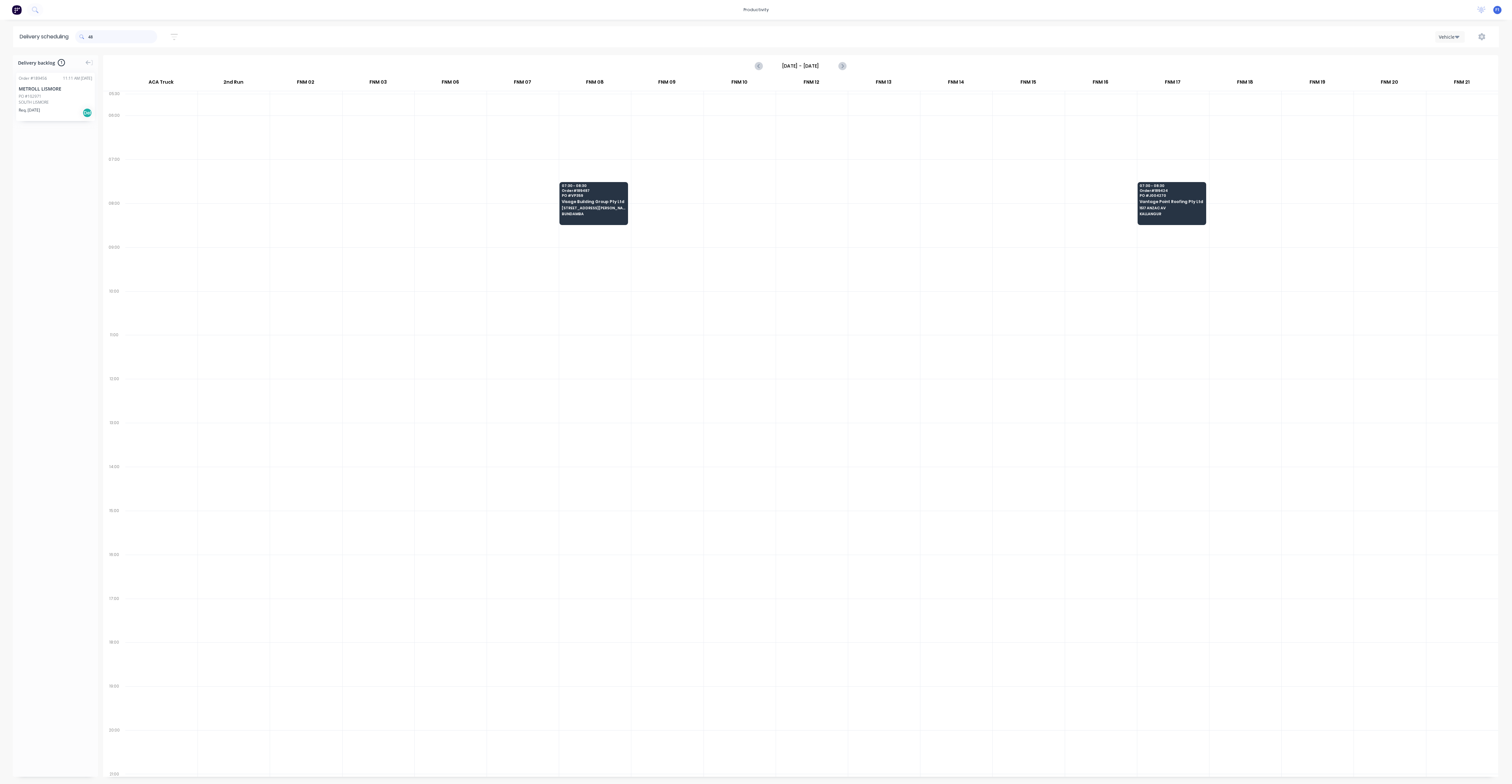
type input "4"
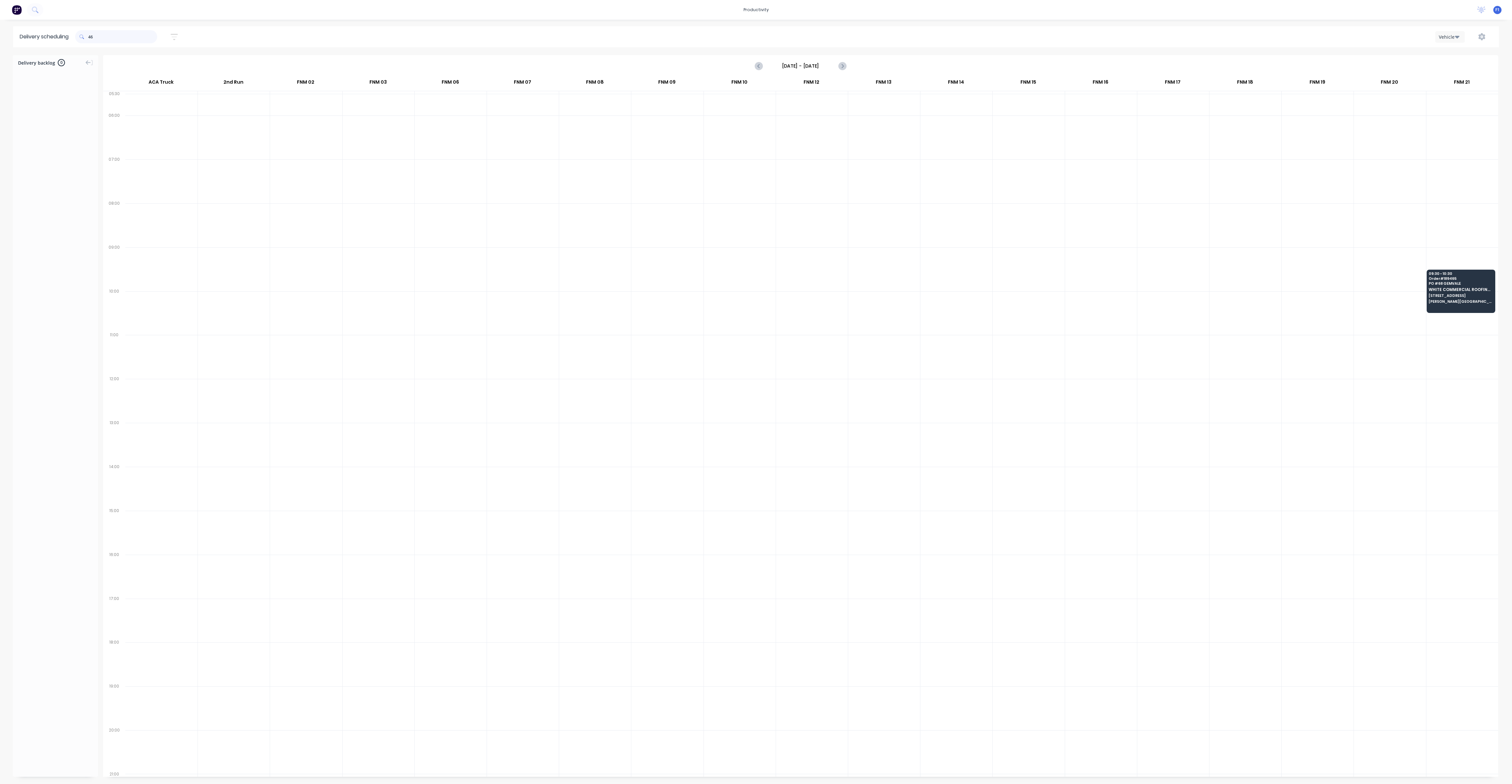
type input "4"
type input "5"
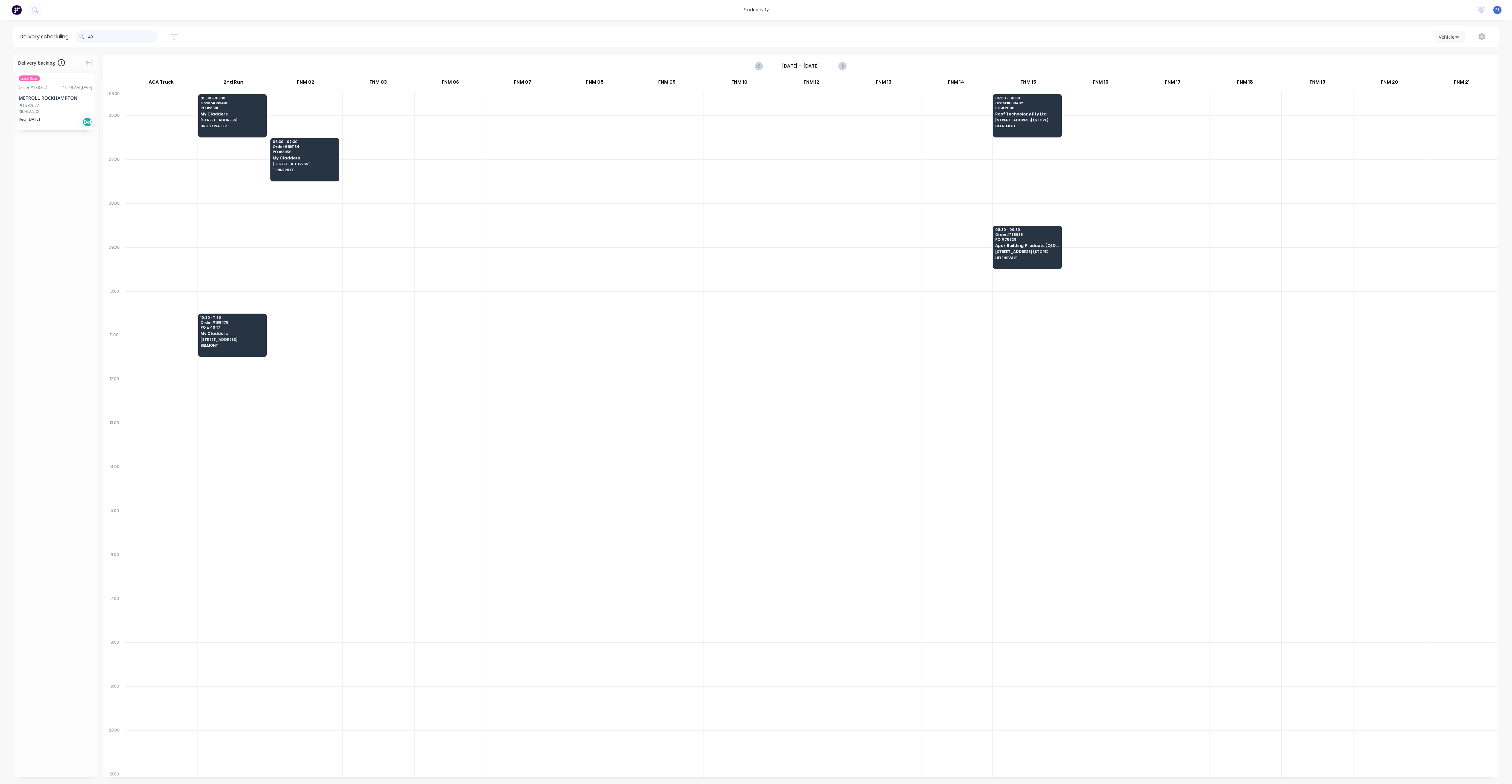
type input "4"
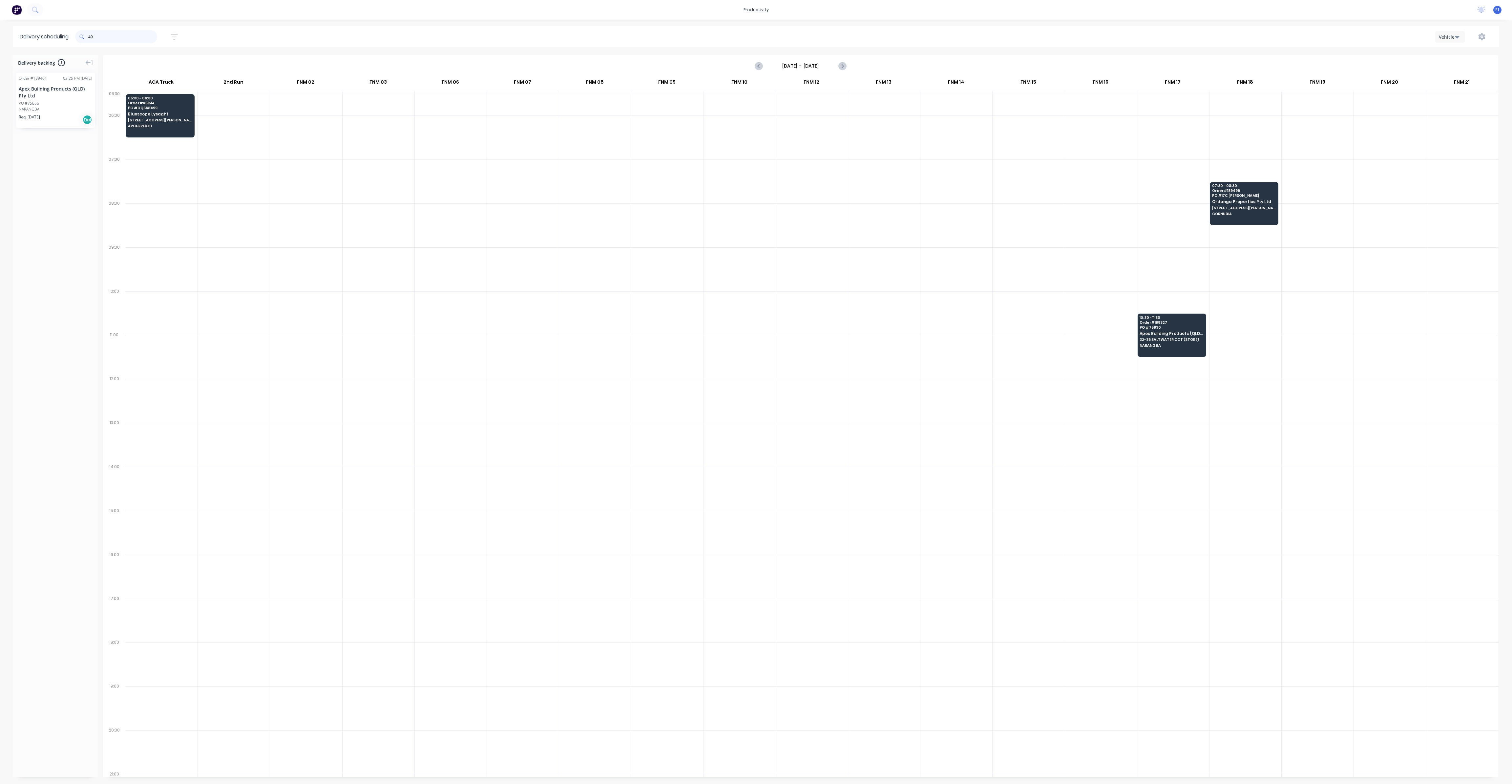
type input "4"
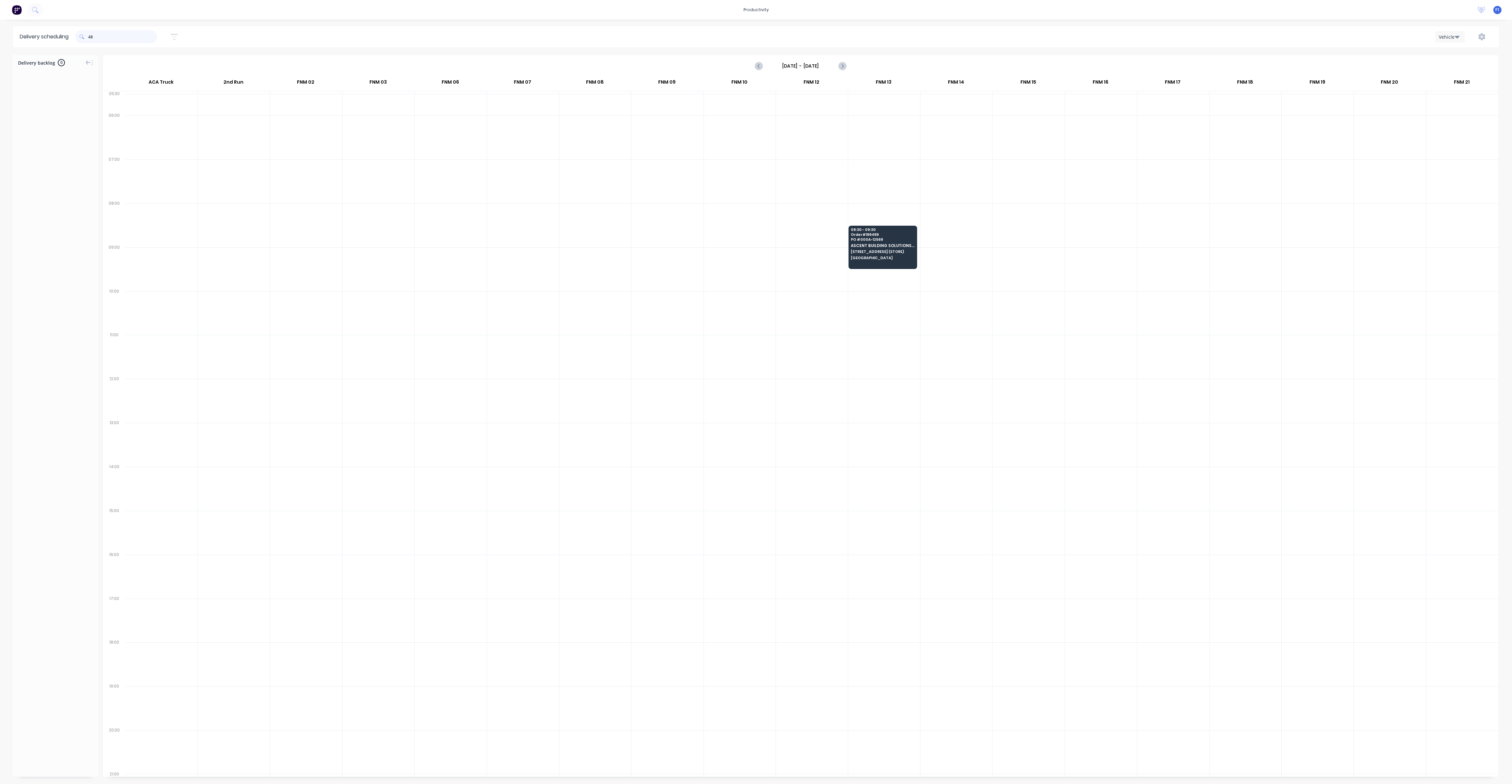
type input "4"
type input "912"
click at [528, 169] on span "TORBANLEA" at bounding box center [521, 170] width 63 height 4
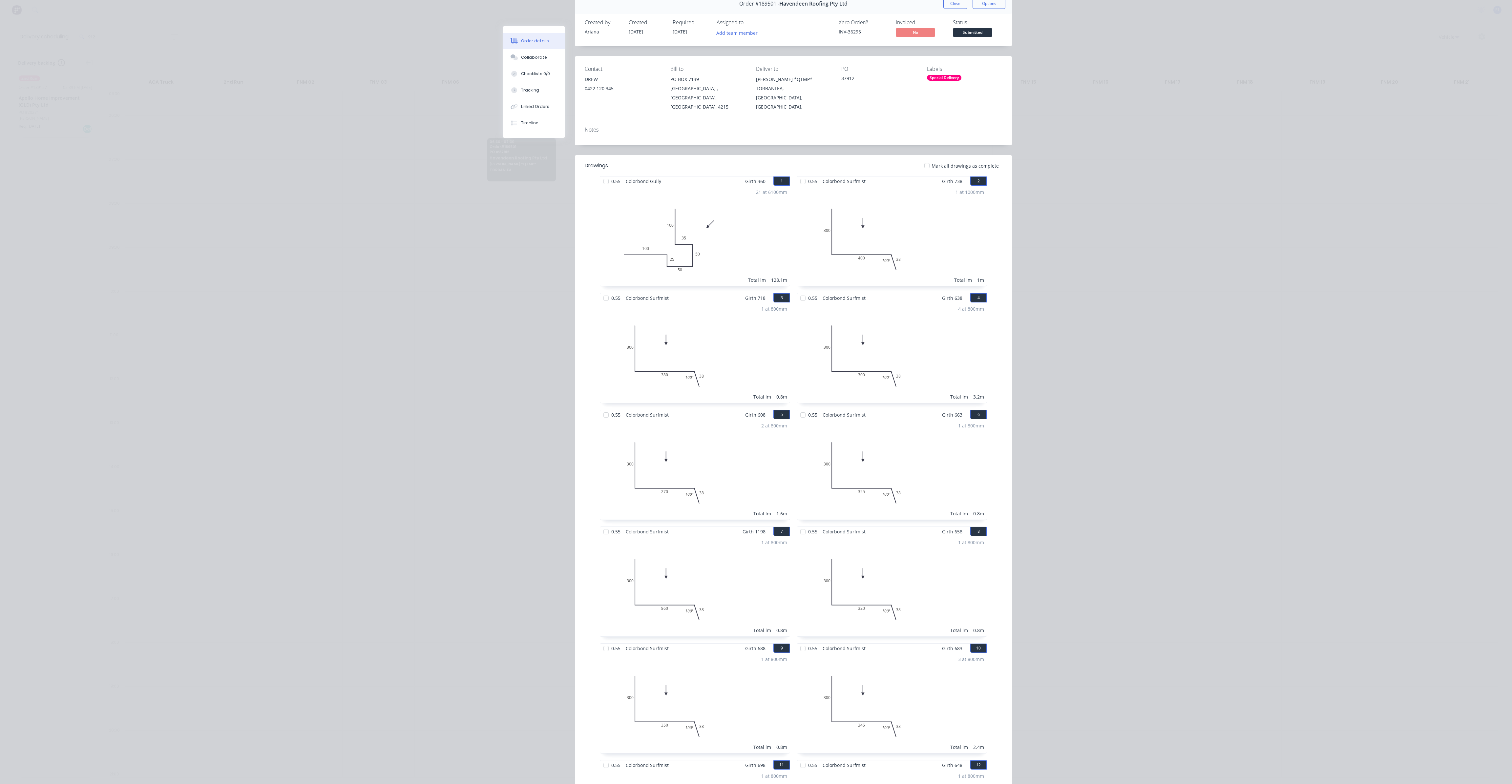
scroll to position [0, 0]
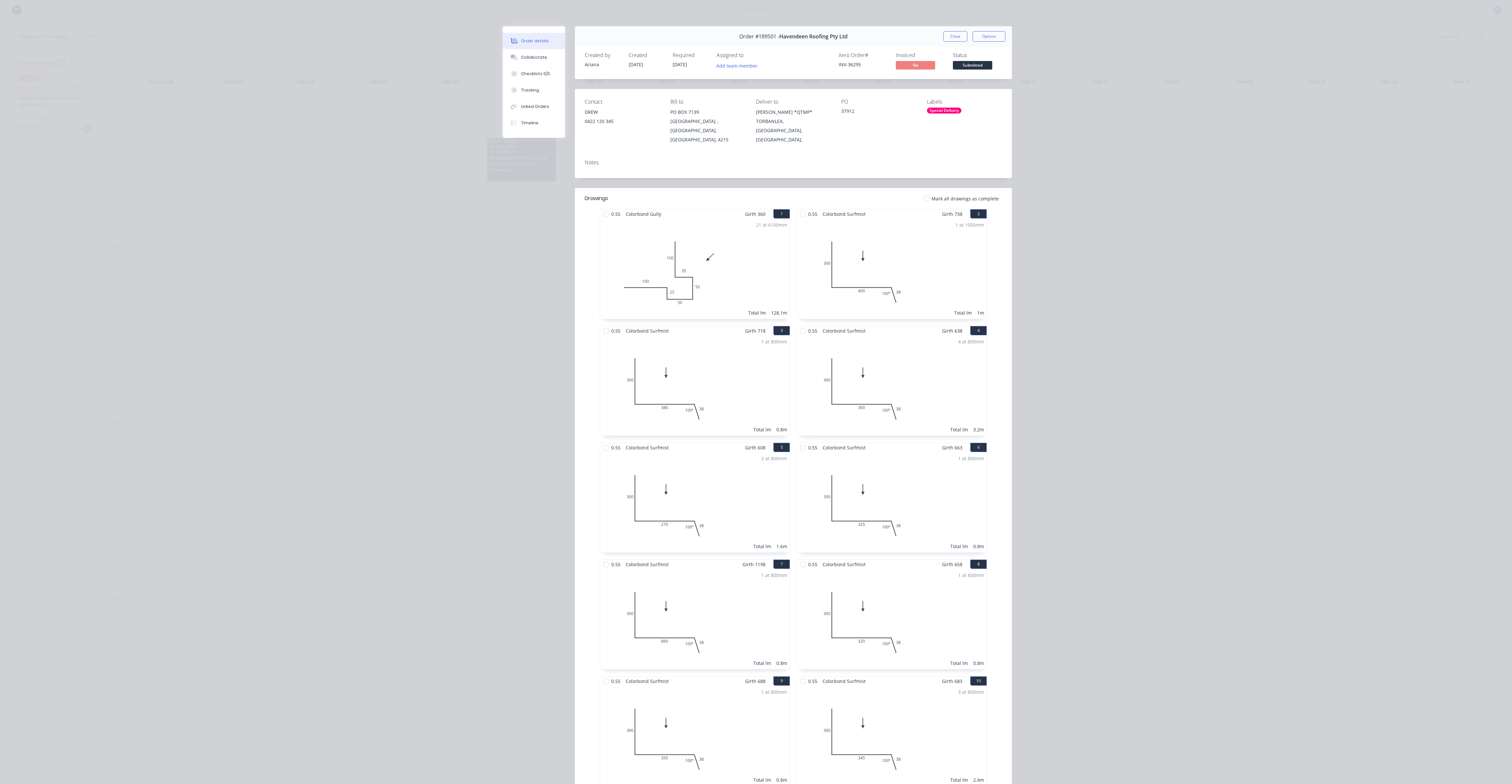
click at [955, 42] on div "Order #189501 - Havendeen Roofing Pty Ltd Close Options" at bounding box center [793, 36] width 437 height 21
click at [955, 41] on button "Close" at bounding box center [955, 36] width 24 height 10
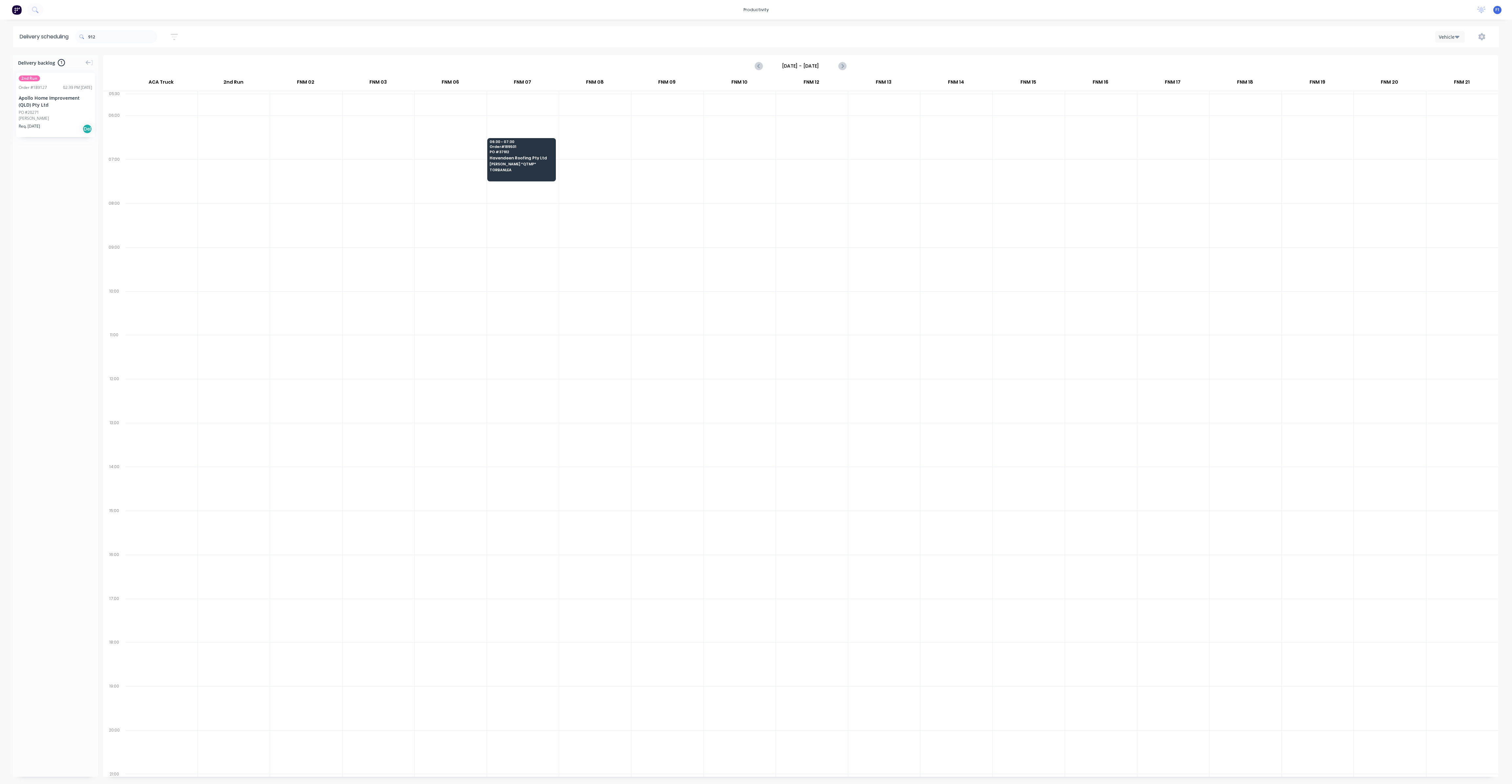
click at [956, 40] on div "Vehicle" at bounding box center [1137, 37] width 712 height 12
